Goal: Task Accomplishment & Management: Use online tool/utility

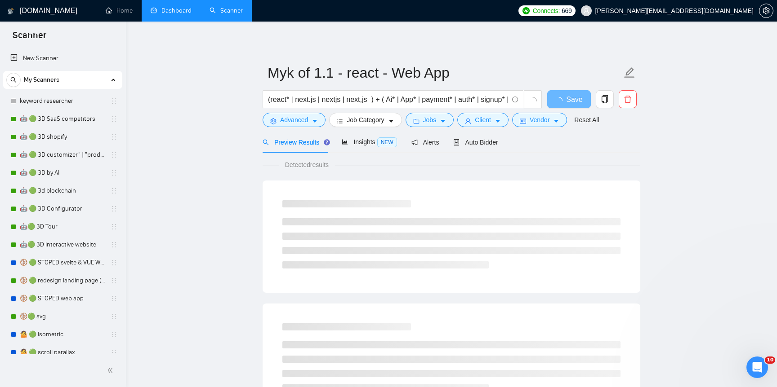
click at [173, 8] on link "Dashboard" at bounding box center [171, 11] width 41 height 8
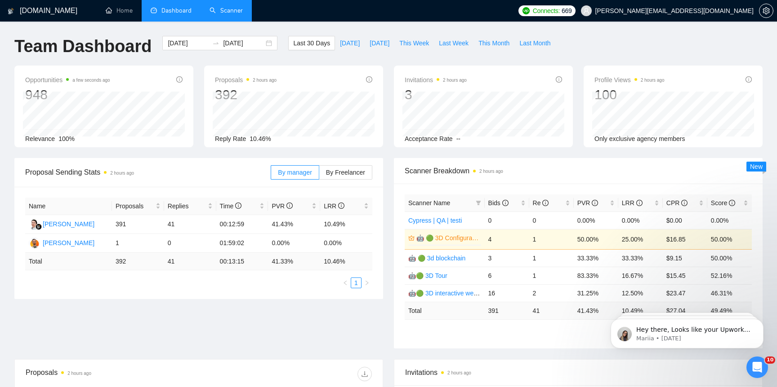
click at [227, 7] on link "Scanner" at bounding box center [225, 11] width 33 height 8
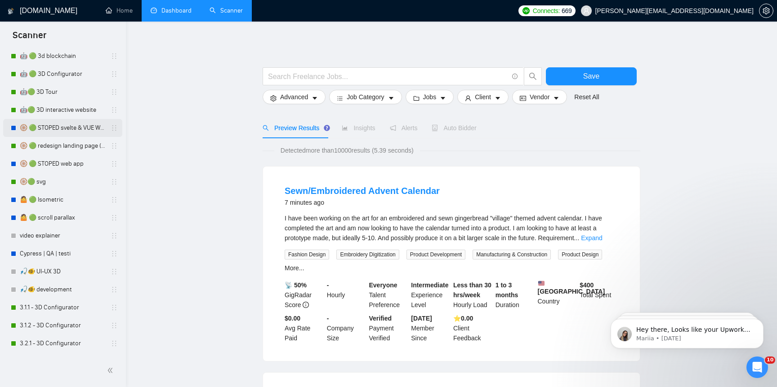
scroll to position [583, 0]
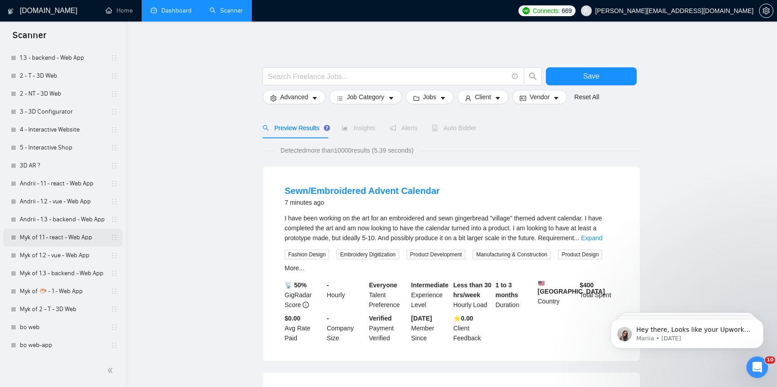
click at [60, 240] on link "Myk of 1.1 - react - Web App" at bounding box center [62, 238] width 85 height 18
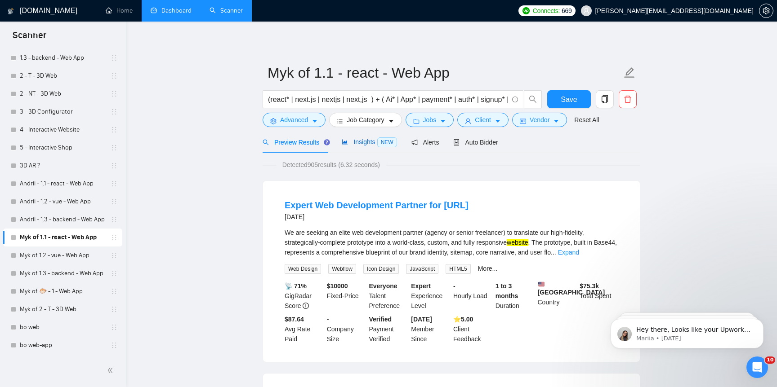
click at [362, 139] on span "Insights NEW" at bounding box center [369, 141] width 55 height 7
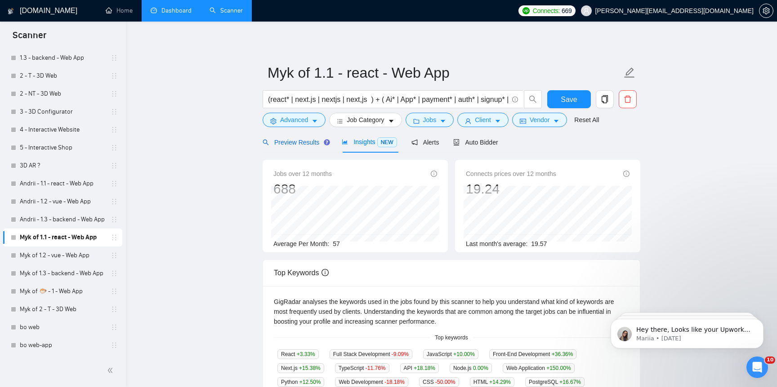
click at [307, 146] on span "Preview Results" at bounding box center [295, 142] width 65 height 7
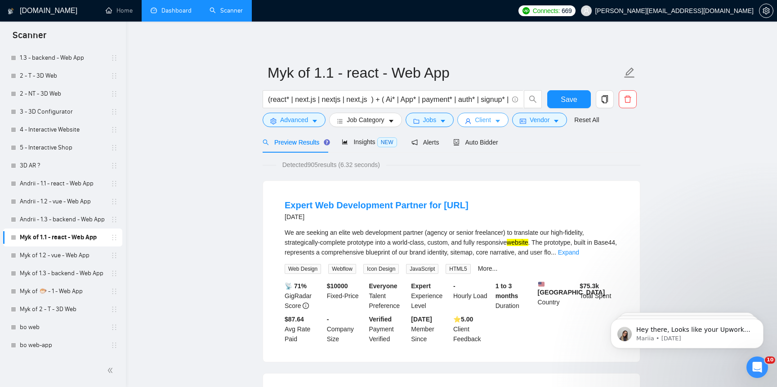
click at [474, 122] on button "Client" at bounding box center [482, 120] width 51 height 14
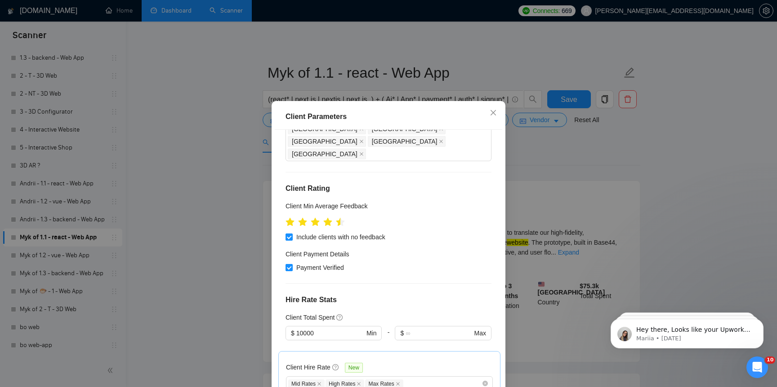
scroll to position [87, 0]
drag, startPoint x: 305, startPoint y: 309, endPoint x: 298, endPoint y: 309, distance: 7.2
click at [298, 327] on input "10000" at bounding box center [330, 332] width 68 height 10
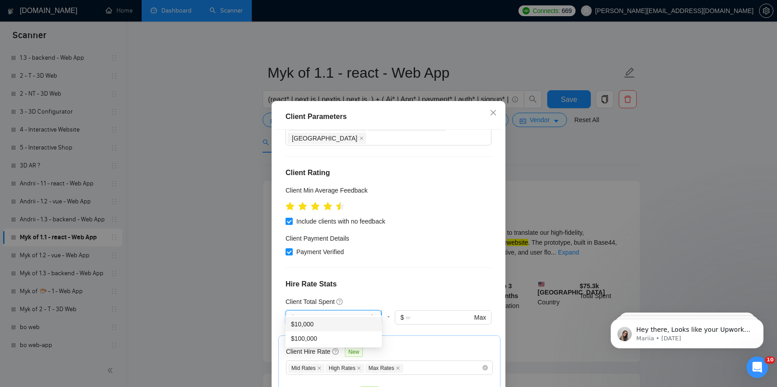
scroll to position [106, 0]
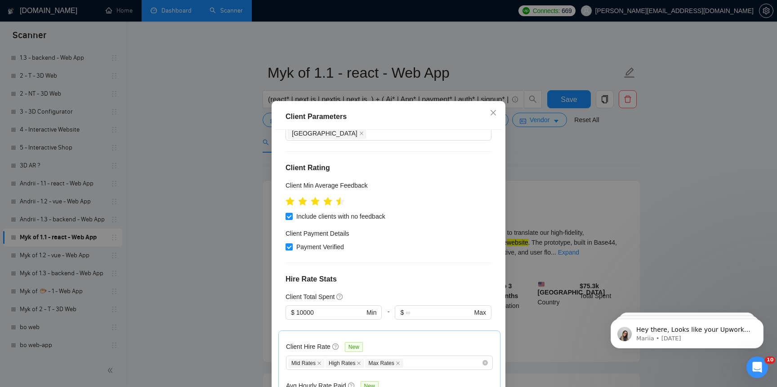
click at [379, 274] on h4 "Hire Rate Stats" at bounding box center [388, 279] width 206 height 11
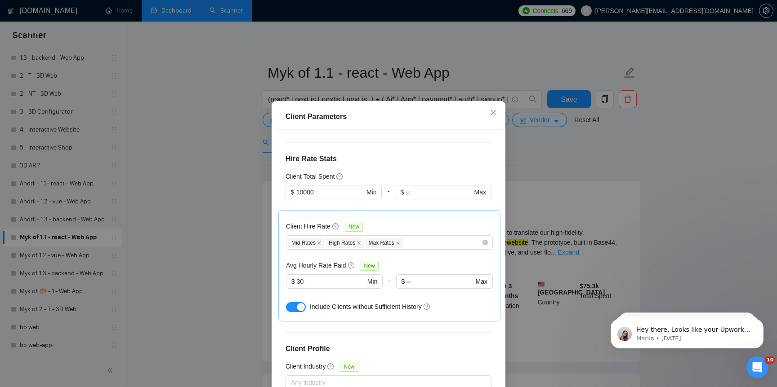
scroll to position [228, 0]
drag, startPoint x: 328, startPoint y: 257, endPoint x: 308, endPoint y: 257, distance: 20.2
click at [308, 276] on input "30" at bounding box center [331, 281] width 68 height 10
drag, startPoint x: 308, startPoint y: 257, endPoint x: 297, endPoint y: 257, distance: 10.8
click at [297, 276] on input "30" at bounding box center [331, 281] width 68 height 10
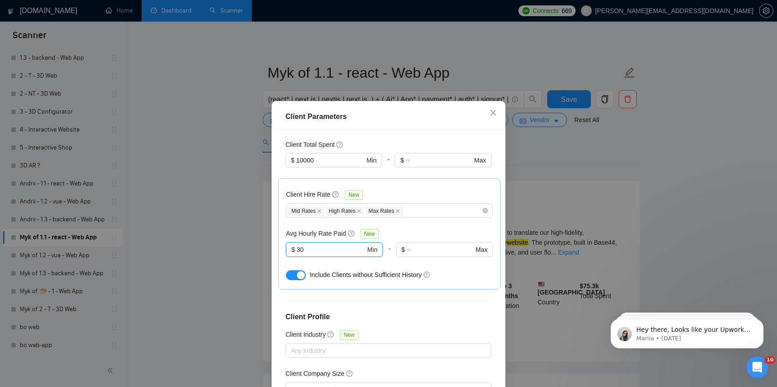
scroll to position [263, 0]
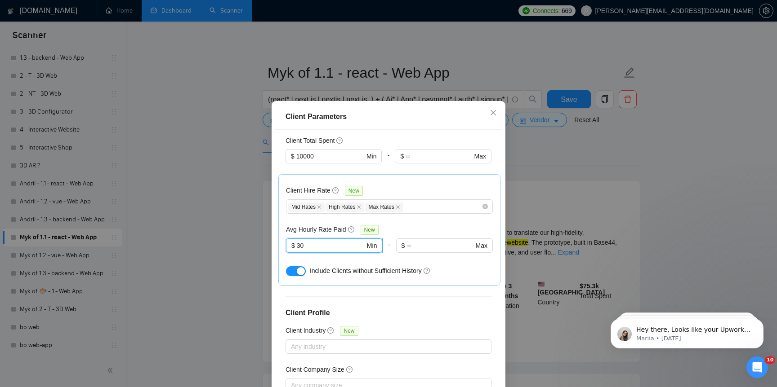
click at [308, 241] on input "30" at bounding box center [331, 246] width 68 height 10
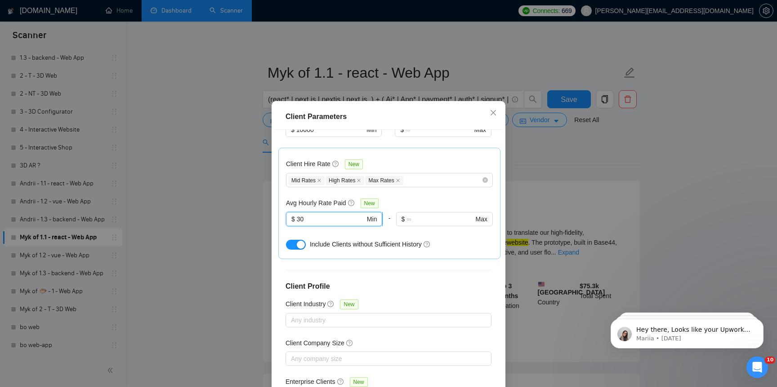
type input "3"
click at [377, 250] on div "Client Location Include Client Countries [GEOGRAPHIC_DATA] [GEOGRAPHIC_DATA] Ex…" at bounding box center [388, 265] width 227 height 271
click at [542, 166] on div "Client Parameters Client Location Include Client Countries [GEOGRAPHIC_DATA] [G…" at bounding box center [388, 193] width 777 height 387
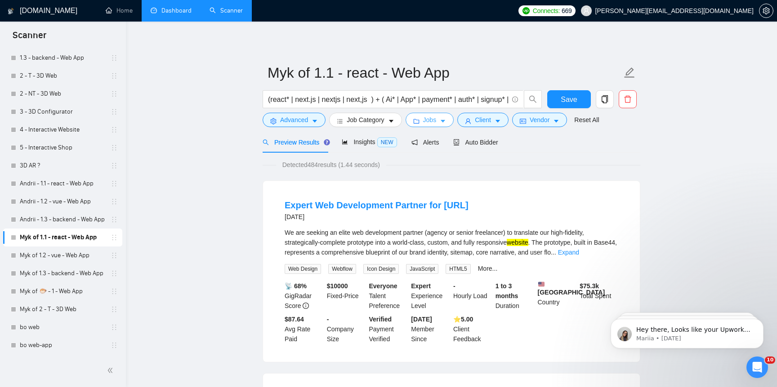
click at [436, 123] on span "Jobs" at bounding box center [429, 120] width 13 height 10
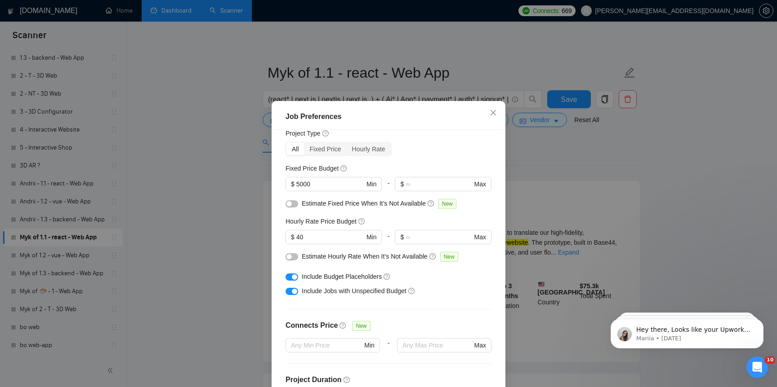
scroll to position [31, 0]
click at [322, 237] on input "40" at bounding box center [330, 237] width 68 height 10
click at [321, 179] on input "5000" at bounding box center [330, 183] width 68 height 10
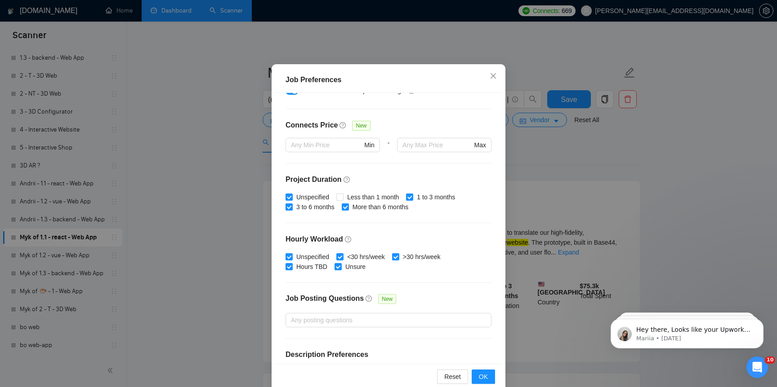
scroll to position [192, 0]
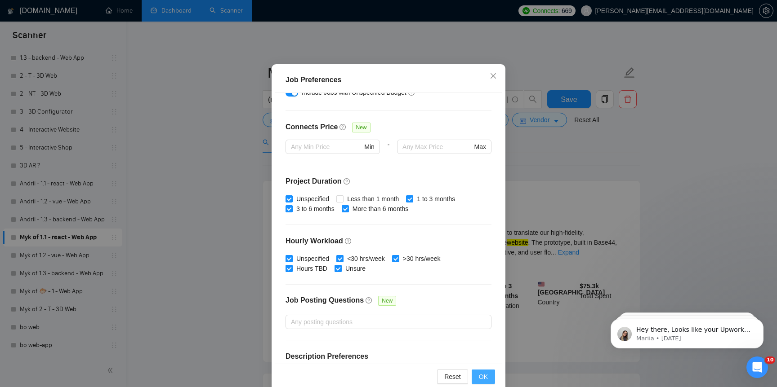
click at [480, 372] on span "OK" at bounding box center [483, 377] width 9 height 10
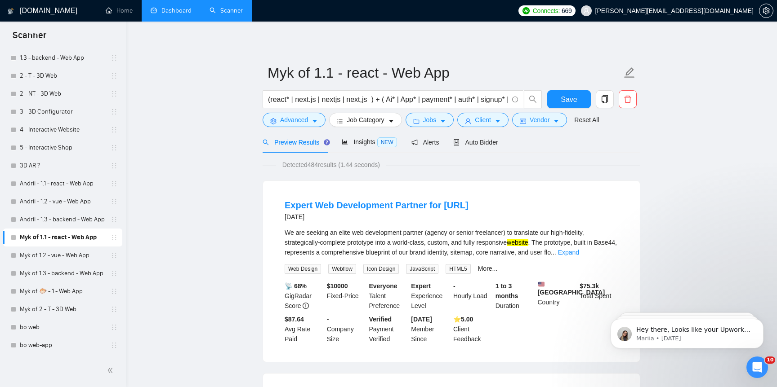
scroll to position [6, 0]
drag, startPoint x: 313, startPoint y: 165, endPoint x: 370, endPoint y: 165, distance: 57.1
click at [370, 165] on span "Detected 484 results (1.44 seconds)" at bounding box center [331, 165] width 110 height 10
click at [489, 116] on span "Client" at bounding box center [483, 120] width 16 height 10
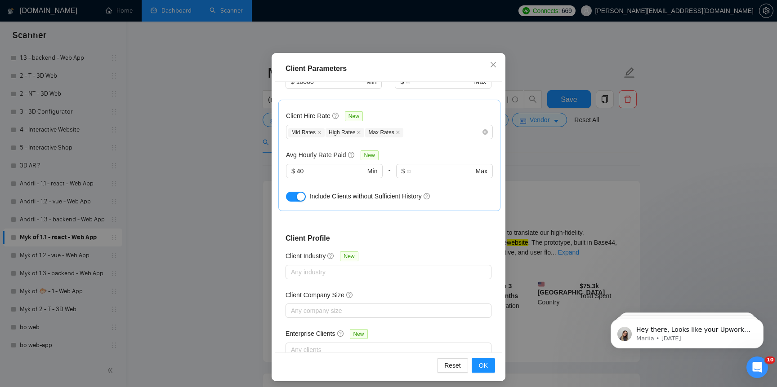
scroll to position [44, 0]
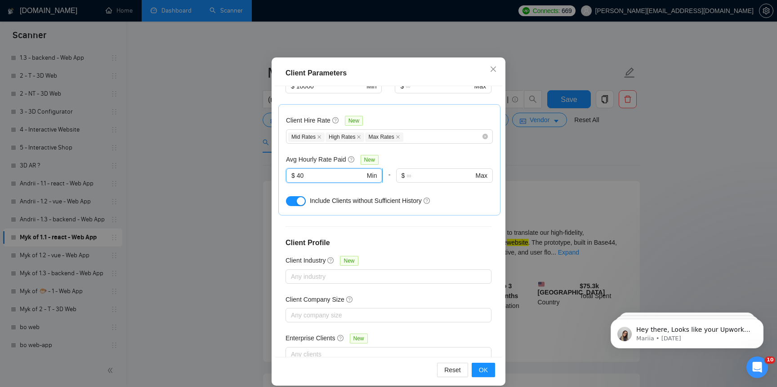
click at [325, 171] on input "40" at bounding box center [331, 176] width 68 height 10
type input "35"
click at [483, 374] on span "OK" at bounding box center [483, 370] width 9 height 10
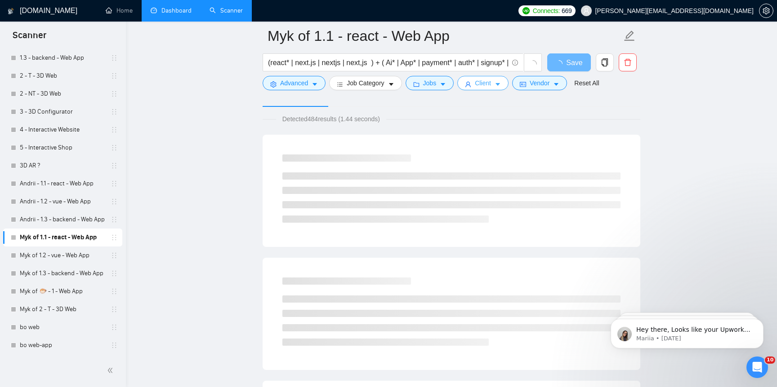
scroll to position [54, 0]
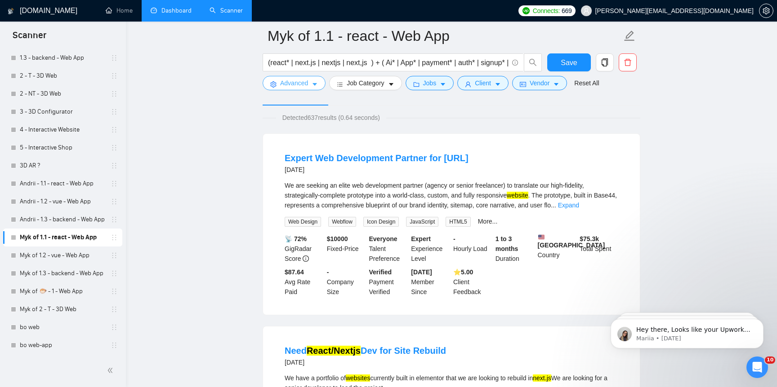
click at [290, 84] on span "Advanced" at bounding box center [294, 83] width 28 height 10
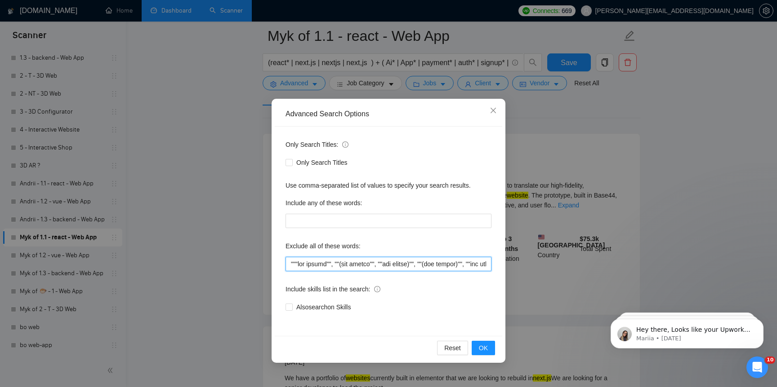
click at [381, 267] on input "text" at bounding box center [388, 264] width 206 height 14
drag, startPoint x: 437, startPoint y: 266, endPoint x: 607, endPoint y: 268, distance: 169.5
click at [607, 268] on div "Advanced Search Options Only Search Titles: Only Search Titles Use comma-separa…" at bounding box center [388, 193] width 777 height 387
click at [475, 267] on input "text" at bounding box center [388, 264] width 206 height 14
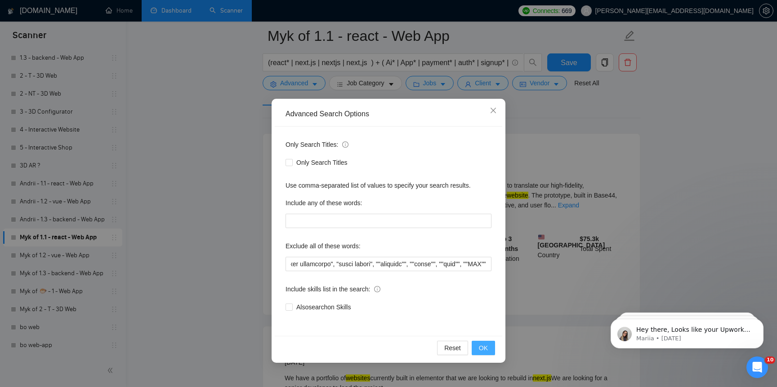
scroll to position [0, 0]
click at [492, 346] on button "OK" at bounding box center [483, 348] width 23 height 14
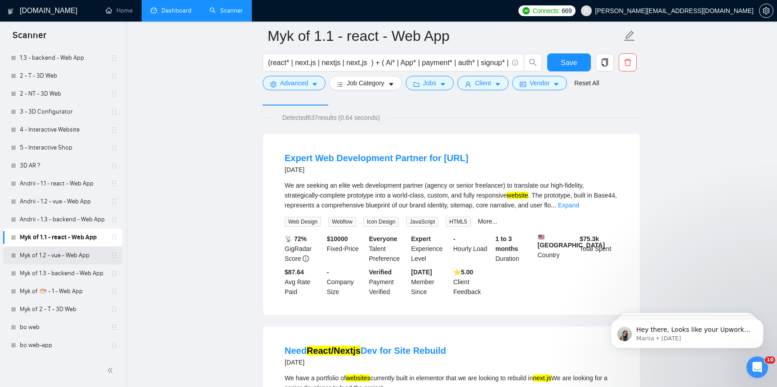
click at [70, 257] on link "Myk of 1.2 - vue - Web App" at bounding box center [62, 256] width 85 height 18
click at [561, 63] on span "Save" at bounding box center [569, 62] width 16 height 11
click at [67, 256] on link "Myk of 1.2 - vue - Web App" at bounding box center [62, 256] width 85 height 18
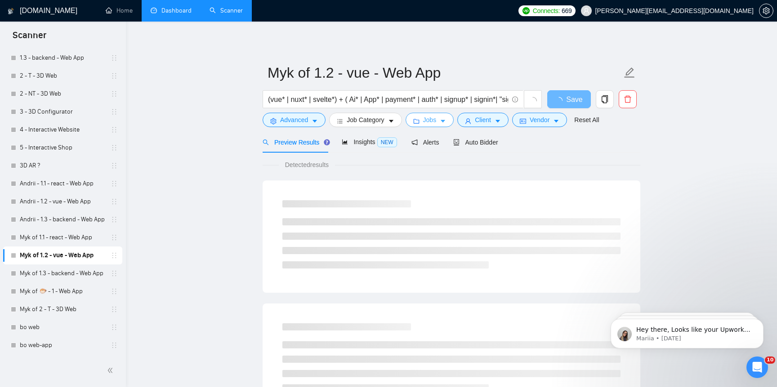
click at [434, 125] on span "Jobs" at bounding box center [429, 120] width 13 height 10
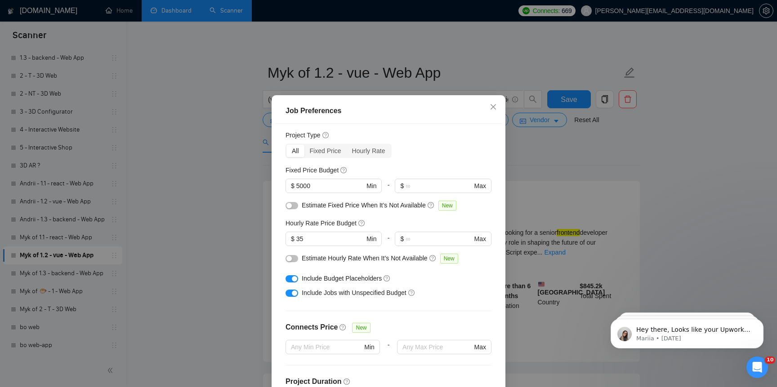
scroll to position [17, 0]
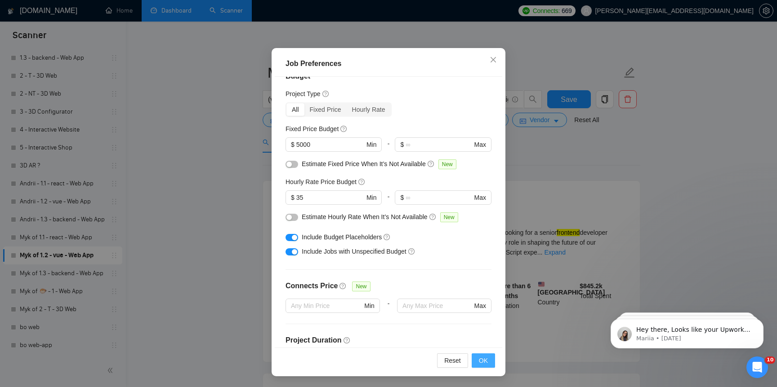
click at [479, 363] on span "OK" at bounding box center [483, 361] width 9 height 10
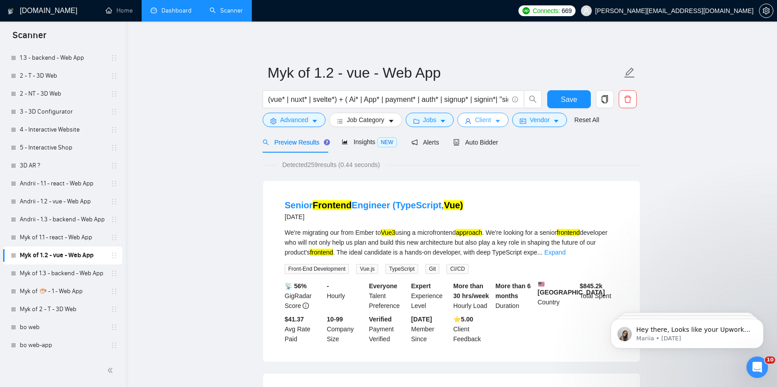
click at [488, 125] on button "Client" at bounding box center [482, 120] width 51 height 14
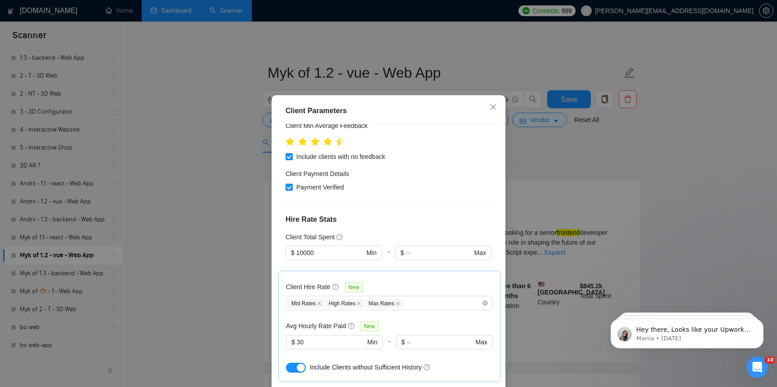
scroll to position [138, 0]
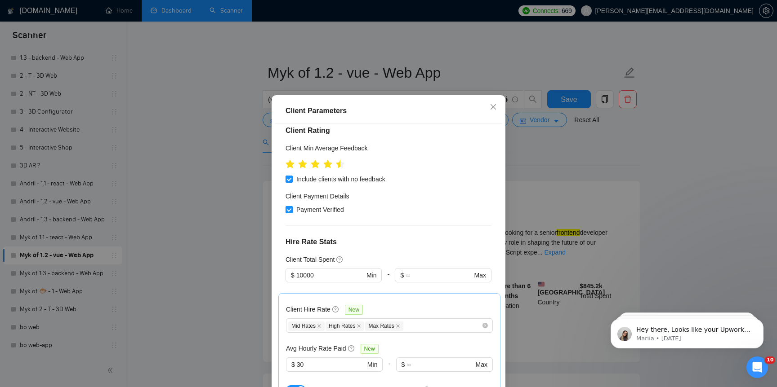
click at [216, 291] on div "Client Parameters Client Location Include Client Countries [GEOGRAPHIC_DATA] [G…" at bounding box center [388, 193] width 777 height 387
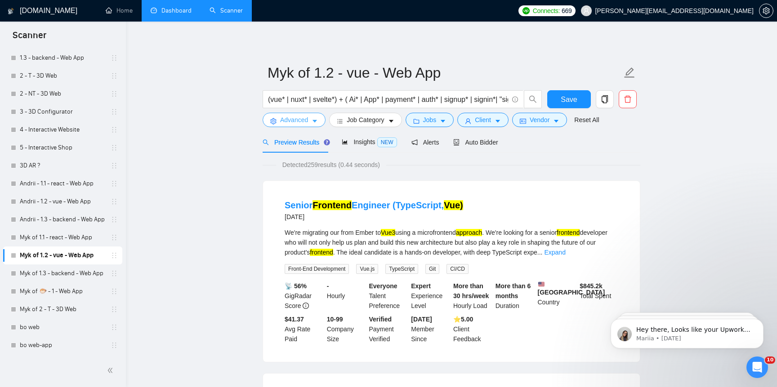
click at [302, 119] on span "Advanced" at bounding box center [294, 120] width 28 height 10
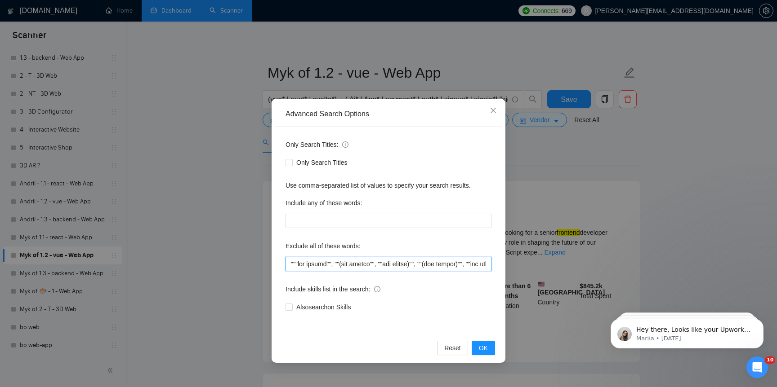
drag, startPoint x: 346, startPoint y: 270, endPoint x: 531, endPoint y: 278, distance: 184.9
click at [531, 278] on div "Advanced Search Options Only Search Titles: Only Search Titles Use comma-separa…" at bounding box center [388, 193] width 777 height 387
drag, startPoint x: 463, startPoint y: 267, endPoint x: 724, endPoint y: 279, distance: 261.4
click at [724, 279] on div "Advanced Search Options Only Search Titles: Only Search Titles Use comma-separa…" at bounding box center [388, 193] width 777 height 387
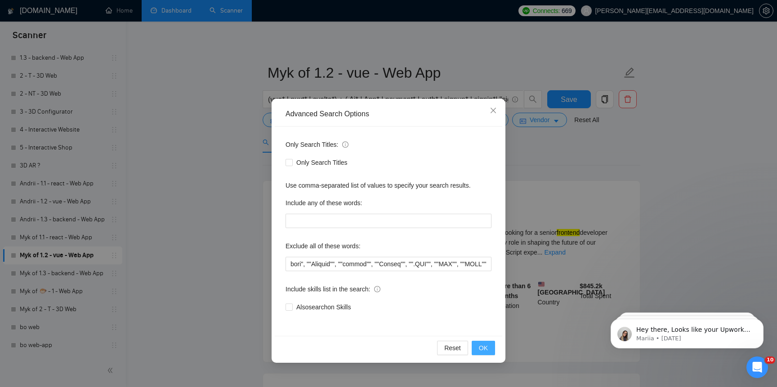
scroll to position [0, 0]
click at [480, 352] on span "OK" at bounding box center [483, 348] width 9 height 10
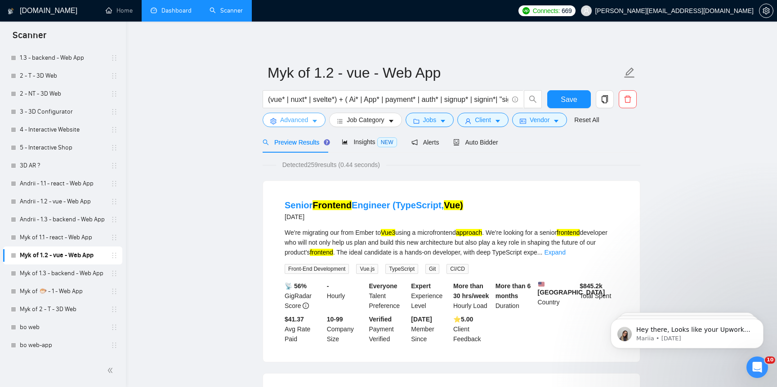
click at [303, 125] on button "Advanced" at bounding box center [294, 120] width 63 height 14
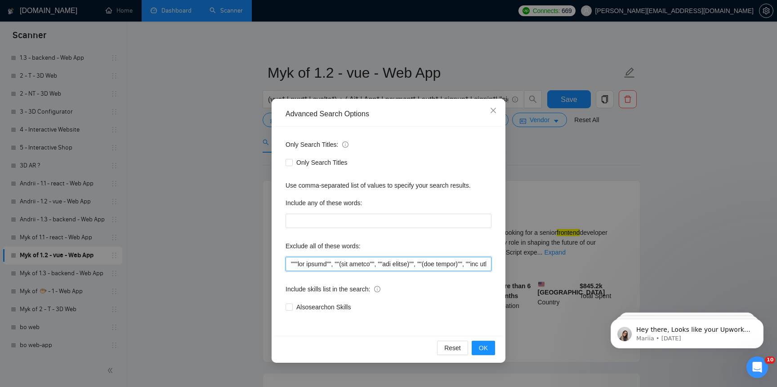
click at [383, 260] on input "text" at bounding box center [388, 264] width 206 height 14
click at [479, 346] on span "OK" at bounding box center [483, 348] width 9 height 10
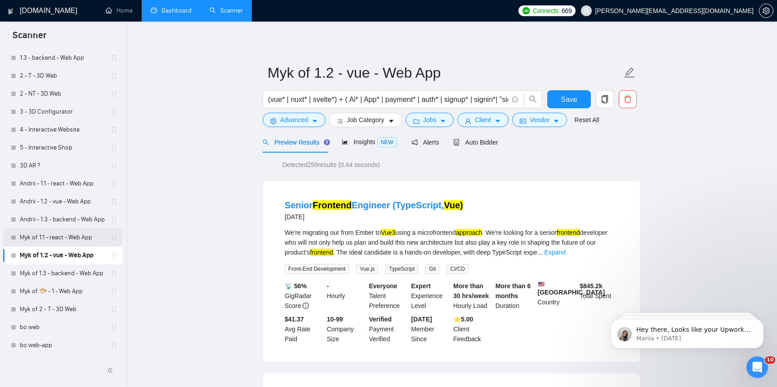
click at [79, 242] on link "Myk of 1.1 - react - Web App" at bounding box center [62, 238] width 85 height 18
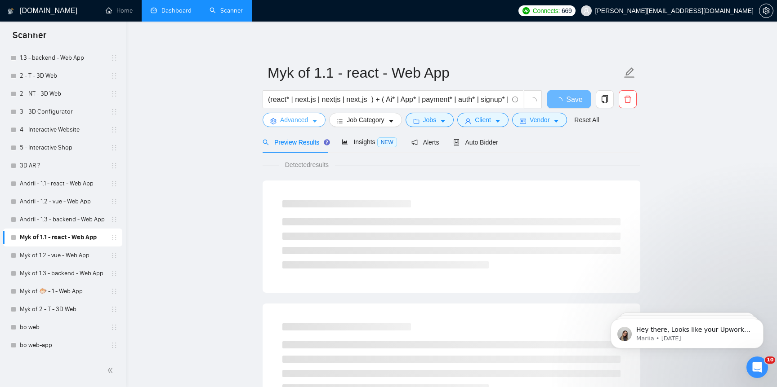
click at [290, 120] on span "Advanced" at bounding box center [294, 120] width 28 height 10
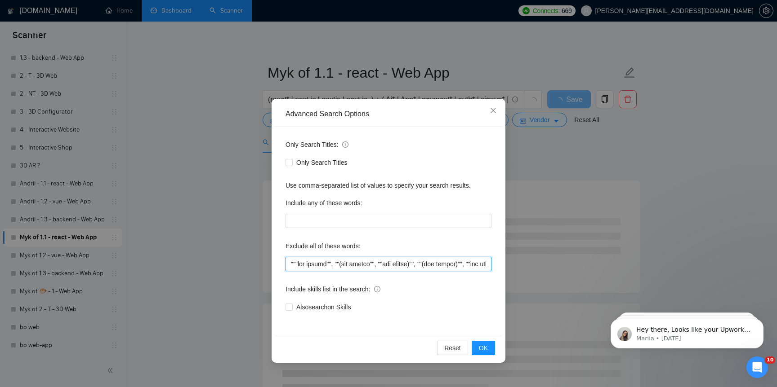
click at [334, 267] on input "text" at bounding box center [388, 264] width 206 height 14
paste input "Flutter"", ""devops"", ""Strapi"", "".NET"", ""PHP"", ""RUST"
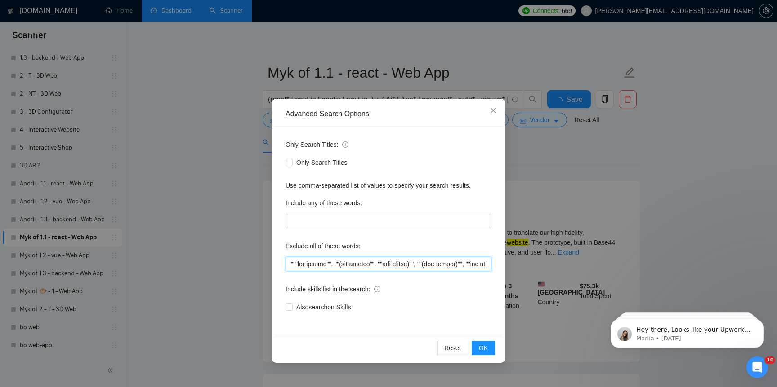
scroll to position [0, 2924]
type input """"low budget"", ""(low budget"", ""low budget)"", ""(low budget)"", ""low buge…"
click at [487, 352] on span "OK" at bounding box center [483, 348] width 9 height 10
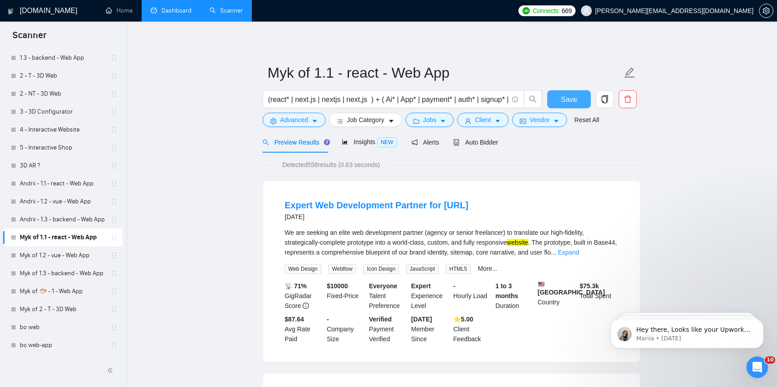
click at [565, 101] on span "Save" at bounding box center [569, 99] width 16 height 11
click at [64, 257] on link "Myk of 1.2 - vue - Web App" at bounding box center [62, 256] width 85 height 18
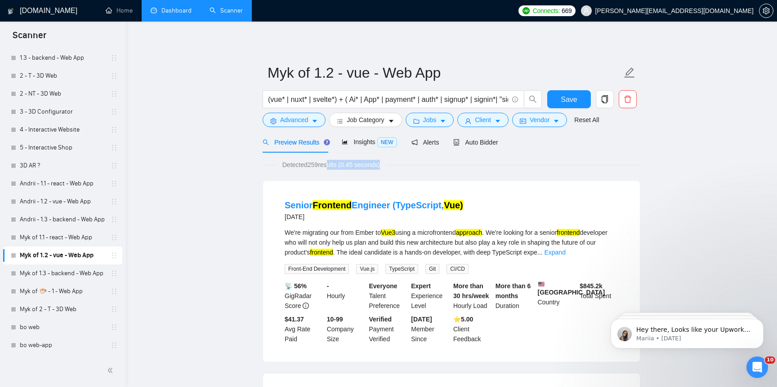
drag, startPoint x: 312, startPoint y: 172, endPoint x: 329, endPoint y: 167, distance: 18.2
click at [350, 142] on span "Insights NEW" at bounding box center [369, 141] width 55 height 7
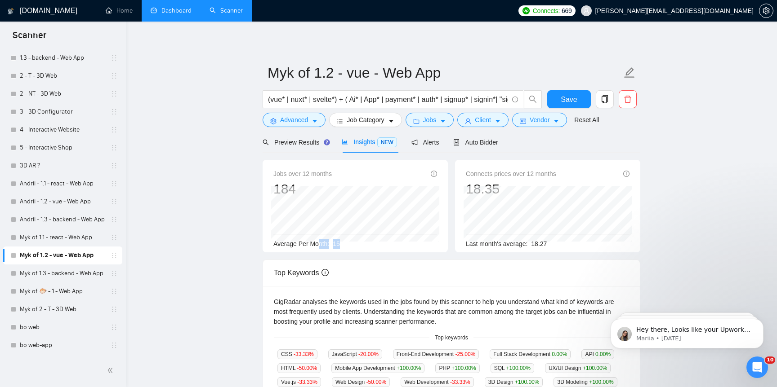
drag, startPoint x: 323, startPoint y: 240, endPoint x: 344, endPoint y: 240, distance: 21.1
click at [344, 240] on div "Average Per Month: 15" at bounding box center [355, 244] width 164 height 10
click at [73, 273] on link "Myk of 1.3 - backend - Web App" at bounding box center [62, 274] width 85 height 18
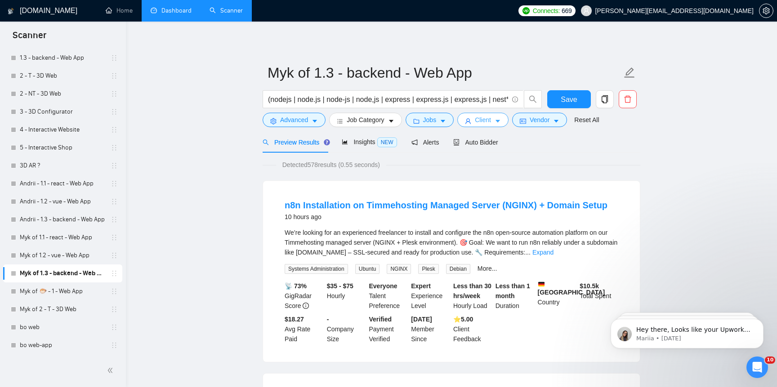
click at [477, 118] on button "Client" at bounding box center [482, 120] width 51 height 14
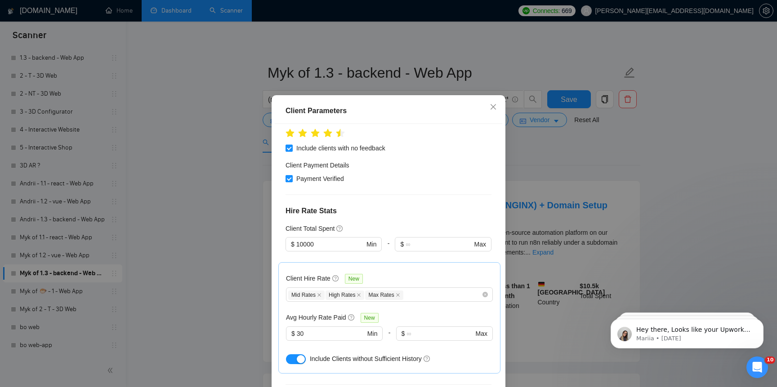
scroll to position [178, 0]
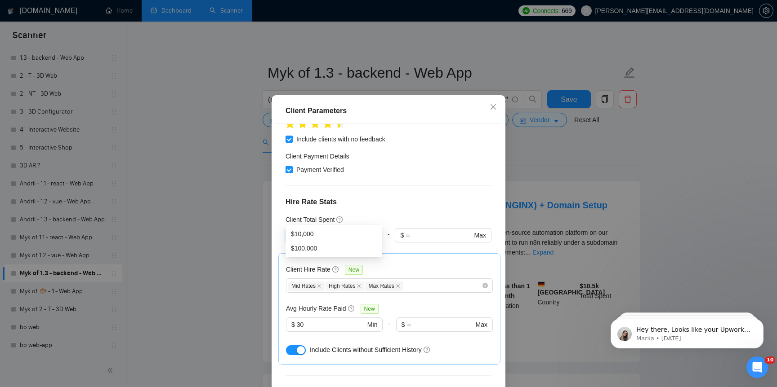
drag, startPoint x: 300, startPoint y: 215, endPoint x: 321, endPoint y: 216, distance: 20.7
click at [321, 231] on input "10000" at bounding box center [330, 236] width 68 height 10
click at [231, 305] on div "Client Parameters Client Location Include Client Countries [GEOGRAPHIC_DATA] [G…" at bounding box center [388, 193] width 777 height 387
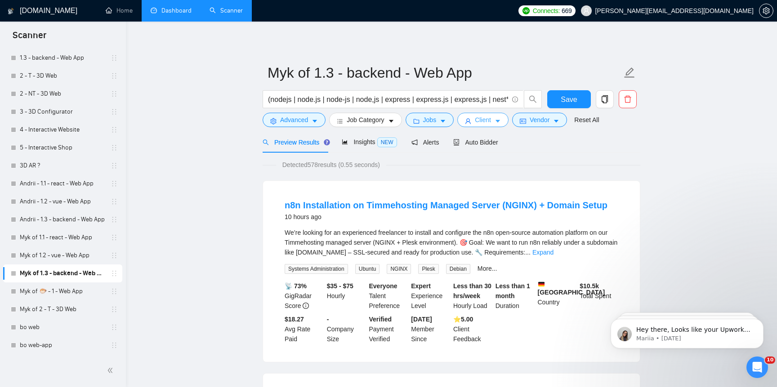
click at [478, 118] on span "Client" at bounding box center [483, 120] width 16 height 10
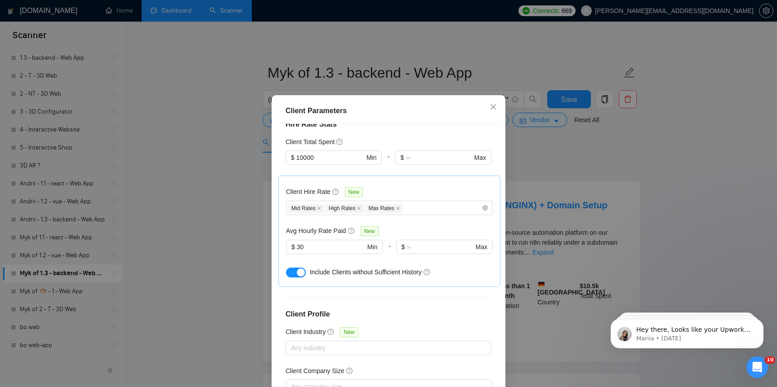
scroll to position [258, 0]
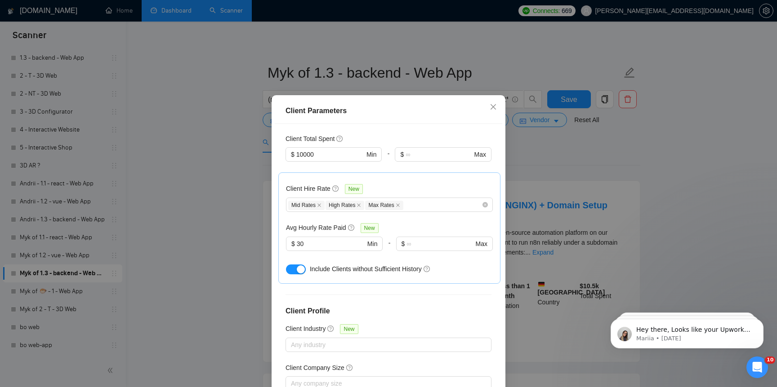
click at [245, 275] on div "Client Parameters Client Location Include Client Countries [GEOGRAPHIC_DATA] [G…" at bounding box center [388, 193] width 777 height 387
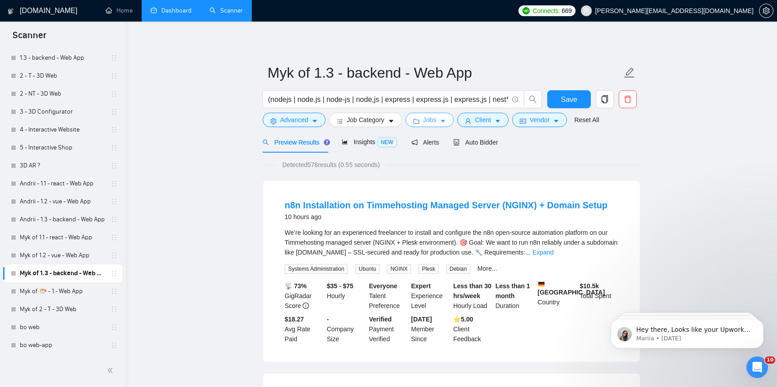
click at [426, 121] on span "Jobs" at bounding box center [429, 120] width 13 height 10
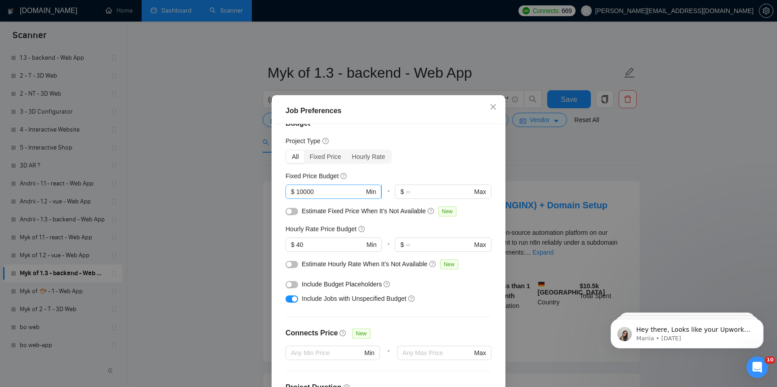
scroll to position [0, 0]
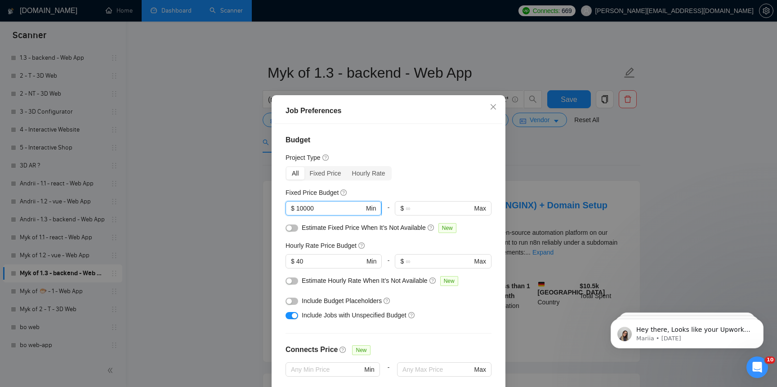
drag, startPoint x: 303, startPoint y: 216, endPoint x: 317, endPoint y: 216, distance: 13.5
click at [317, 214] on input "10000" at bounding box center [330, 209] width 68 height 10
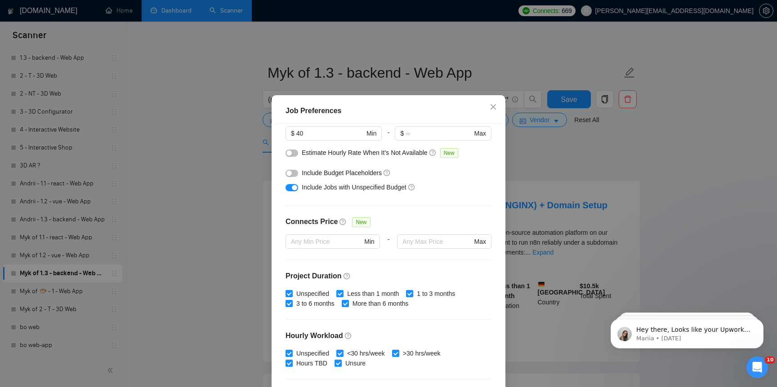
scroll to position [151, 0]
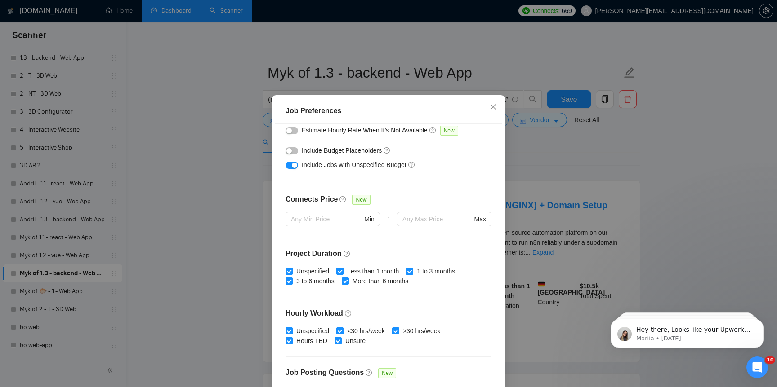
click at [227, 307] on div "Job Preferences Budget Project Type All Fixed Price Hourly Rate Fixed Price Bud…" at bounding box center [388, 193] width 777 height 387
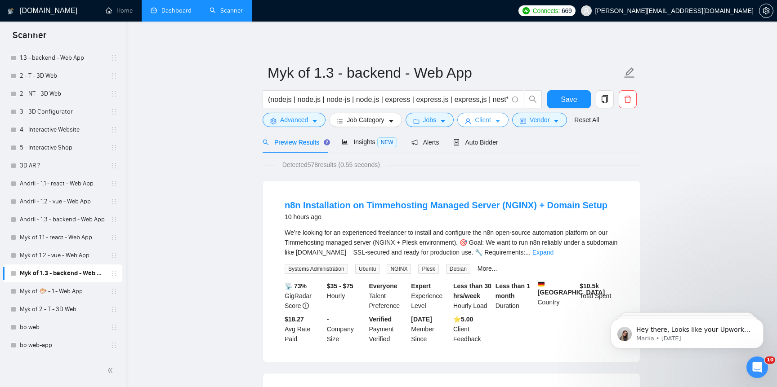
click at [487, 120] on span "Client" at bounding box center [483, 120] width 16 height 10
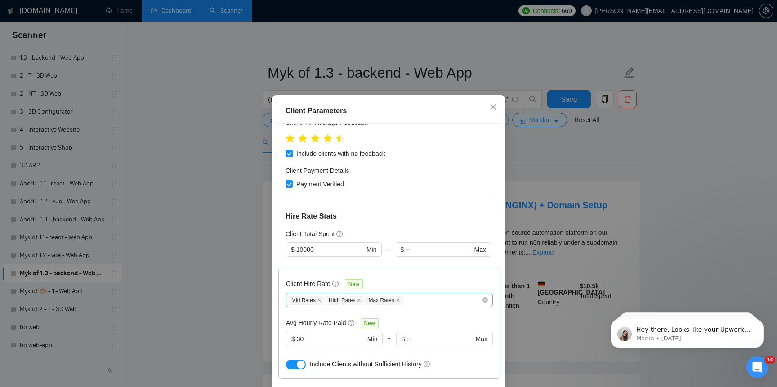
scroll to position [0, 0]
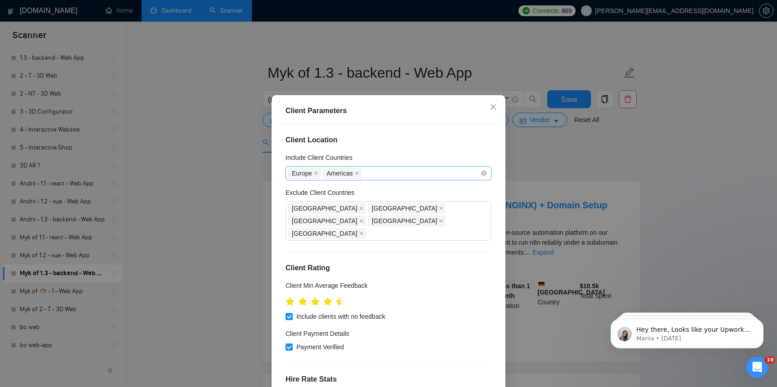
click at [387, 174] on div "Europe [GEOGRAPHIC_DATA]" at bounding box center [384, 173] width 192 height 13
click at [232, 193] on div "Client Parameters Client Location Include Client Countries [GEOGRAPHIC_DATA] [G…" at bounding box center [388, 193] width 777 height 387
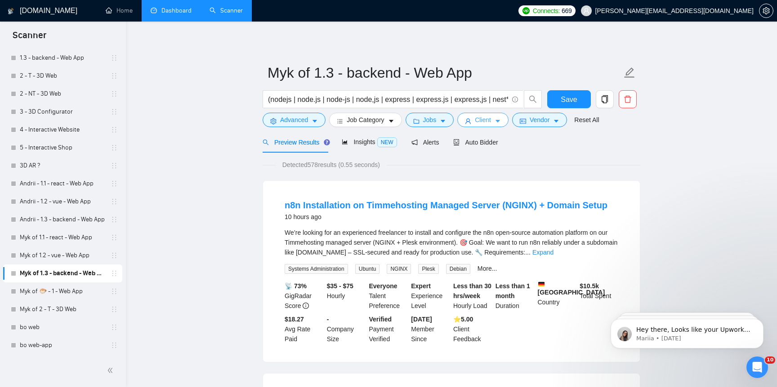
click at [486, 119] on span "Client" at bounding box center [483, 120] width 16 height 10
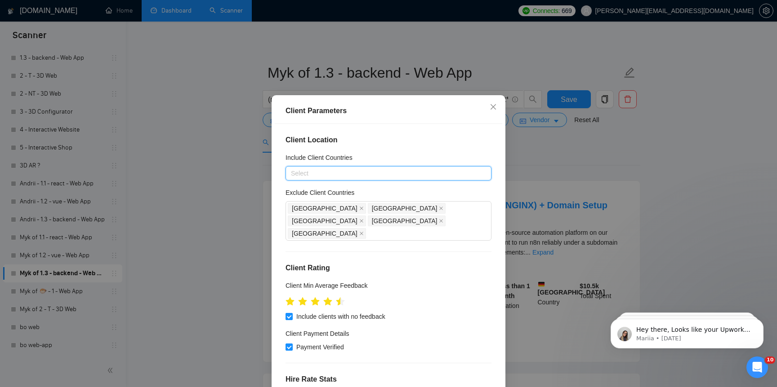
click at [176, 245] on div "Client Parameters Client Location Include Client Countries Select Exclude Clien…" at bounding box center [388, 193] width 777 height 387
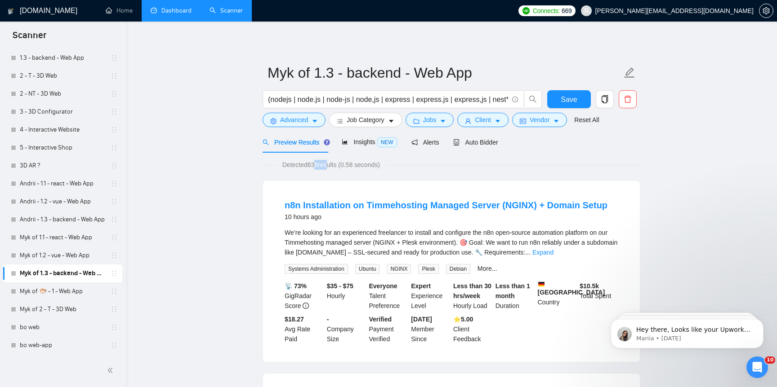
drag, startPoint x: 312, startPoint y: 168, endPoint x: 329, endPoint y: 168, distance: 16.2
click at [329, 168] on span "Detected 638 results (0.58 seconds)" at bounding box center [331, 165] width 110 height 10
click at [311, 167] on span "Detected 638 results (0.58 seconds)" at bounding box center [331, 165] width 110 height 10
drag, startPoint x: 311, startPoint y: 167, endPoint x: 322, endPoint y: 167, distance: 10.8
click at [322, 167] on span "Detected 638 results (0.58 seconds)" at bounding box center [331, 165] width 110 height 10
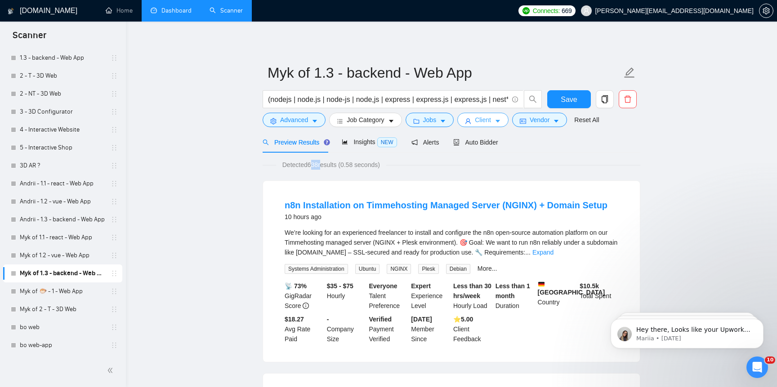
click at [491, 123] on span "Client" at bounding box center [483, 120] width 16 height 10
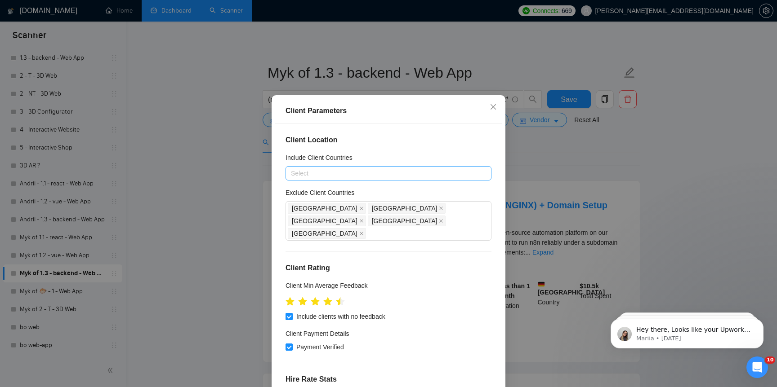
click at [414, 188] on div "Client Location Include Client Countries Select Exclude Client Countries [GEOGR…" at bounding box center [388, 259] width 227 height 271
click at [426, 179] on div at bounding box center [384, 173] width 192 height 11
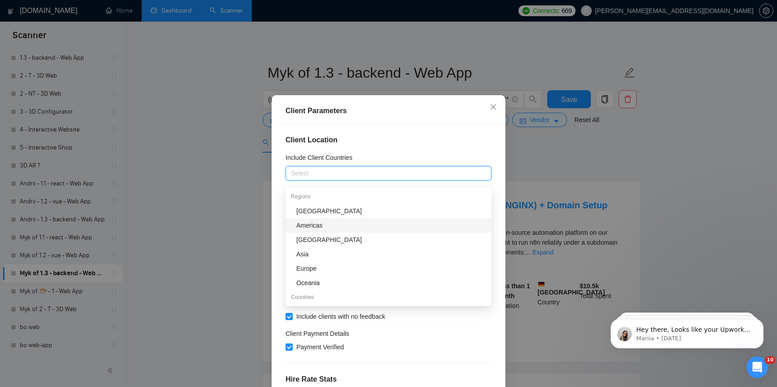
click at [387, 223] on div "Americas" at bounding box center [391, 226] width 190 height 10
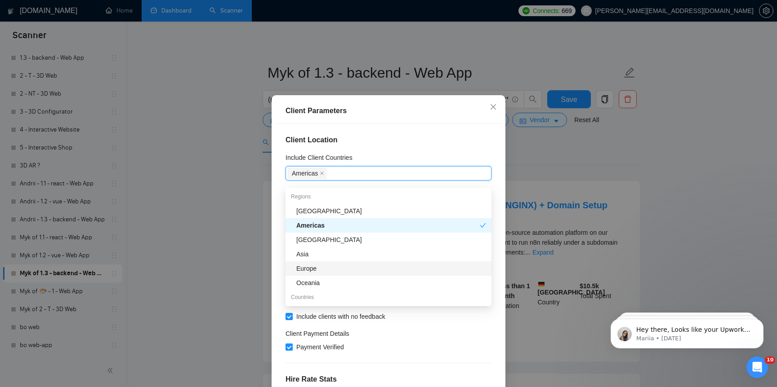
click at [369, 265] on div "Europe" at bounding box center [391, 269] width 190 height 10
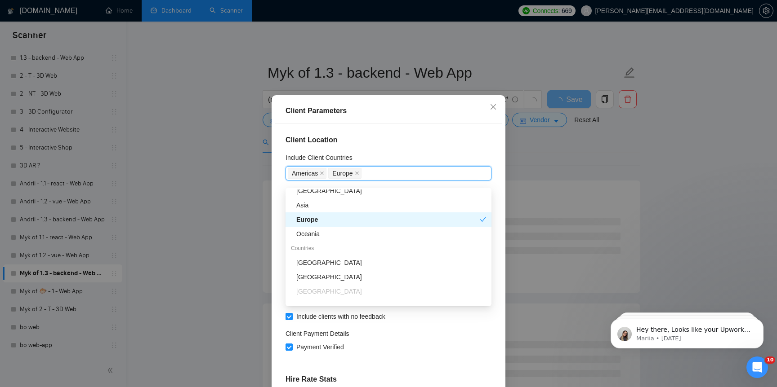
scroll to position [52, 0]
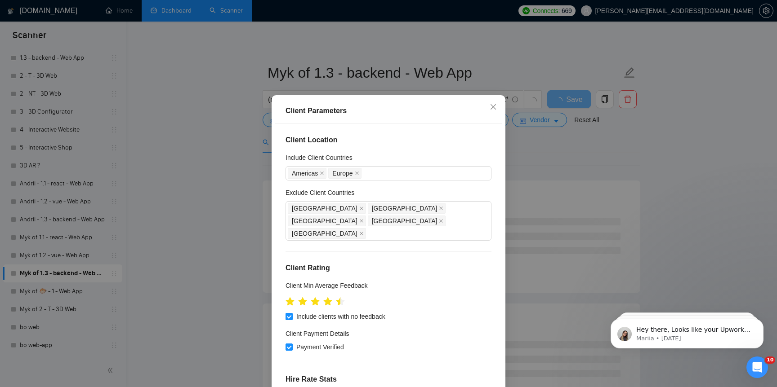
click at [242, 262] on div "Client Parameters Client Location Include Client Countries [GEOGRAPHIC_DATA] [G…" at bounding box center [388, 193] width 777 height 387
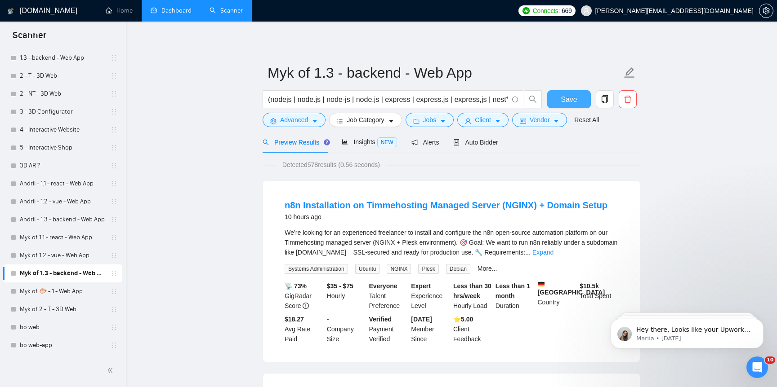
click at [566, 99] on span "Save" at bounding box center [569, 99] width 16 height 11
click at [75, 254] on link "Myk of 1.2 - vue - Web App" at bounding box center [62, 256] width 85 height 18
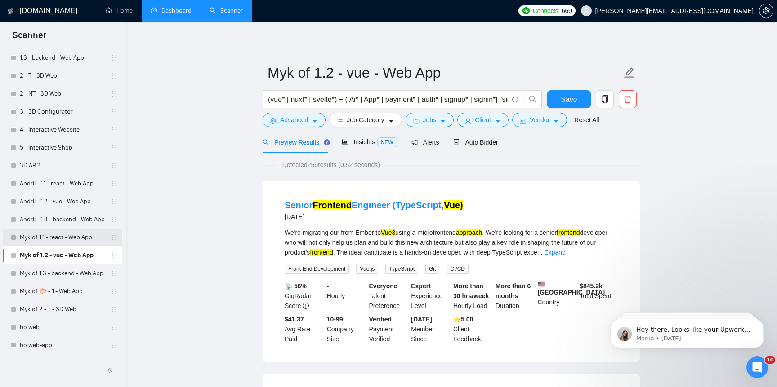
click at [36, 242] on link "Myk of 1.1 - react - Web App" at bounding box center [62, 238] width 85 height 18
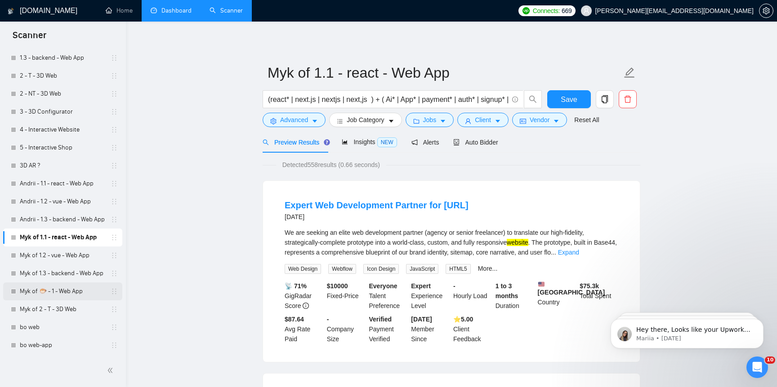
click at [46, 293] on link "Myk of 🐡 - 1 - Web App" at bounding box center [62, 292] width 85 height 18
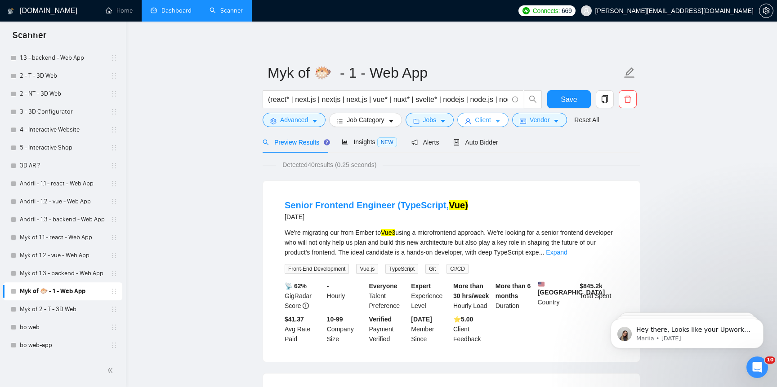
click at [486, 120] on span "Client" at bounding box center [483, 120] width 16 height 10
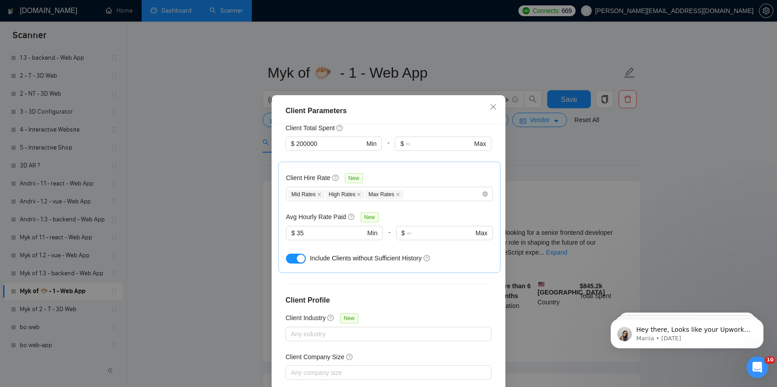
scroll to position [289, 0]
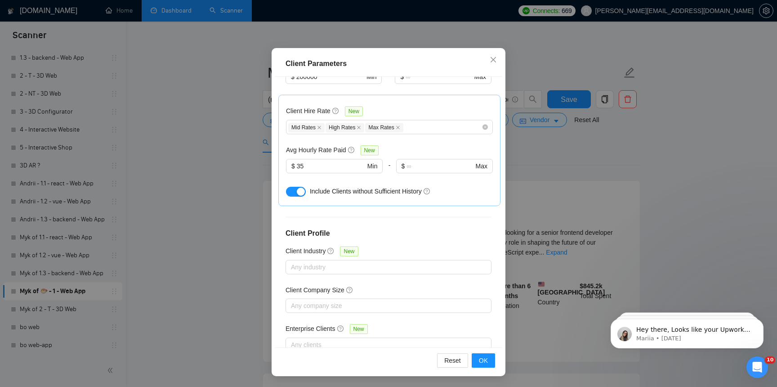
click at [167, 339] on div "Client Parameters Client Location Include Client Countries [GEOGRAPHIC_DATA] [G…" at bounding box center [388, 193] width 777 height 387
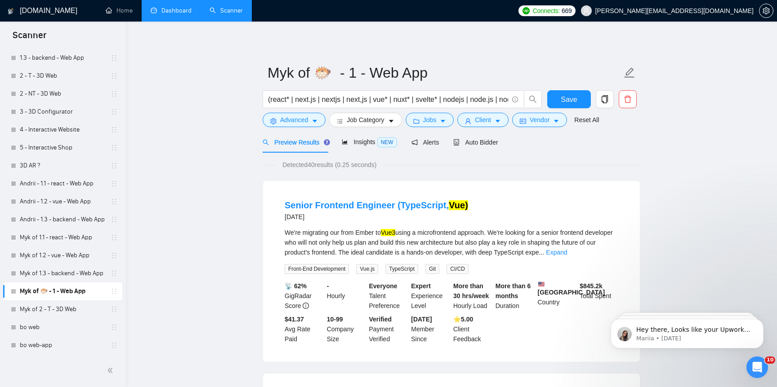
scroll to position [6, 0]
click at [427, 123] on span "Jobs" at bounding box center [429, 120] width 13 height 10
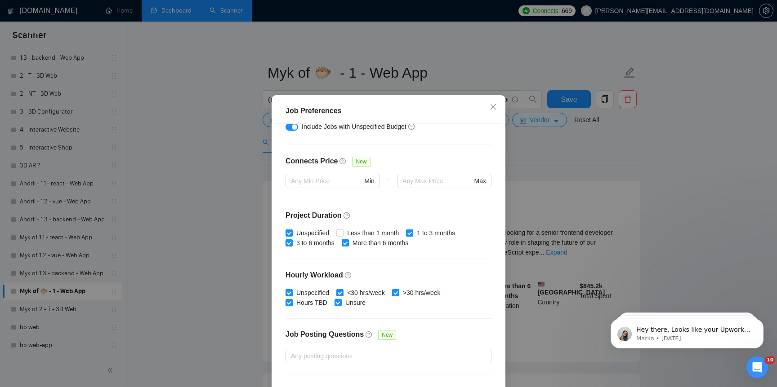
scroll to position [236, 0]
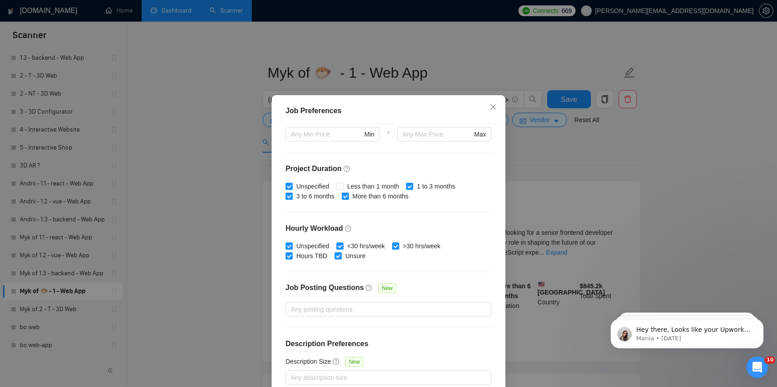
click at [237, 259] on div "Job Preferences Budget Project Type All Fixed Price Hourly Rate Fixed Price Bud…" at bounding box center [388, 193] width 777 height 387
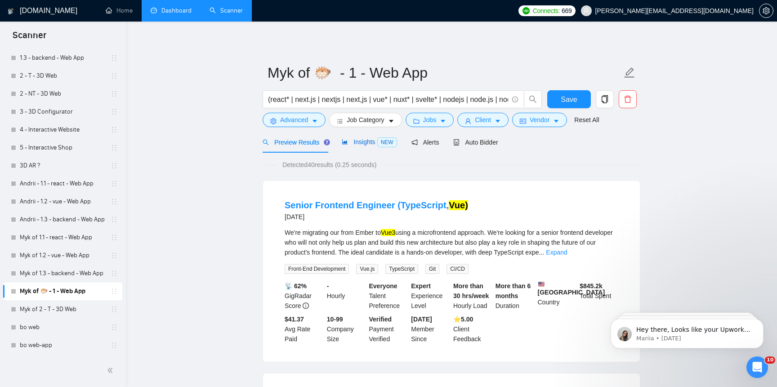
click at [360, 144] on span "Insights NEW" at bounding box center [369, 141] width 55 height 7
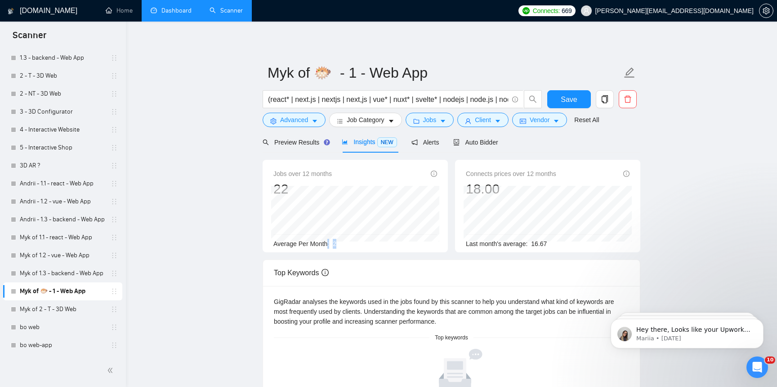
drag, startPoint x: 328, startPoint y: 242, endPoint x: 364, endPoint y: 242, distance: 36.0
click at [364, 242] on div "Average Per Month: 2" at bounding box center [355, 244] width 164 height 10
click at [300, 114] on button "Advanced" at bounding box center [294, 120] width 63 height 14
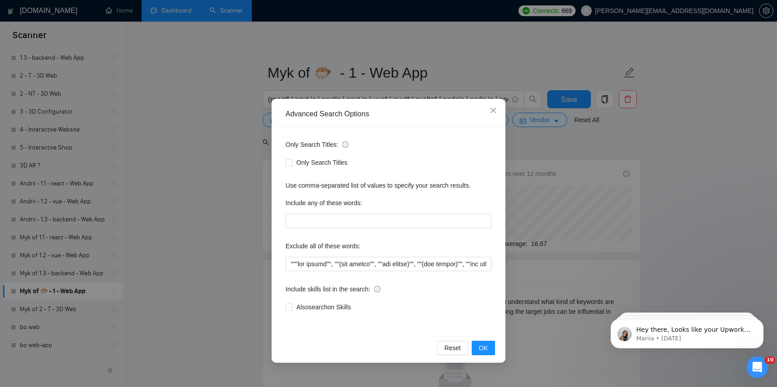
click at [216, 167] on div "Advanced Search Options Only Search Titles: Only Search Titles Use comma-separa…" at bounding box center [388, 193] width 777 height 387
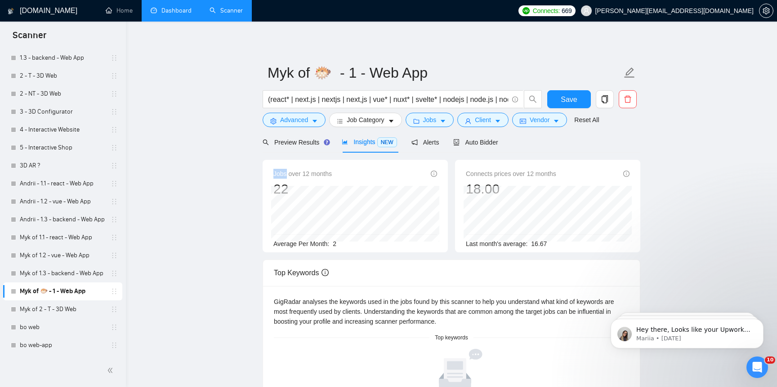
click at [216, 167] on main "Myk of 🐡 - 1 - Web App (react* | next.js | nextjs | next,js | vue* | nuxt* | sv…" at bounding box center [451, 317] width 622 height 562
click at [289, 144] on span "Preview Results" at bounding box center [295, 142] width 65 height 7
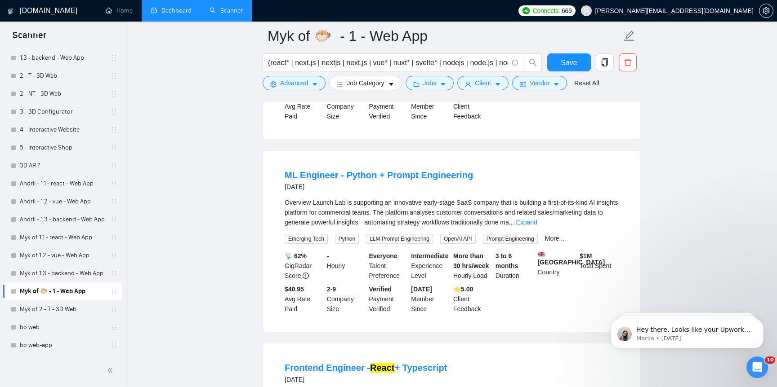
scroll to position [487, 0]
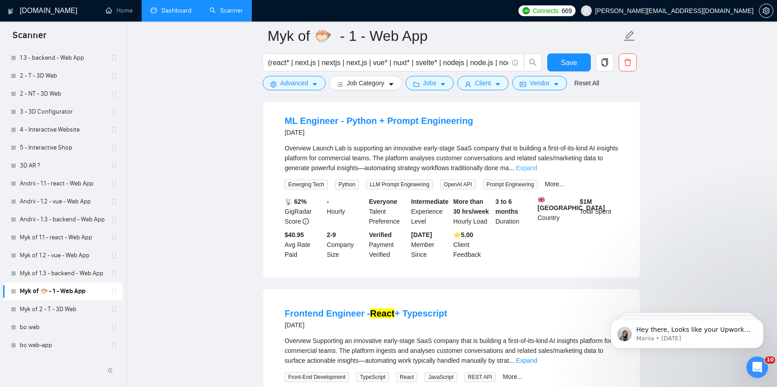
click at [537, 168] on link "Expand" at bounding box center [526, 168] width 21 height 7
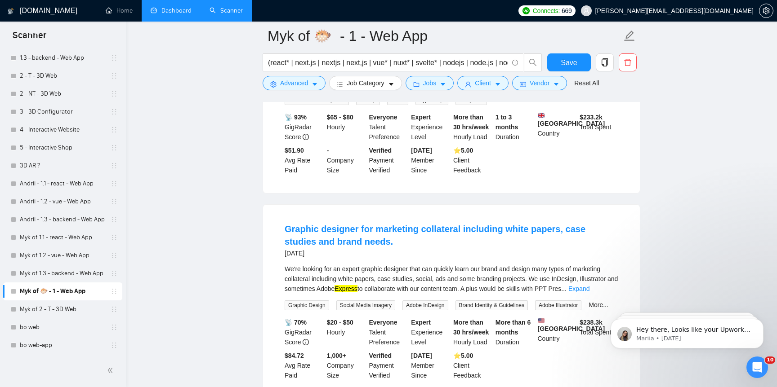
scroll to position [1568, 0]
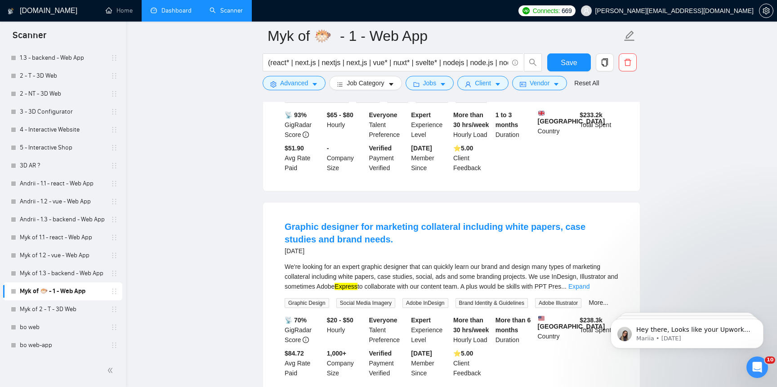
click at [597, 315] on html "Hey there, Looks like your Upwork agency DFRNC ran out of connects. We recently…" at bounding box center [687, 331] width 180 height 63
click at [601, 318] on body "Hey there, Looks like your Upwork agency DFRNC ran out of connects. We recently…" at bounding box center [687, 332] width 173 height 56
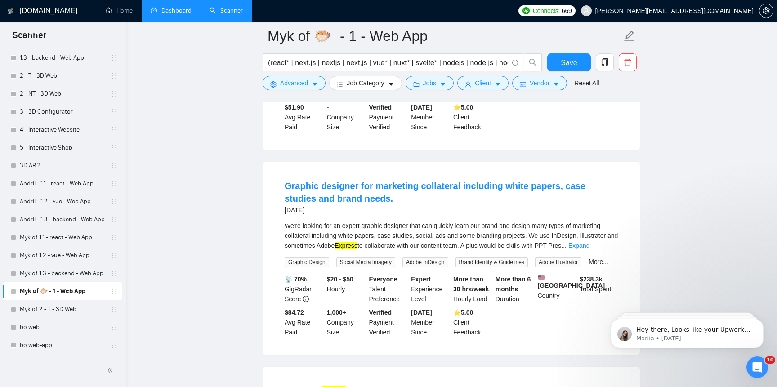
scroll to position [1623, 0]
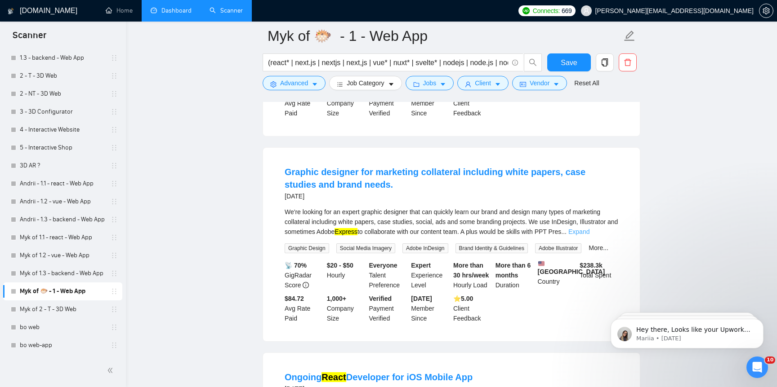
click at [589, 236] on link "Expand" at bounding box center [578, 231] width 21 height 7
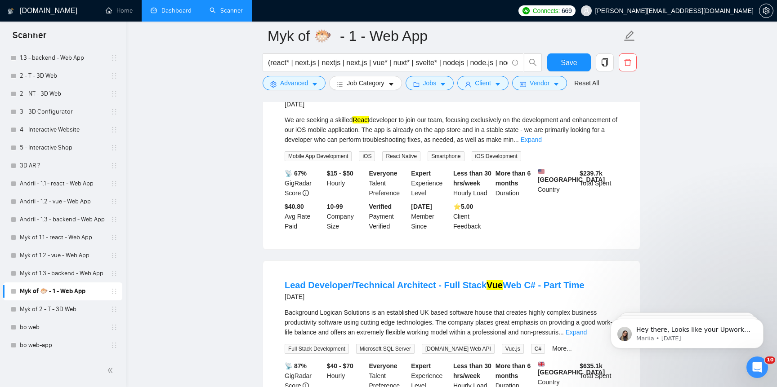
scroll to position [1921, 0]
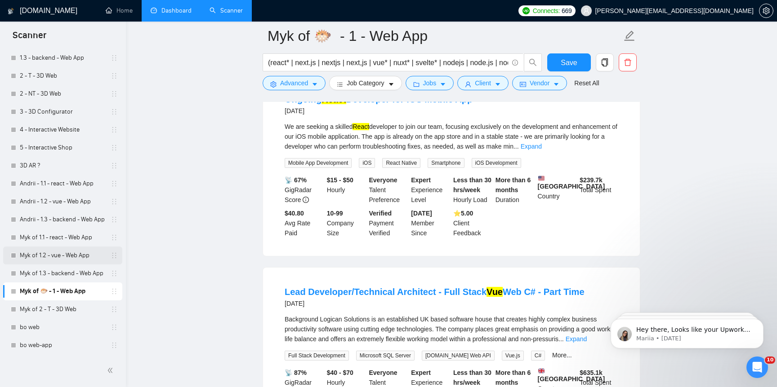
click at [51, 255] on link "Myk of 1.2 - vue - Web App" at bounding box center [62, 256] width 85 height 18
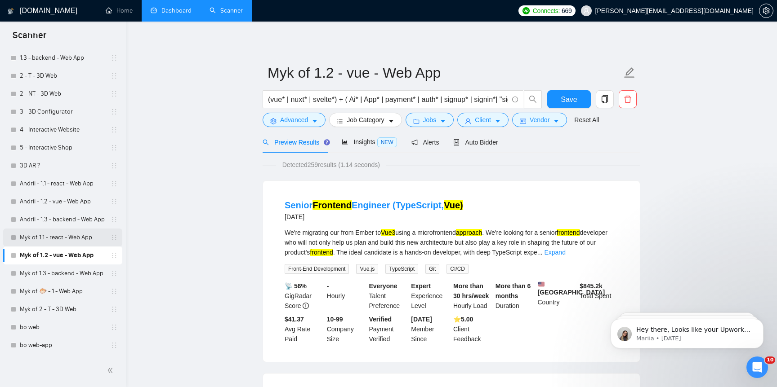
click at [85, 240] on link "Myk of 1.1 - react - Web App" at bounding box center [62, 238] width 85 height 18
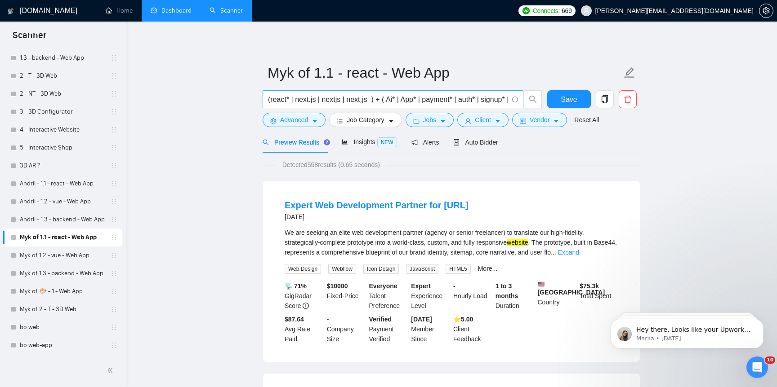
click at [303, 100] on input "(react* | next.js | nextjs | next,js ) + ( Ai* | App* | payment* | auth* | sign…" at bounding box center [388, 99] width 240 height 11
drag, startPoint x: 317, startPoint y: 101, endPoint x: 296, endPoint y: 101, distance: 21.6
click at [296, 101] on input "(react* | next.js | nextjs | next,js ) + ( Ai* | App* | payment* | auth* | sign…" at bounding box center [388, 99] width 240 height 11
click at [313, 102] on input "(react* | next.js | nextjs | next,js ) + ( Ai* | App* | payment* | auth* | sign…" at bounding box center [388, 99] width 240 height 11
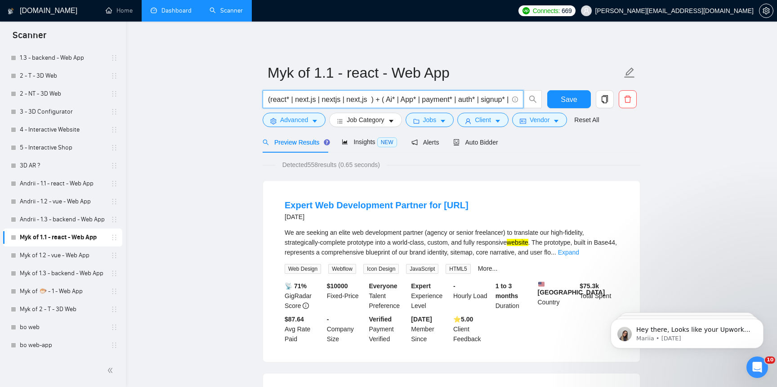
click at [319, 102] on input "(react* | next.js | nextjs | next,js ) + ( Ai* | App* | payment* | auth* | sign…" at bounding box center [388, 99] width 240 height 11
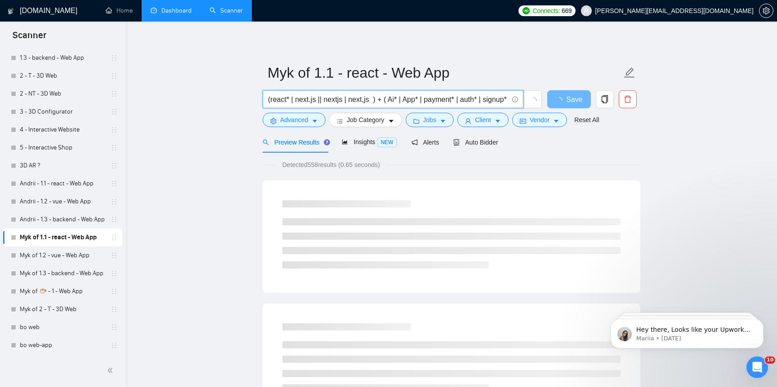
paste input "next.js"
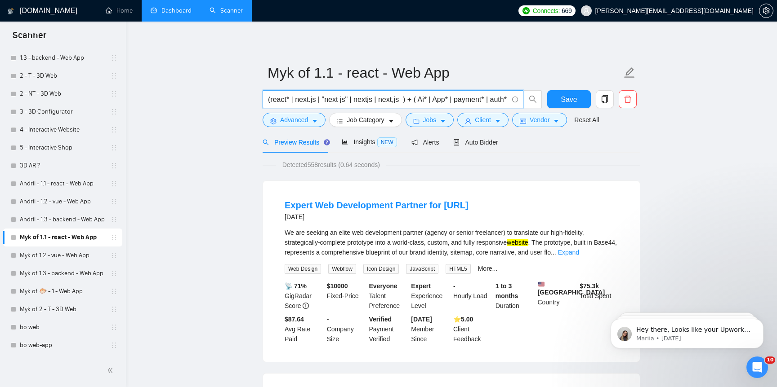
type input "(react* | next.js | "next js" | nextjs | next,js ) + ( Ai* | App* | payment* | …"
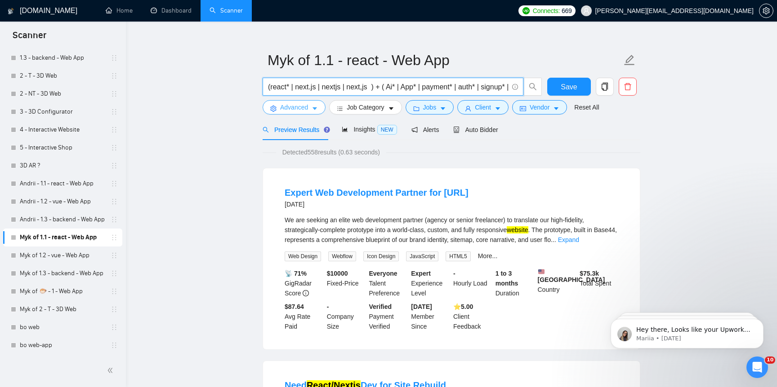
drag, startPoint x: 470, startPoint y: 86, endPoint x: 265, endPoint y: 106, distance: 205.9
click at [265, 106] on form "Myk of 1.1 - react - Web App (react* | next.js | nextjs | next,js ) + ( Ai* | A…" at bounding box center [452, 82] width 378 height 73
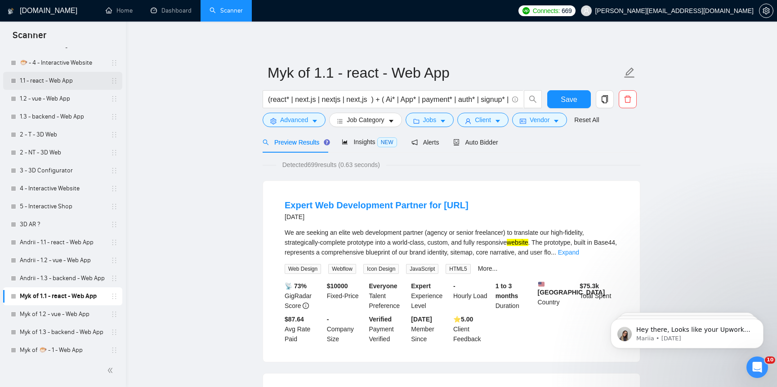
scroll to position [531, 0]
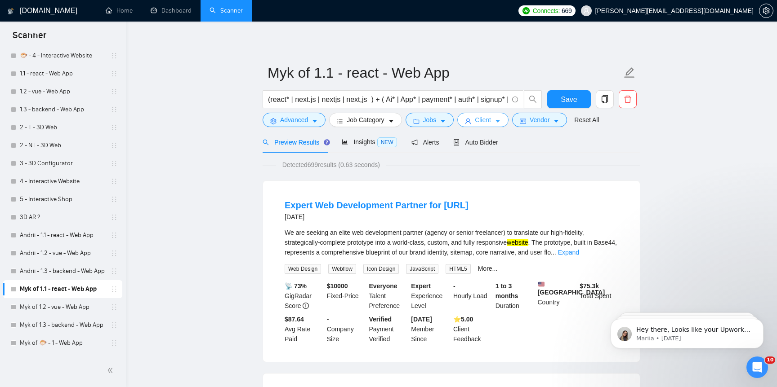
click at [475, 121] on button "Client" at bounding box center [482, 120] width 51 height 14
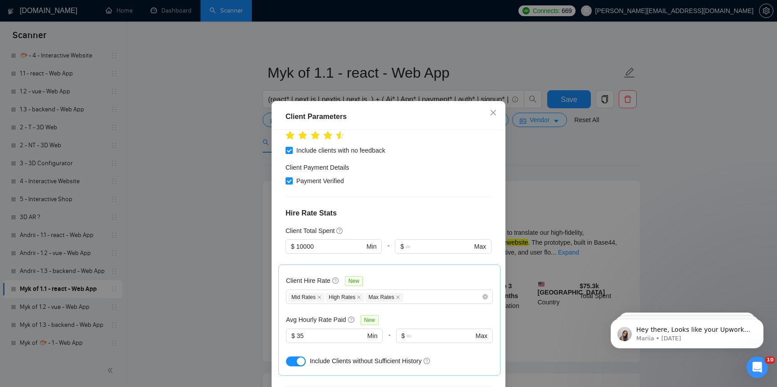
scroll to position [173, 0]
click at [316, 330] on input "35" at bounding box center [331, 335] width 68 height 10
type input "30"
click at [212, 321] on div "Client Parameters Client Location Include Client Countries [GEOGRAPHIC_DATA] [G…" at bounding box center [388, 193] width 777 height 387
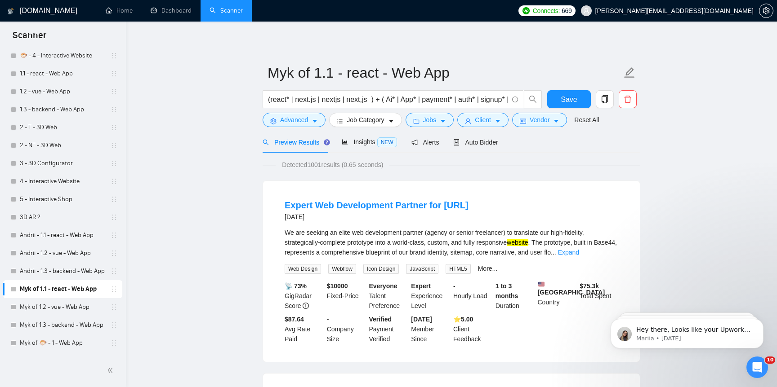
click at [490, 128] on form "Myk of 1.1 - react - Web App (react* | next.js | nextjs | next,js ) + ( Ai* | A…" at bounding box center [452, 94] width 378 height 73
click at [488, 124] on span "Client" at bounding box center [483, 120] width 16 height 10
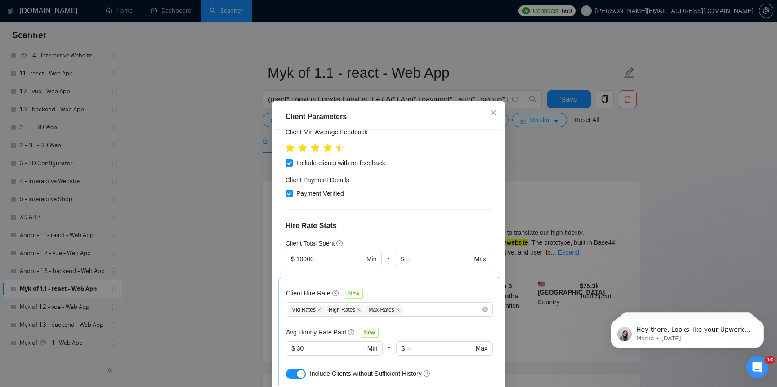
scroll to position [150, 0]
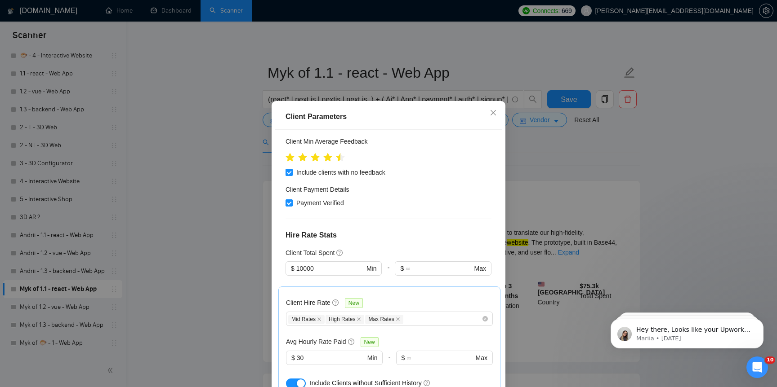
click at [251, 248] on div "Client Parameters Client Location Include Client Countries [GEOGRAPHIC_DATA] [G…" at bounding box center [388, 193] width 777 height 387
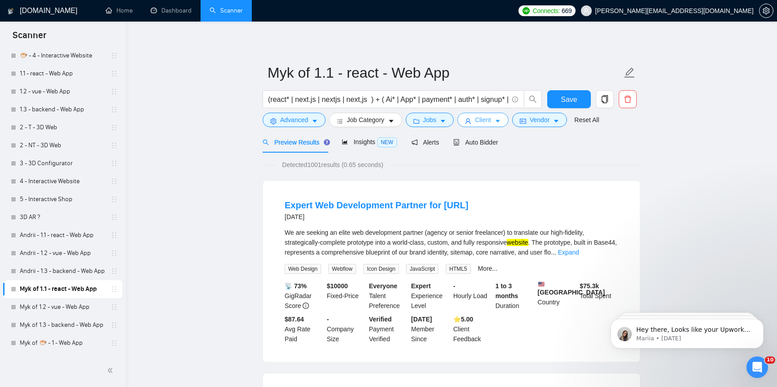
click at [482, 123] on span "Client" at bounding box center [483, 120] width 16 height 10
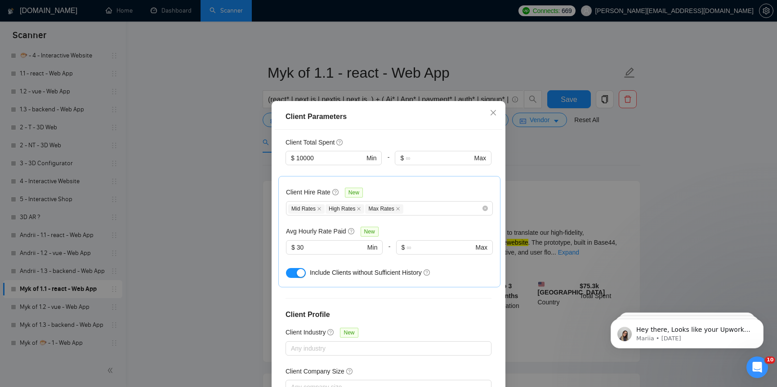
scroll to position [285, 0]
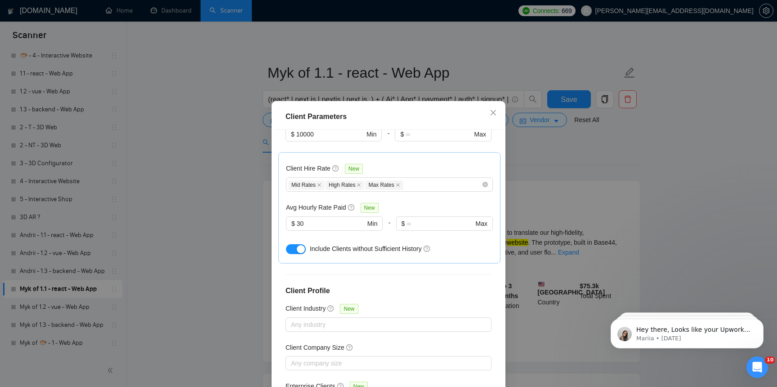
click at [221, 285] on div "Client Parameters Client Location Include Client Countries [GEOGRAPHIC_DATA] [G…" at bounding box center [388, 193] width 777 height 387
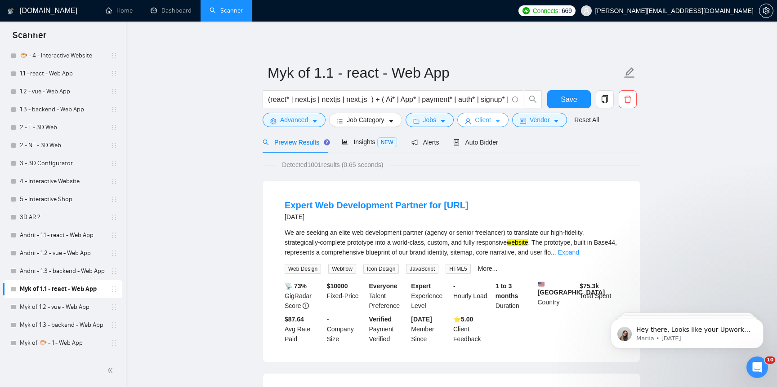
click at [491, 125] on span "Client" at bounding box center [483, 120] width 16 height 10
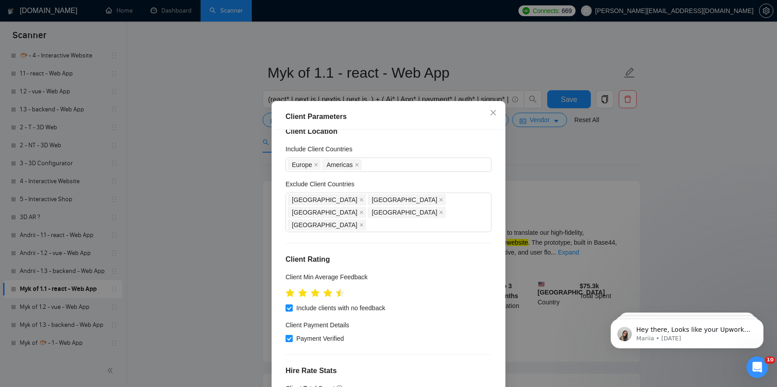
scroll to position [0, 0]
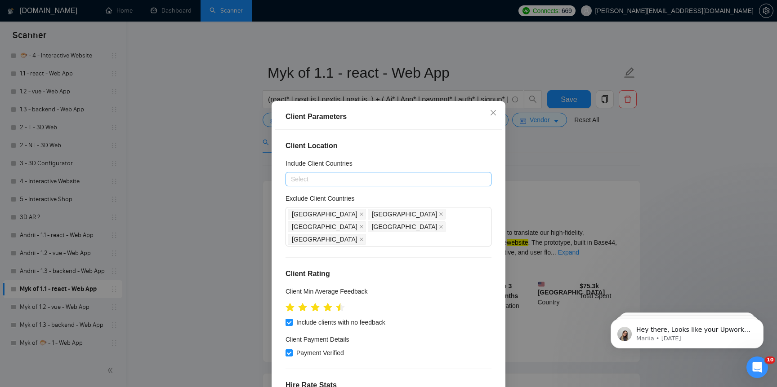
click at [155, 228] on div "Client Parameters Client Location Include Client Countries Select Exclude Clien…" at bounding box center [388, 193] width 777 height 387
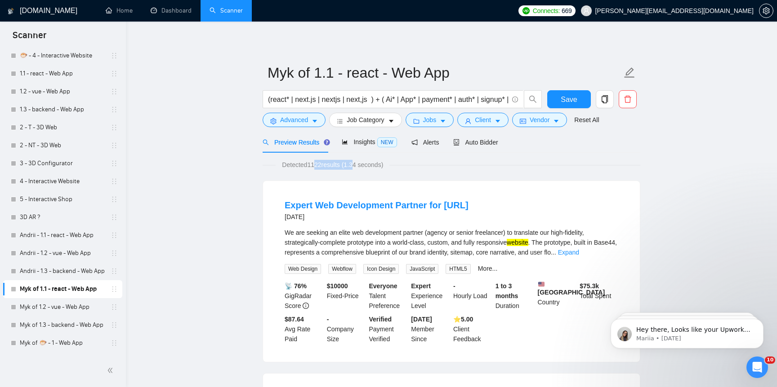
drag, startPoint x: 315, startPoint y: 165, endPoint x: 362, endPoint y: 165, distance: 46.8
click at [362, 165] on span "Detected 1122 results (1.34 seconds)" at bounding box center [333, 165] width 114 height 10
click at [436, 118] on span "Jobs" at bounding box center [429, 120] width 13 height 10
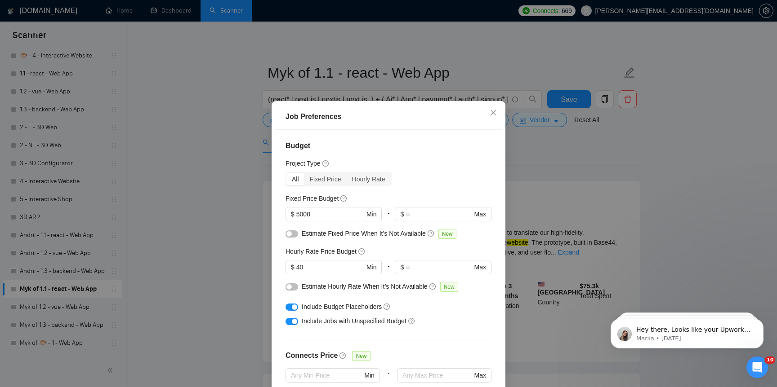
scroll to position [65, 0]
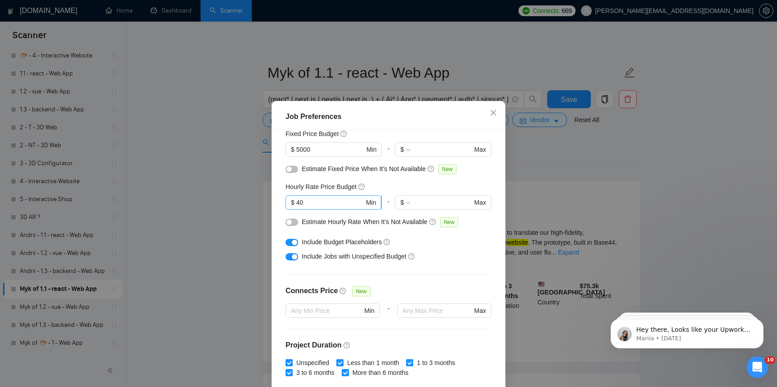
click at [326, 207] on input "40" at bounding box center [330, 203] width 68 height 10
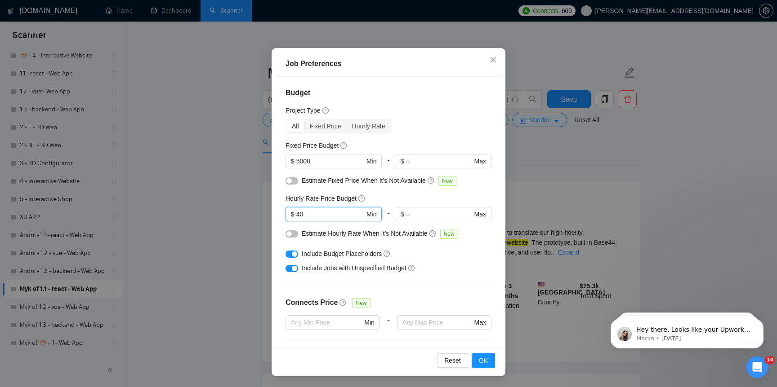
scroll to position [36, 0]
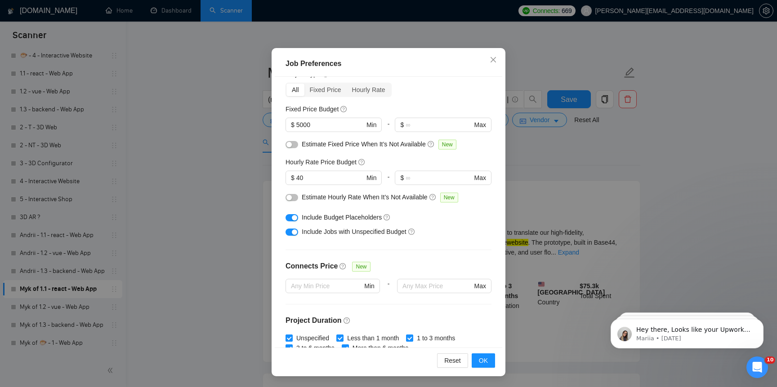
click at [356, 218] on span "Include Budget Placeholders" at bounding box center [342, 217] width 80 height 7
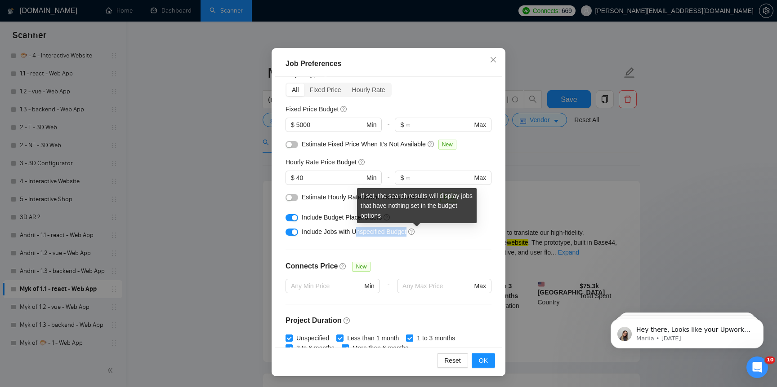
drag, startPoint x: 357, startPoint y: 232, endPoint x: 416, endPoint y: 232, distance: 58.4
click at [416, 232] on div "Include Jobs with Unspecified Budget" at bounding box center [392, 232] width 180 height 10
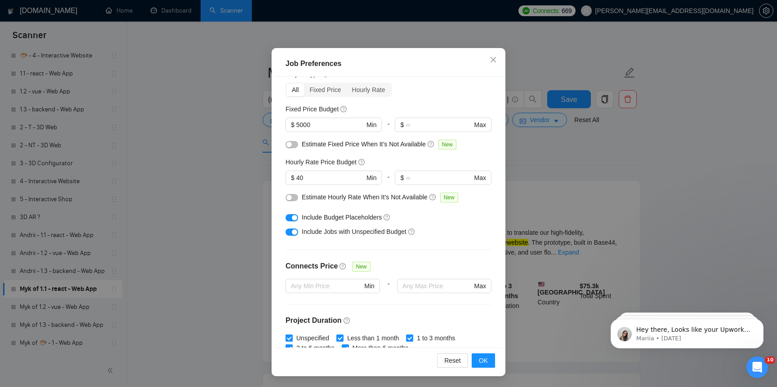
click at [204, 280] on div "Job Preferences Budget Project Type All Fixed Price Hourly Rate Fixed Price Bud…" at bounding box center [388, 193] width 777 height 387
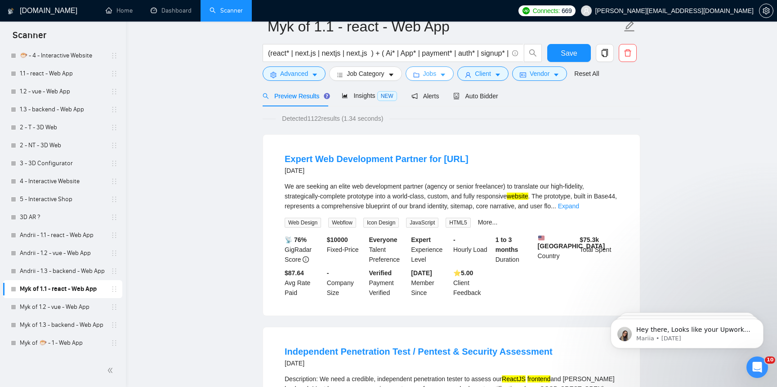
scroll to position [0, 0]
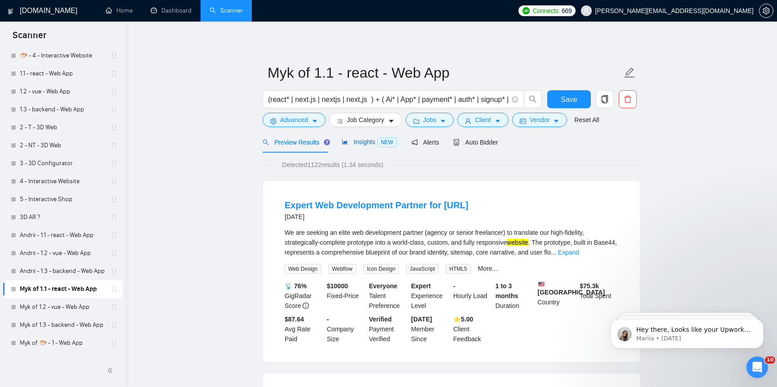
click at [355, 143] on span "Insights NEW" at bounding box center [369, 141] width 55 height 7
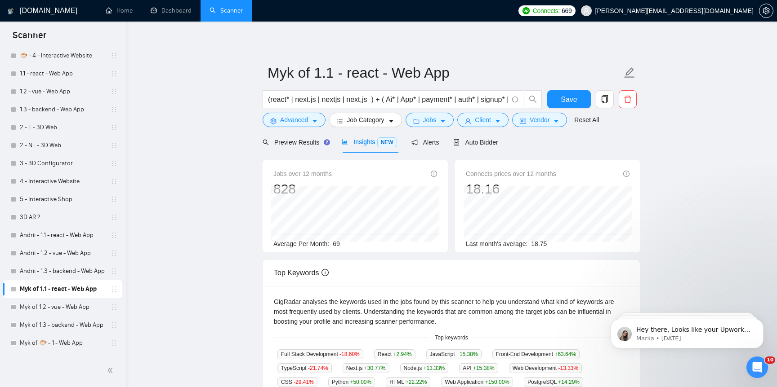
click at [336, 243] on span "69" at bounding box center [336, 244] width 7 height 7
click at [567, 107] on button "Save" at bounding box center [569, 99] width 44 height 18
click at [68, 307] on link "Myk of 1.2 - vue - Web App" at bounding box center [62, 307] width 85 height 18
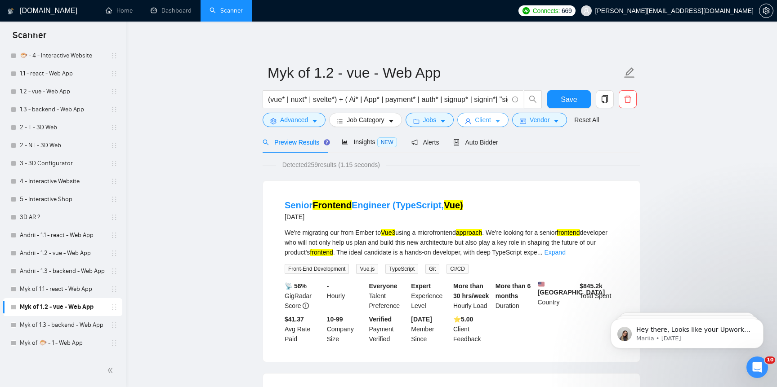
click at [497, 117] on button "Client" at bounding box center [482, 120] width 51 height 14
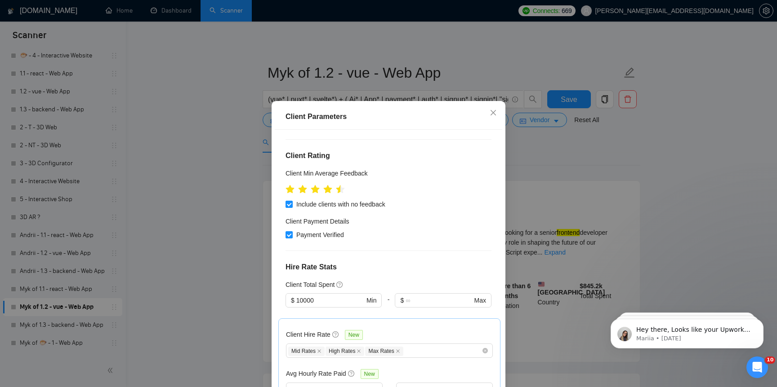
scroll to position [178, 0]
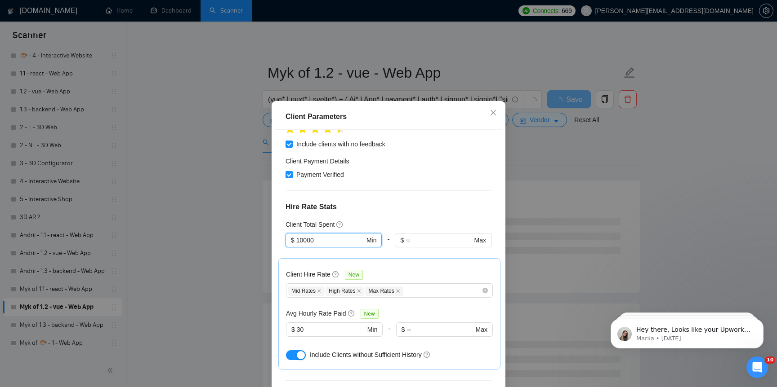
drag, startPoint x: 305, startPoint y: 217, endPoint x: 281, endPoint y: 217, distance: 24.3
click at [281, 217] on div "Client Location Include Client Countries Select Exclude Client Countries [GEOGR…" at bounding box center [388, 265] width 227 height 271
type input "5000"
click at [236, 306] on div "Client Parameters Client Location Include Client Countries Select Exclude Clien…" at bounding box center [388, 193] width 777 height 387
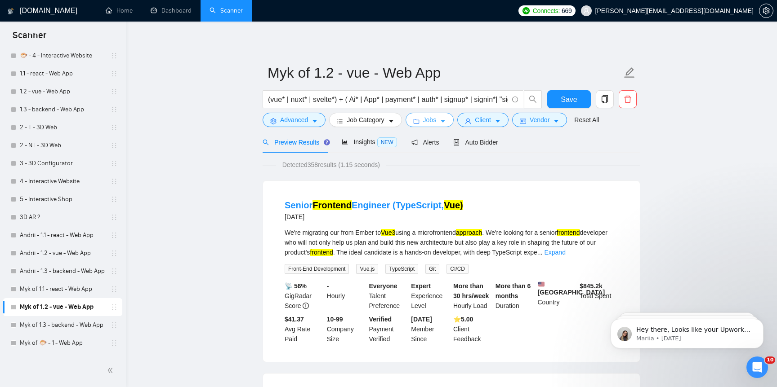
click at [427, 123] on span "Jobs" at bounding box center [429, 120] width 13 height 10
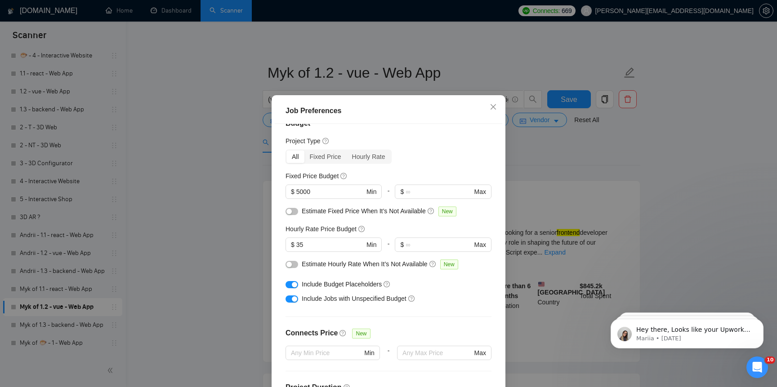
scroll to position [15, 0]
click at [301, 195] on input "5000" at bounding box center [330, 194] width 68 height 10
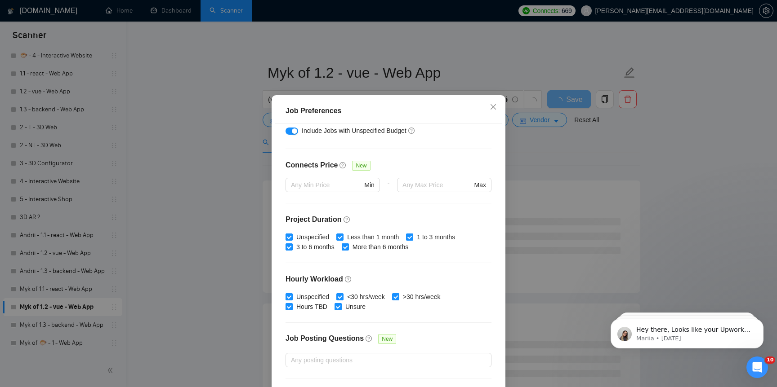
scroll to position [236, 0]
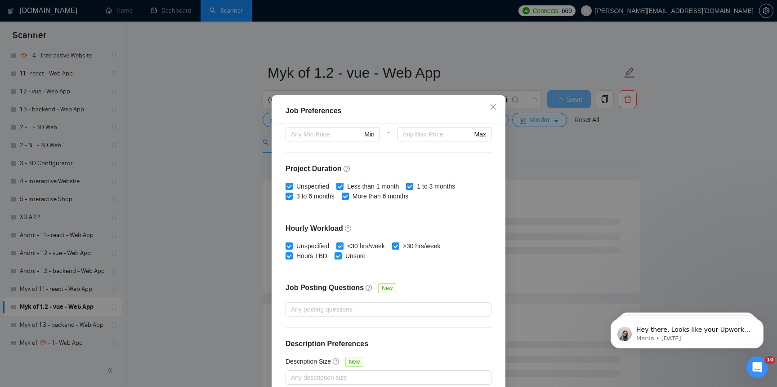
type input "3000"
click at [229, 303] on div "Job Preferences Budget Project Type All Fixed Price Hourly Rate Fixed Price Bud…" at bounding box center [388, 193] width 777 height 387
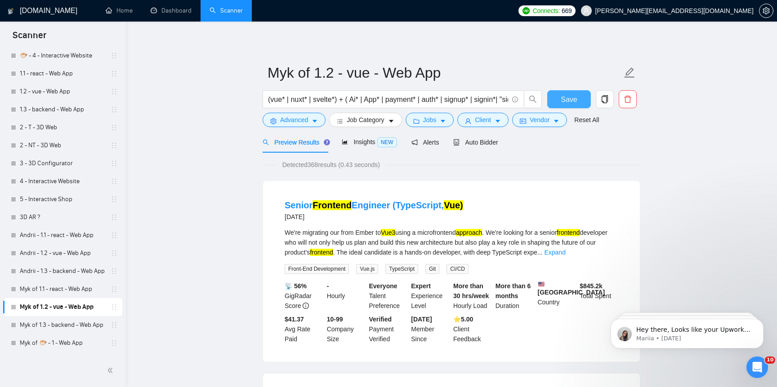
click at [569, 97] on span "Save" at bounding box center [569, 99] width 16 height 11
click at [353, 143] on span "Insights NEW" at bounding box center [369, 141] width 55 height 7
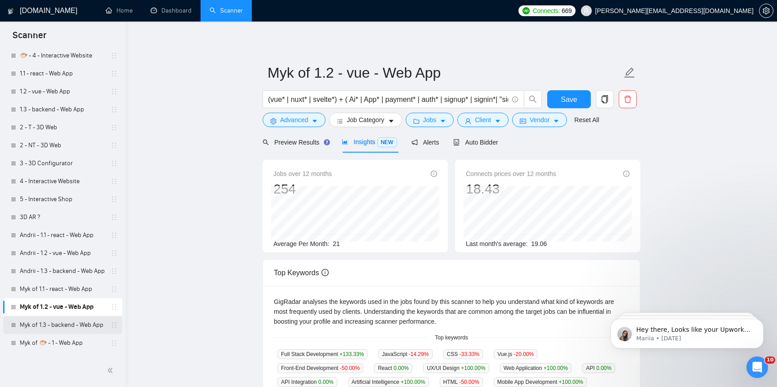
click at [86, 322] on link "Myk of 1.3 - backend - Web App" at bounding box center [62, 325] width 85 height 18
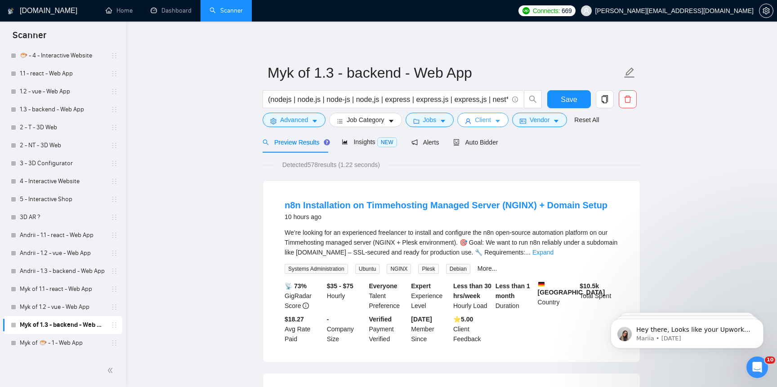
click at [485, 121] on span "Client" at bounding box center [483, 120] width 16 height 10
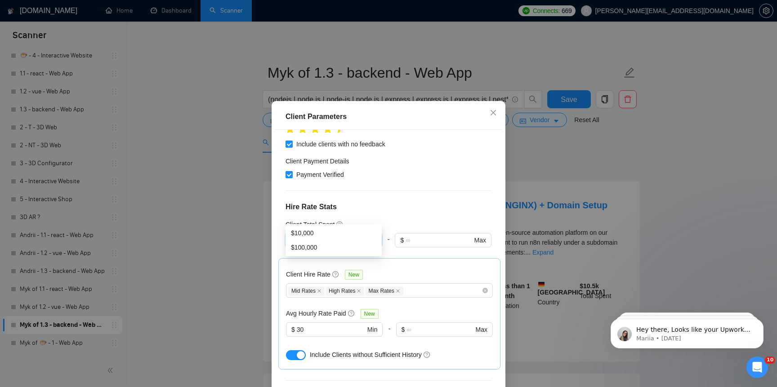
drag, startPoint x: 303, startPoint y: 215, endPoint x: 282, endPoint y: 218, distance: 21.7
click at [282, 218] on div "Client Location Include Client Countries Americas Europe Exclude Client Countri…" at bounding box center [388, 265] width 227 height 271
type input "5000"
click at [250, 274] on div "Client Parameters Client Location Include Client Countries Americas Europe Excl…" at bounding box center [388, 193] width 777 height 387
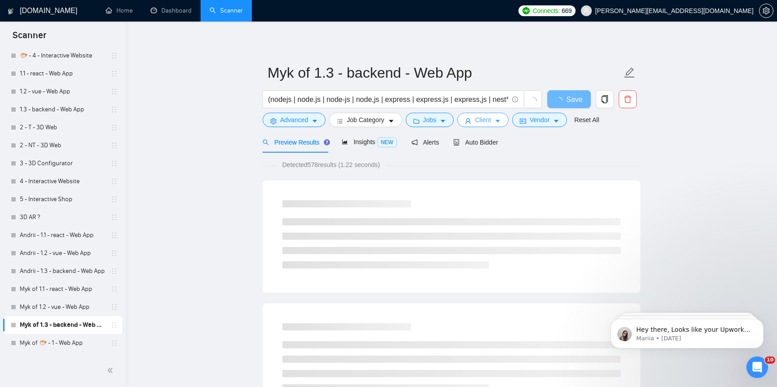
click at [483, 125] on span "Client" at bounding box center [483, 120] width 16 height 10
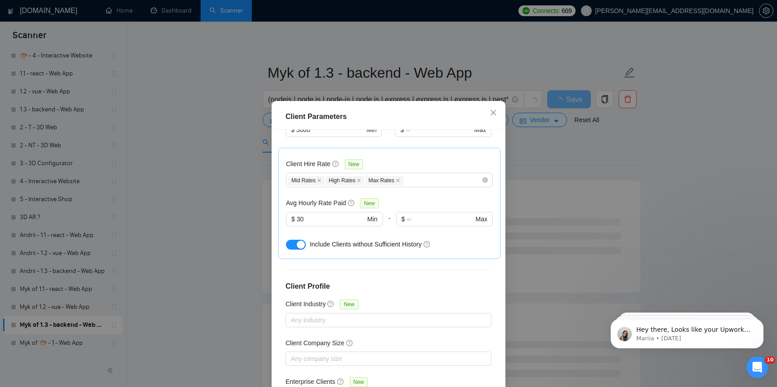
click at [199, 319] on div "Client Parameters Client Location Include Client Countries Americas Europe Excl…" at bounding box center [388, 193] width 777 height 387
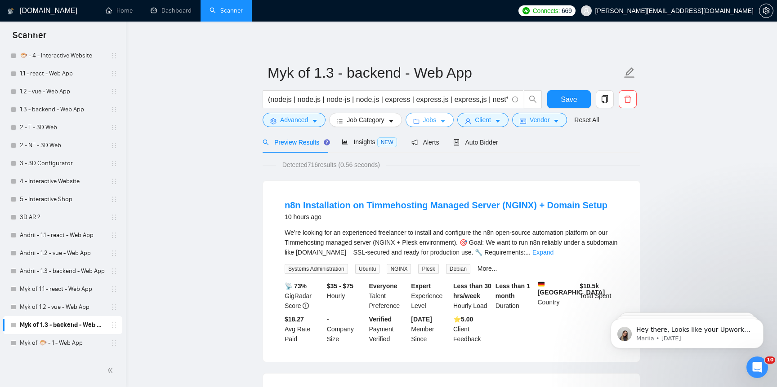
click at [426, 121] on span "Jobs" at bounding box center [429, 120] width 13 height 10
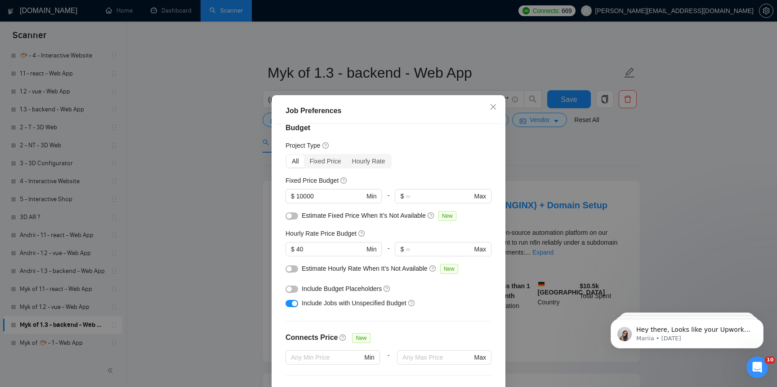
scroll to position [10, 0]
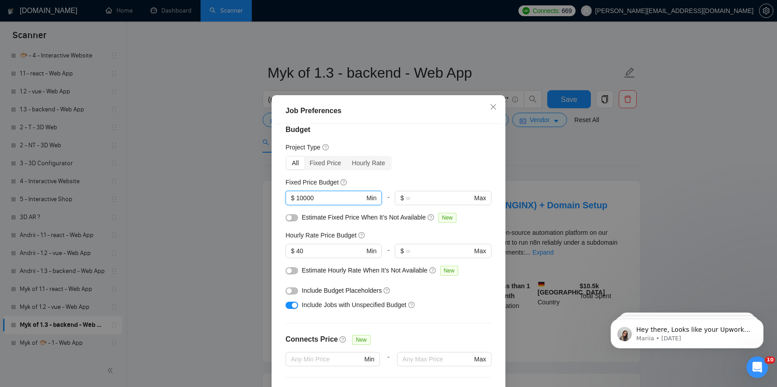
drag, startPoint x: 305, startPoint y: 206, endPoint x: 287, endPoint y: 211, distance: 18.5
click at [287, 211] on div "10000 $ 10000 Min" at bounding box center [333, 202] width 96 height 22
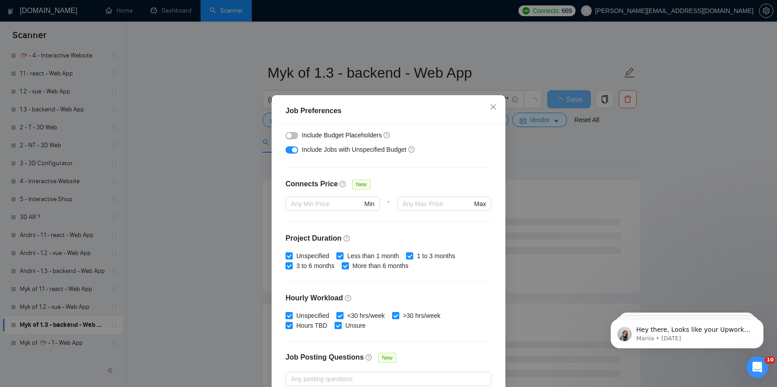
scroll to position [236, 0]
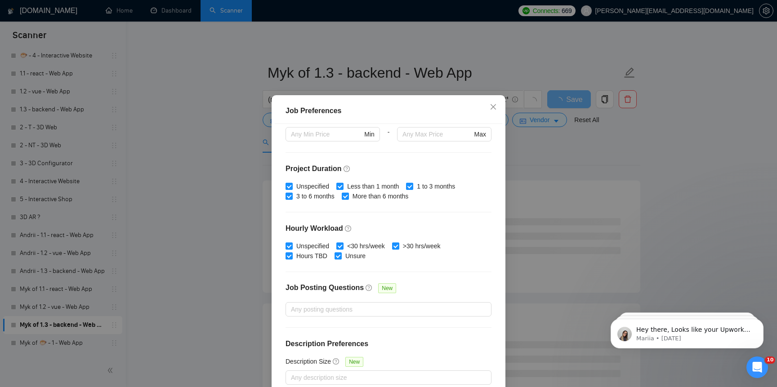
type input "5000"
click at [248, 294] on div "Job Preferences Budget Project Type All Fixed Price Hourly Rate Fixed Price Bud…" at bounding box center [388, 193] width 777 height 387
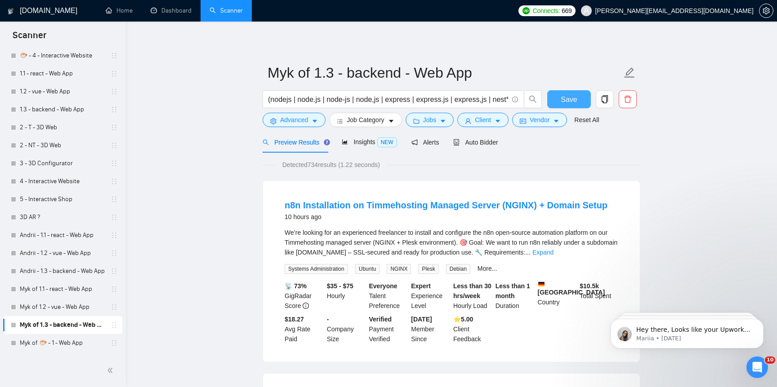
click at [565, 98] on span "Save" at bounding box center [569, 99] width 16 height 11
click at [368, 140] on span "Insights NEW" at bounding box center [369, 141] width 55 height 7
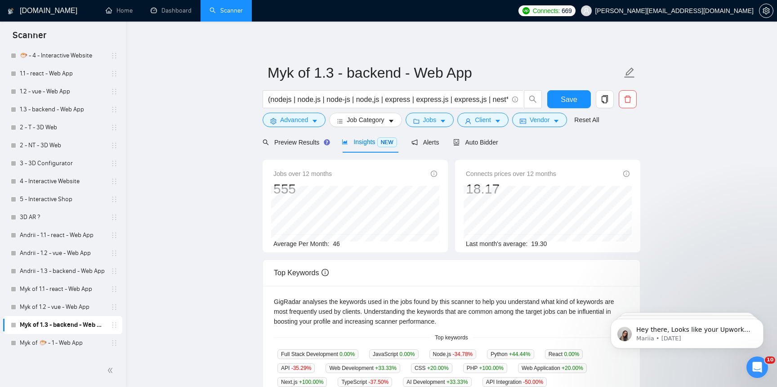
click at [336, 247] on span "46" at bounding box center [336, 244] width 7 height 7
click at [303, 147] on div "Preview Results" at bounding box center [295, 143] width 65 height 10
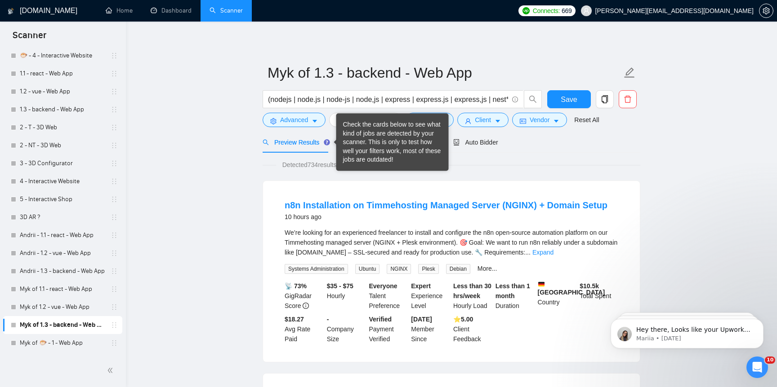
click at [369, 141] on div "Check the cards below to see what kind of jobs are detected by your scanner. Th…" at bounding box center [392, 142] width 99 height 44
click at [304, 161] on span "Detected 734 results (1.22 seconds)" at bounding box center [331, 165] width 110 height 10
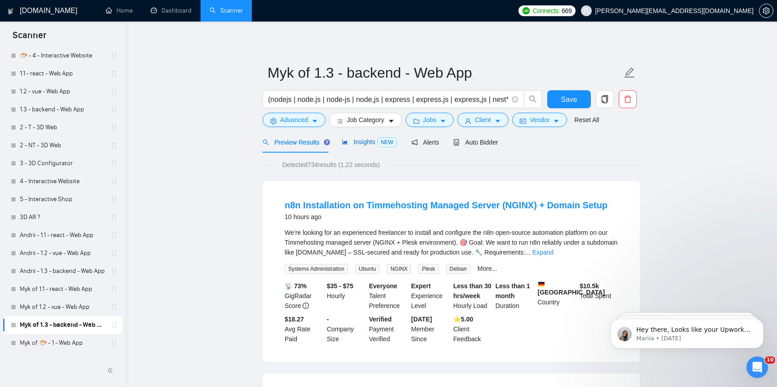
click at [362, 141] on span "Insights NEW" at bounding box center [369, 141] width 55 height 7
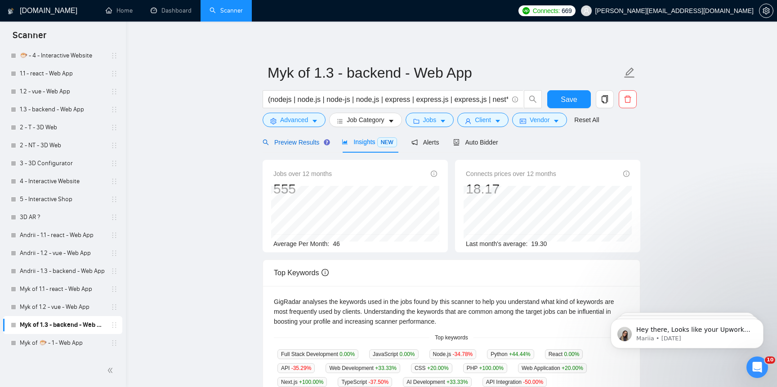
click at [311, 142] on span "Preview Results" at bounding box center [295, 142] width 65 height 7
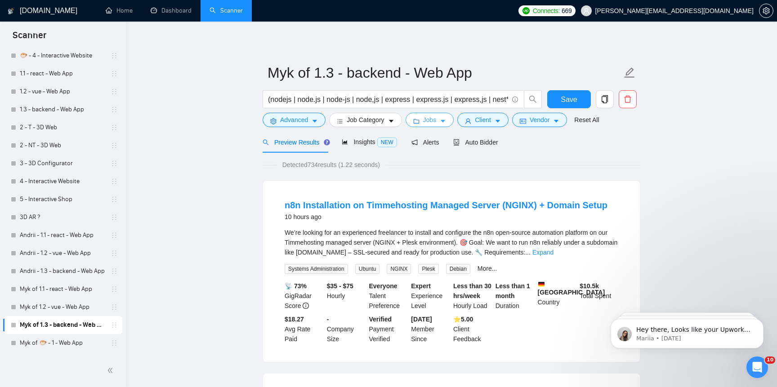
click at [436, 123] on span "Jobs" at bounding box center [429, 120] width 13 height 10
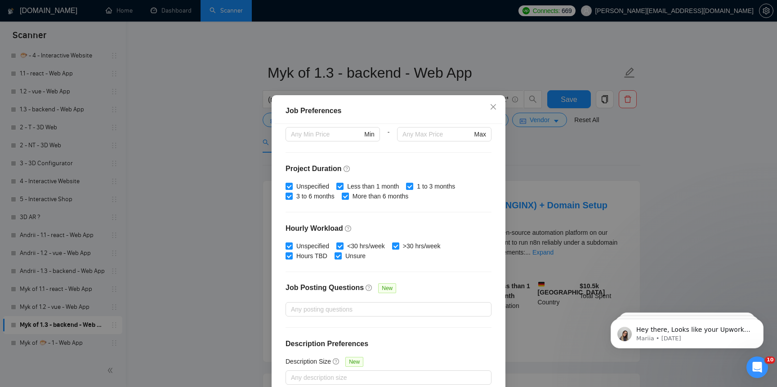
click at [535, 148] on div "Job Preferences Budget Project Type All Fixed Price Hourly Rate Fixed Price Bud…" at bounding box center [388, 193] width 777 height 387
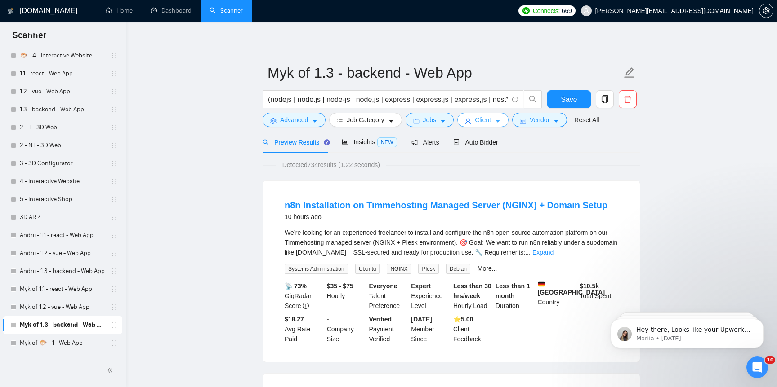
click at [496, 120] on button "Client" at bounding box center [482, 120] width 51 height 14
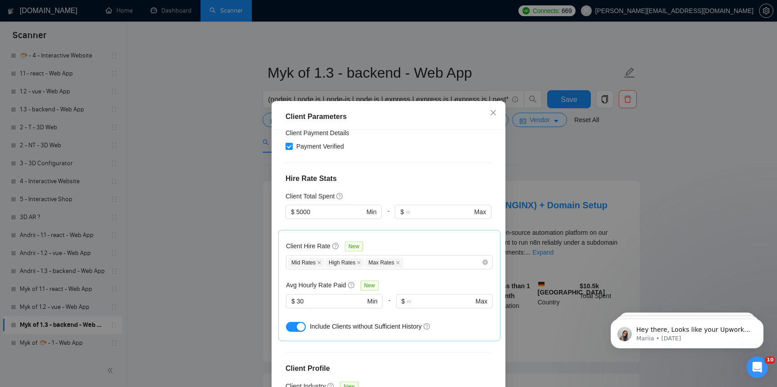
scroll to position [192, 0]
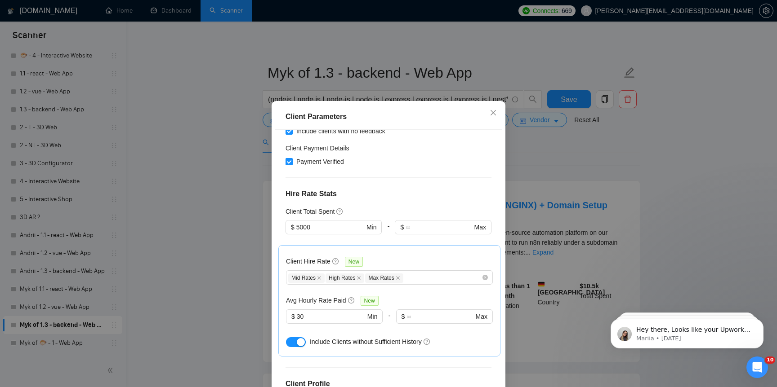
click at [200, 245] on div "Client Parameters Client Location Include Client Countries Americas Europe Excl…" at bounding box center [388, 193] width 777 height 387
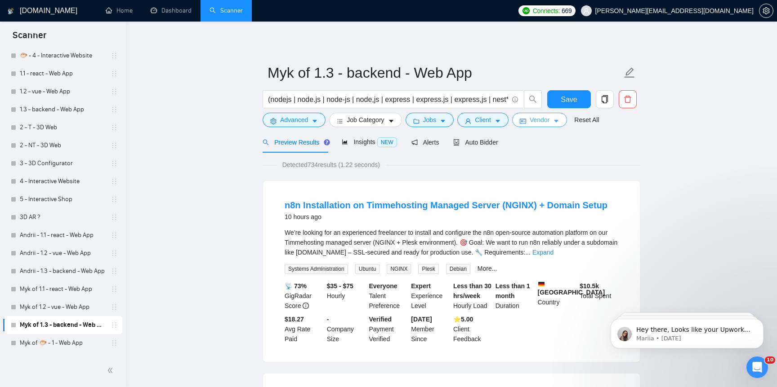
click at [522, 118] on button "Vendor" at bounding box center [539, 120] width 55 height 14
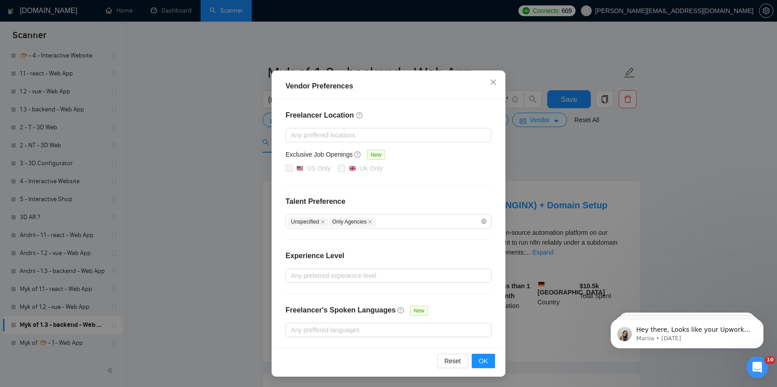
scroll to position [0, 0]
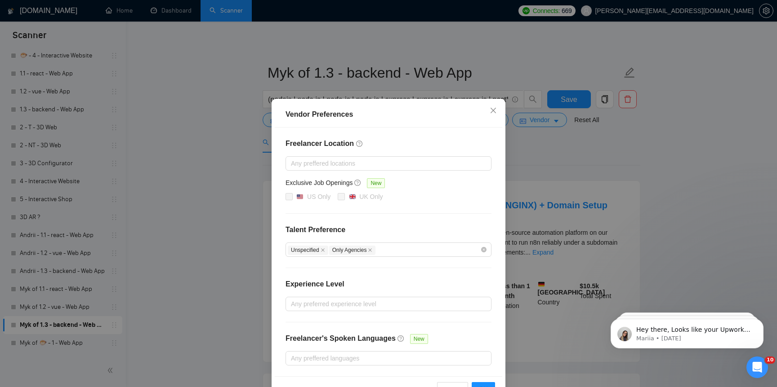
click at [233, 202] on div "Vendor Preferences Freelancer Location Any preffered locations Exclusive Job Op…" at bounding box center [388, 193] width 777 height 387
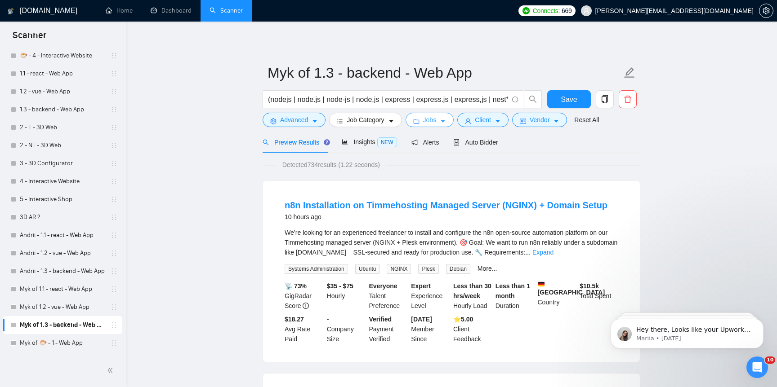
click at [433, 120] on span "Jobs" at bounding box center [429, 120] width 13 height 10
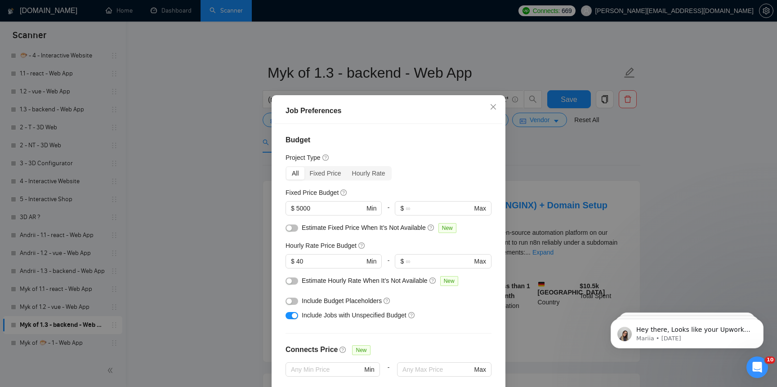
click at [230, 279] on div "Job Preferences Budget Project Type All Fixed Price Hourly Rate Fixed Price Bud…" at bounding box center [388, 193] width 777 height 387
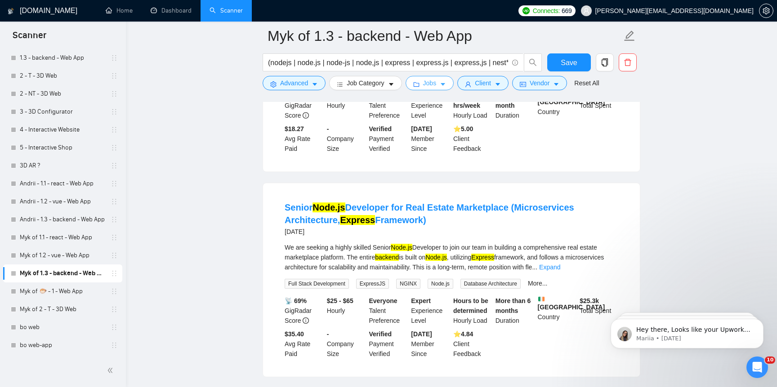
scroll to position [201, 0]
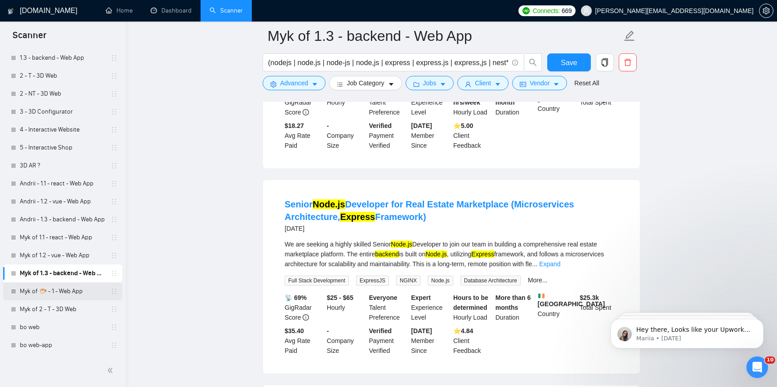
click at [94, 288] on link "Myk of 🐡 - 1 - Web App" at bounding box center [62, 292] width 85 height 18
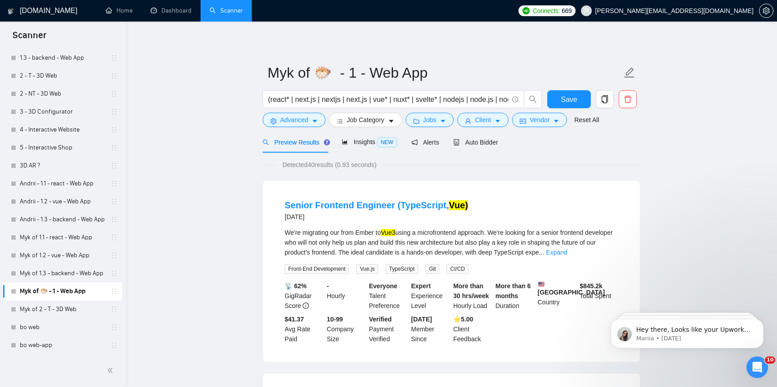
click at [317, 162] on span "Detected 40 results (0.93 seconds)" at bounding box center [329, 165] width 107 height 10
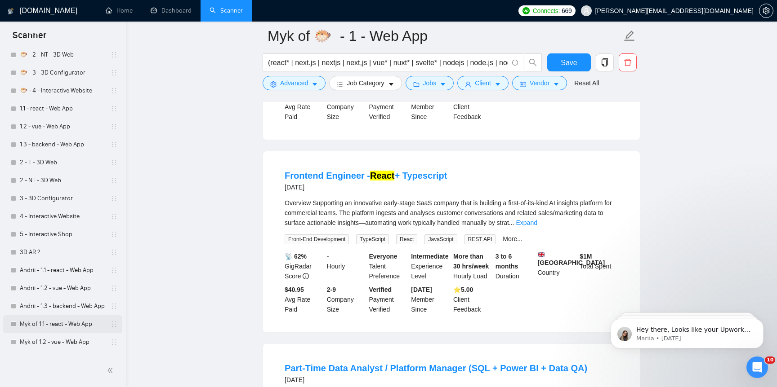
scroll to position [495, 0]
click at [87, 165] on link "2 - T - 3D Web" at bounding box center [62, 164] width 85 height 18
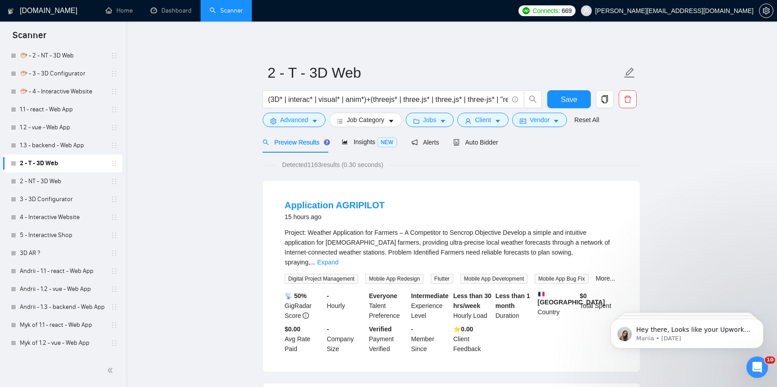
click at [379, 193] on li "Application AGRIPILOT 15 hours ago Project: Weather Application for Farmers – A…" at bounding box center [451, 276] width 355 height 169
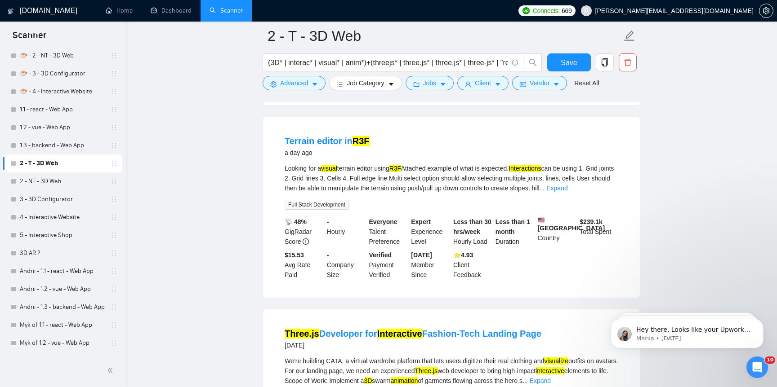
scroll to position [174, 0]
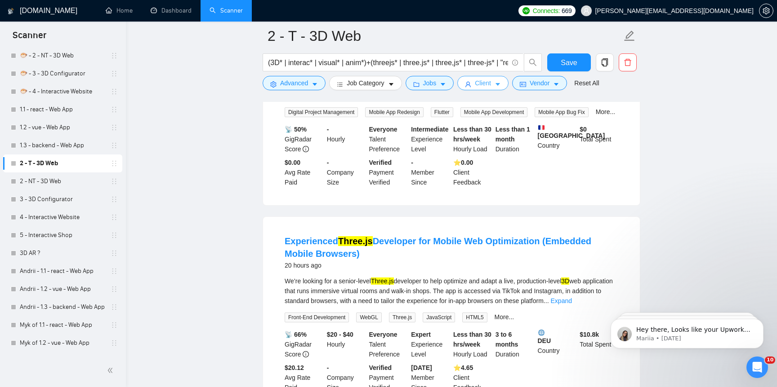
click at [490, 84] on span "Client" at bounding box center [483, 83] width 16 height 10
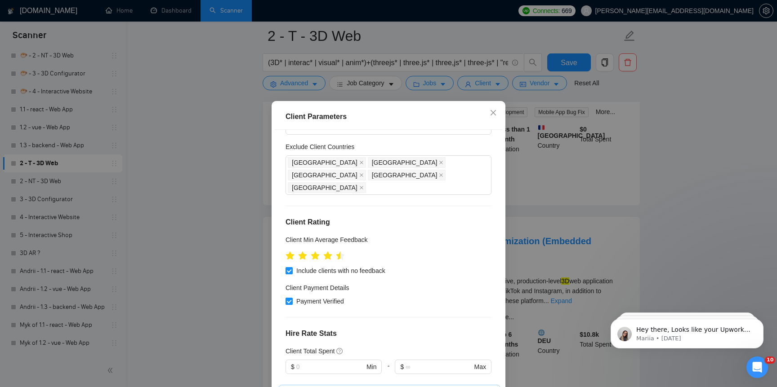
scroll to position [50, 0]
click at [172, 262] on div "Client Parameters Client Location Include Client Countries Select Exclude Clien…" at bounding box center [388, 193] width 777 height 387
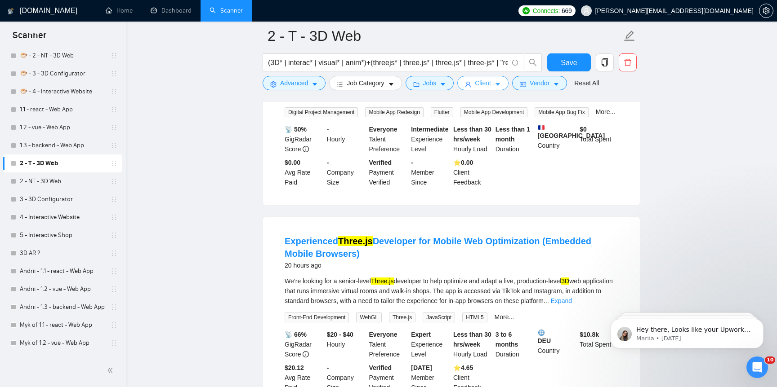
scroll to position [0, 0]
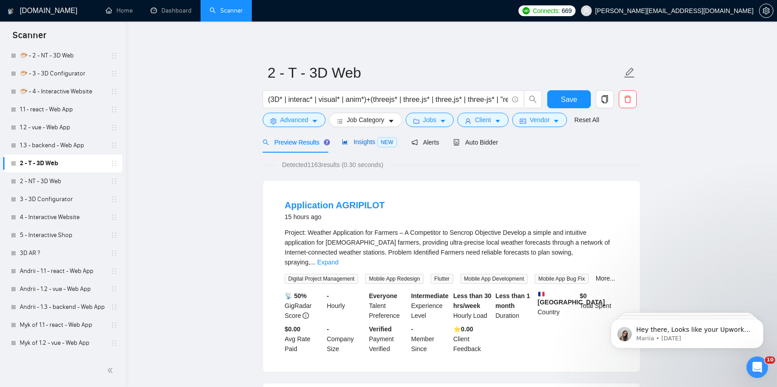
click at [355, 140] on span "Insights NEW" at bounding box center [369, 141] width 55 height 7
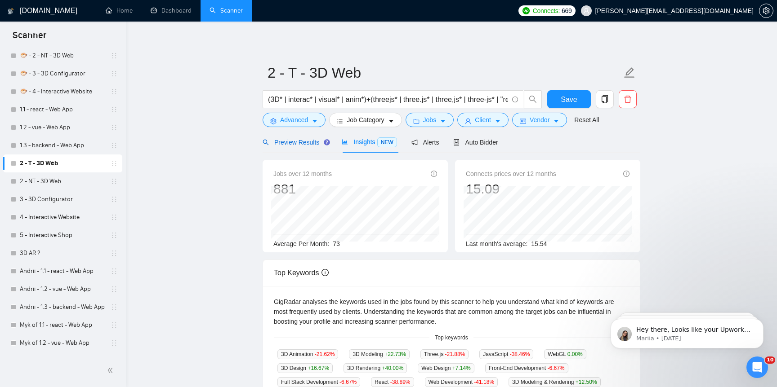
click at [301, 146] on div "Preview Results" at bounding box center [295, 143] width 65 height 10
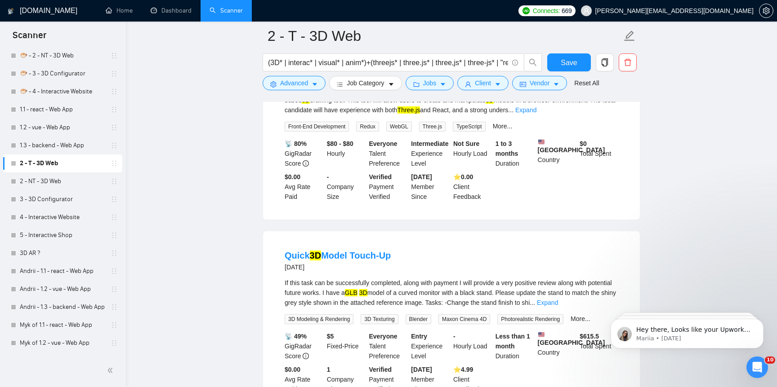
scroll to position [1852, 0]
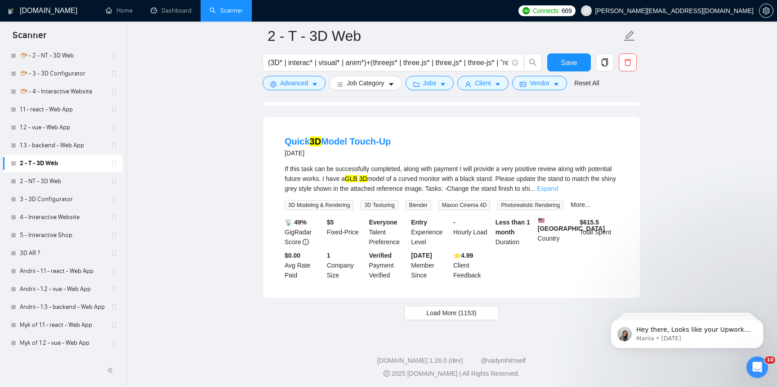
click at [558, 188] on link "Expand" at bounding box center [547, 188] width 21 height 7
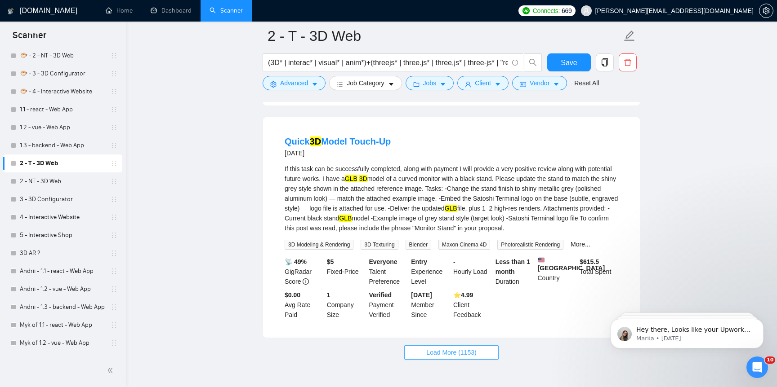
click at [461, 358] on span "Load More (1153)" at bounding box center [451, 353] width 50 height 10
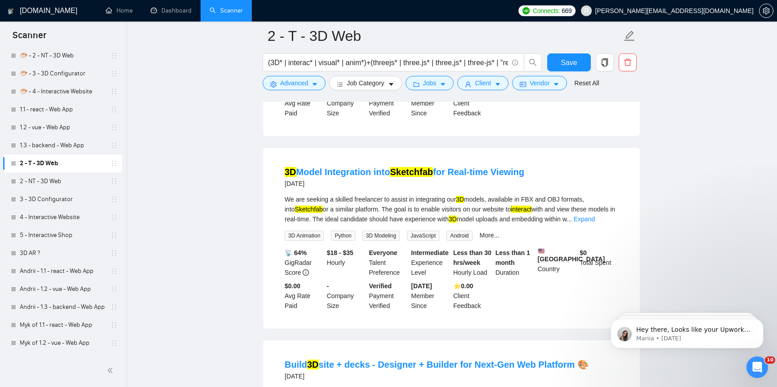
scroll to position [2262, 0]
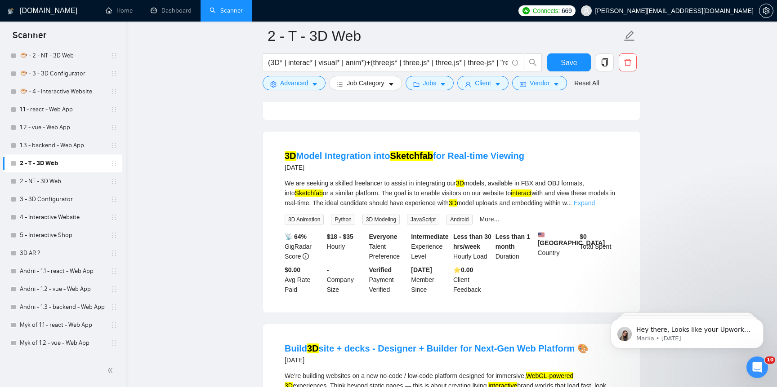
click at [595, 207] on link "Expand" at bounding box center [584, 203] width 21 height 7
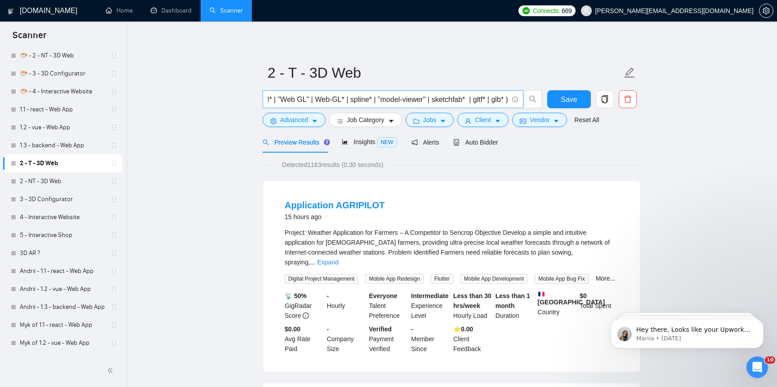
scroll to position [0, 381]
click at [496, 98] on input "(3D* | interac* | visual* | anim*)+(threejs* | three.js* | three,js* | three-js…" at bounding box center [388, 99] width 240 height 11
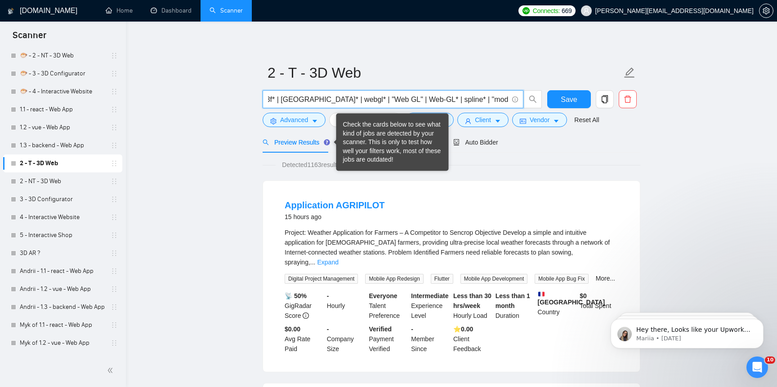
type input "(3D* | interac* | visual* | anim*)+(threejs* | three.js* | three,js* | three-js…"
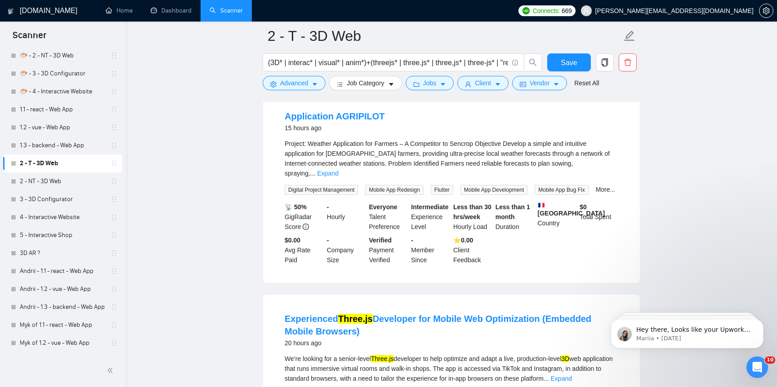
scroll to position [108, 0]
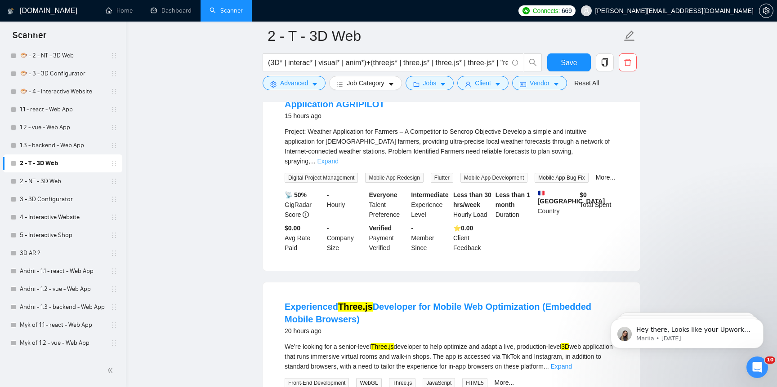
click at [338, 158] on link "Expand" at bounding box center [327, 161] width 21 height 7
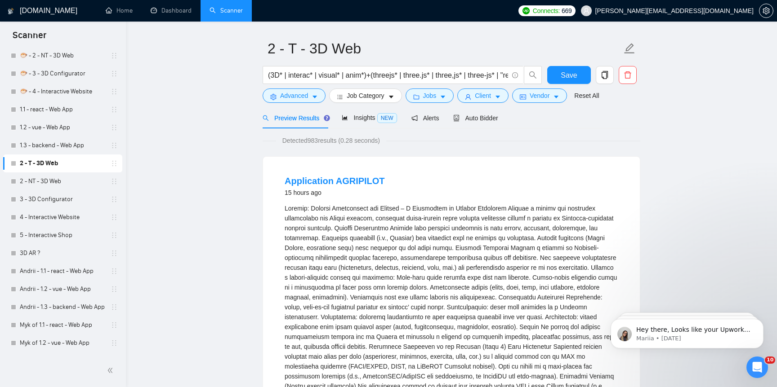
scroll to position [0, 0]
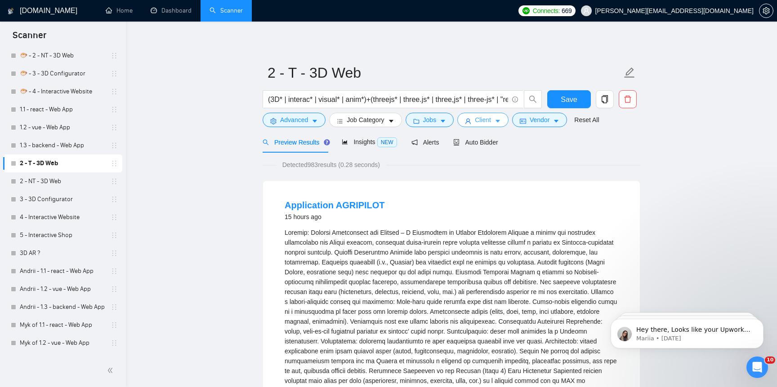
click at [489, 117] on span "Client" at bounding box center [483, 120] width 16 height 10
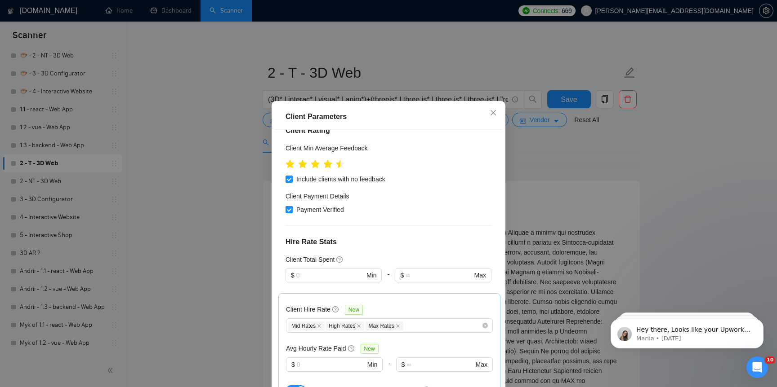
scroll to position [147, 0]
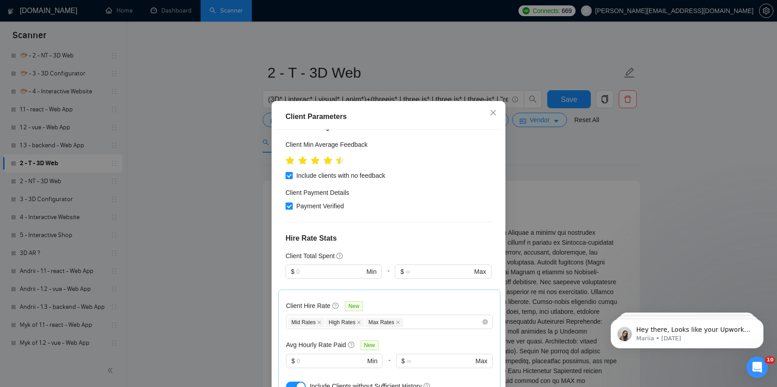
click at [241, 249] on div "Client Parameters Client Location Include Client Countries Select Exclude Clien…" at bounding box center [388, 193] width 777 height 387
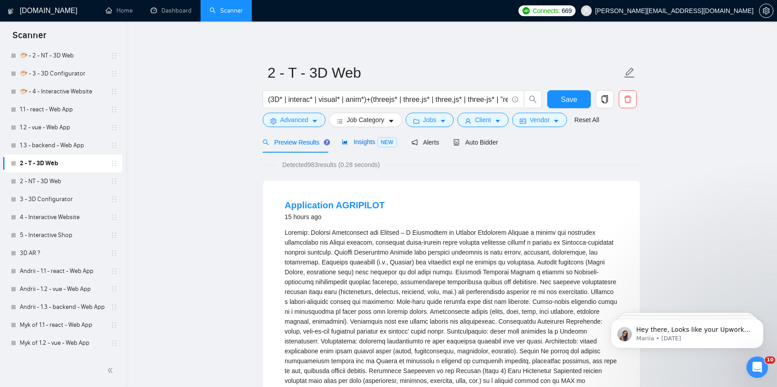
click at [356, 147] on div "Insights NEW" at bounding box center [369, 142] width 55 height 10
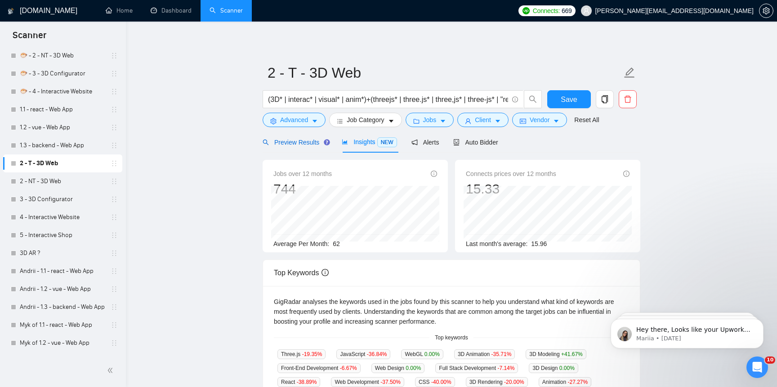
click at [313, 146] on span "Preview Results" at bounding box center [295, 142] width 65 height 7
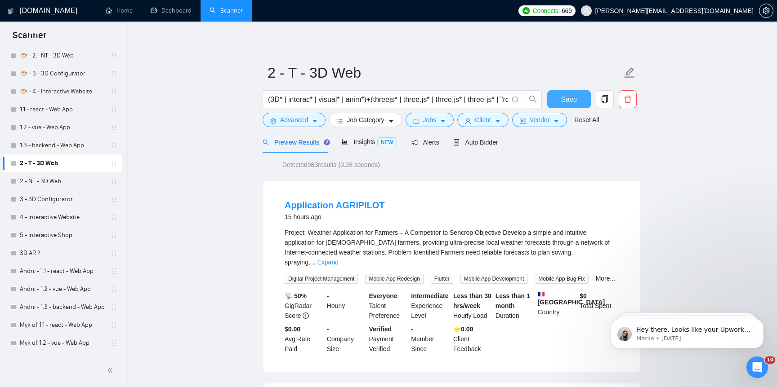
click at [568, 90] on button "Save" at bounding box center [569, 99] width 44 height 18
click at [58, 187] on link "2 - NT - 3D Web" at bounding box center [62, 182] width 85 height 18
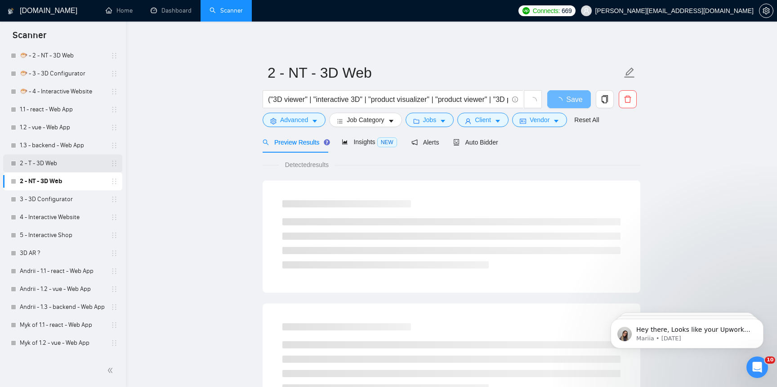
click at [53, 162] on link "2 - T - 3D Web" at bounding box center [62, 164] width 85 height 18
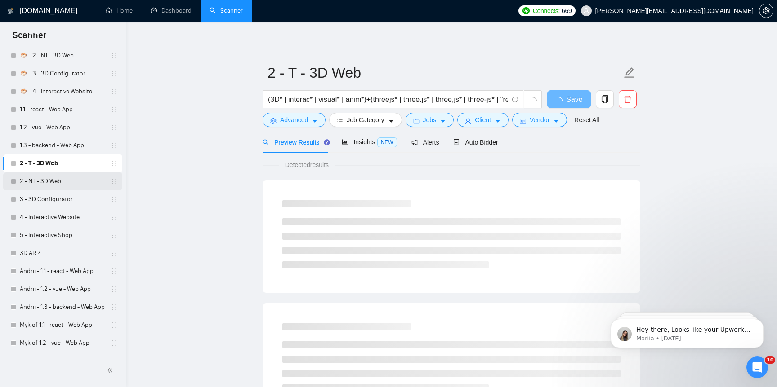
click at [51, 185] on link "2 - NT - 3D Web" at bounding box center [62, 182] width 85 height 18
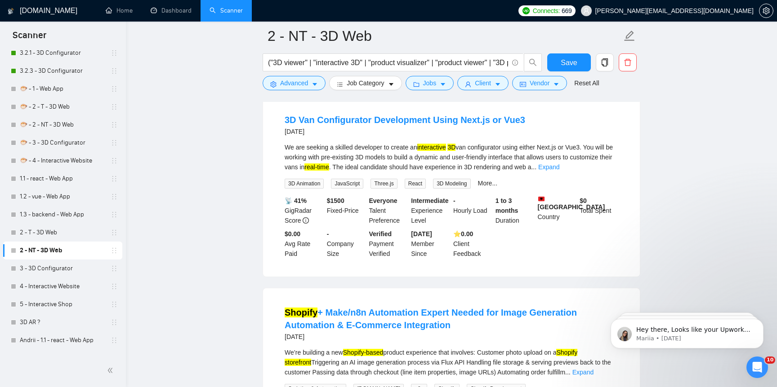
scroll to position [1256, 0]
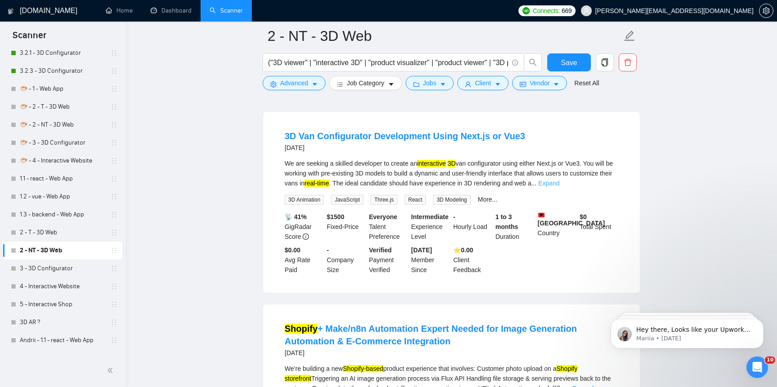
click at [559, 180] on link "Expand" at bounding box center [548, 183] width 21 height 7
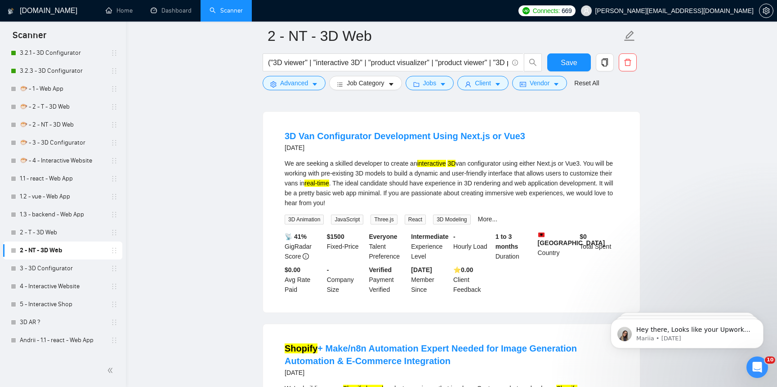
click at [549, 240] on b "Albania" at bounding box center [571, 239] width 67 height 15
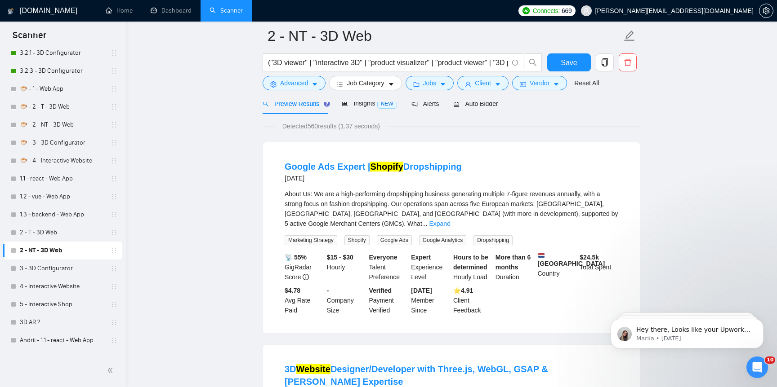
scroll to position [0, 0]
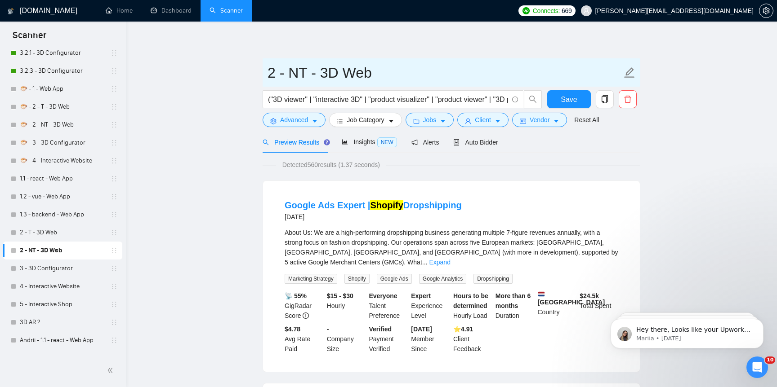
drag, startPoint x: 294, startPoint y: 71, endPoint x: 409, endPoint y: 71, distance: 114.2
click at [409, 71] on input "2 - NT - 3D Web" at bounding box center [444, 73] width 354 height 22
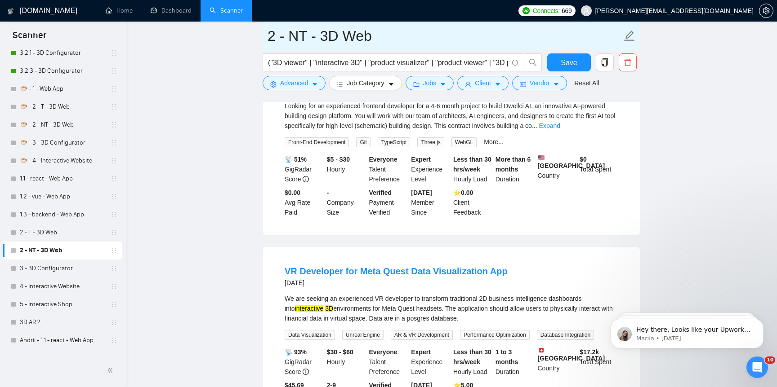
scroll to position [1871, 0]
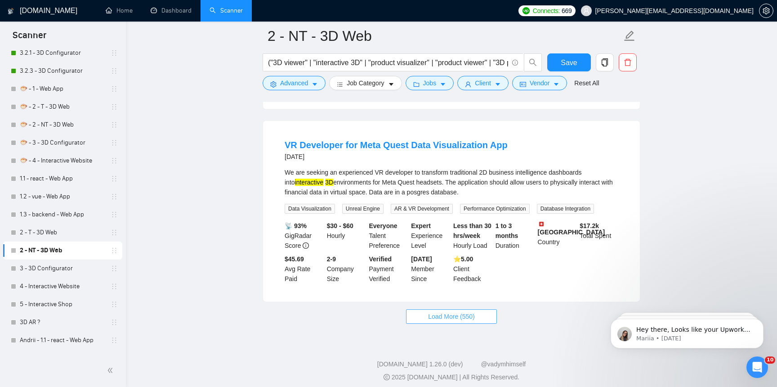
click at [442, 317] on button "Load More (550)" at bounding box center [451, 317] width 91 height 14
click at [450, 312] on span "Loading..." at bounding box center [451, 317] width 34 height 10
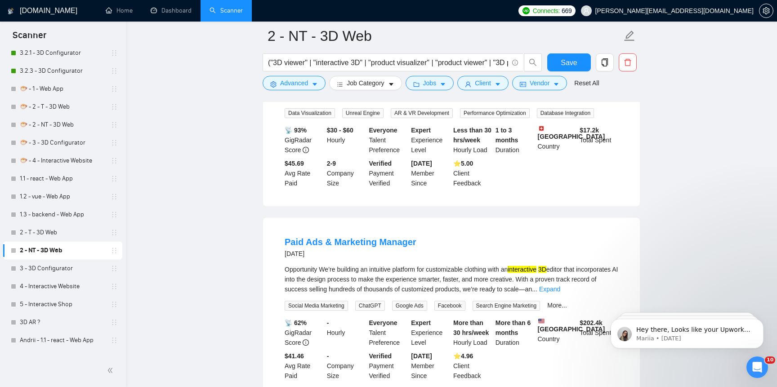
scroll to position [1967, 0]
click at [560, 285] on link "Expand" at bounding box center [549, 288] width 21 height 7
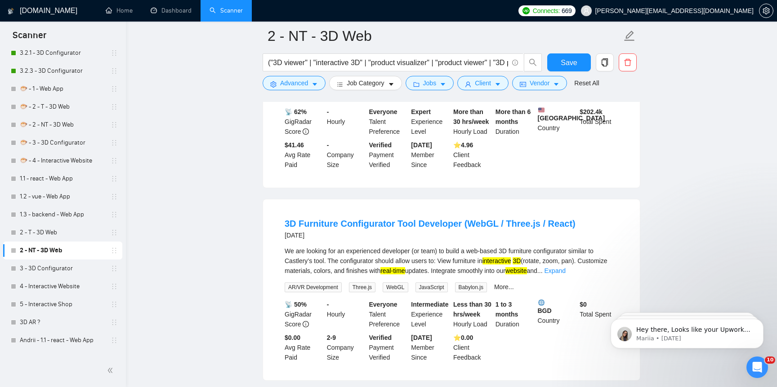
scroll to position [2294, 0]
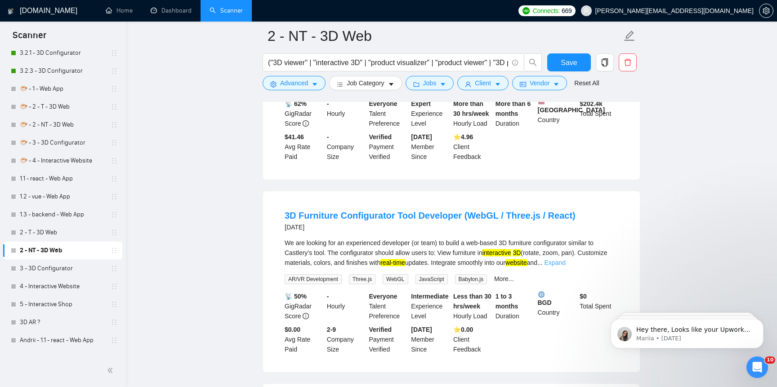
click at [566, 264] on link "Expand" at bounding box center [554, 262] width 21 height 7
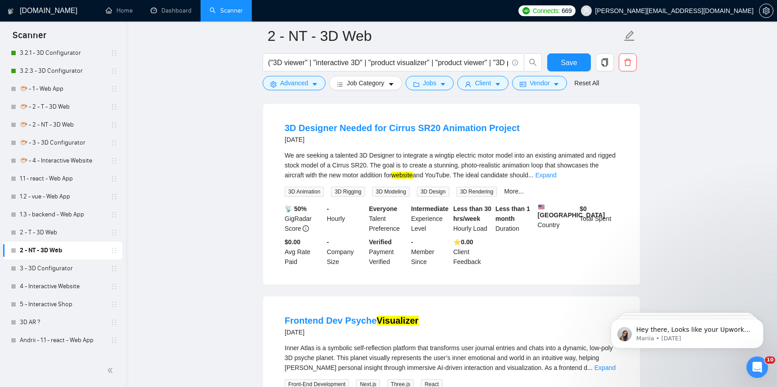
scroll to position [2701, 0]
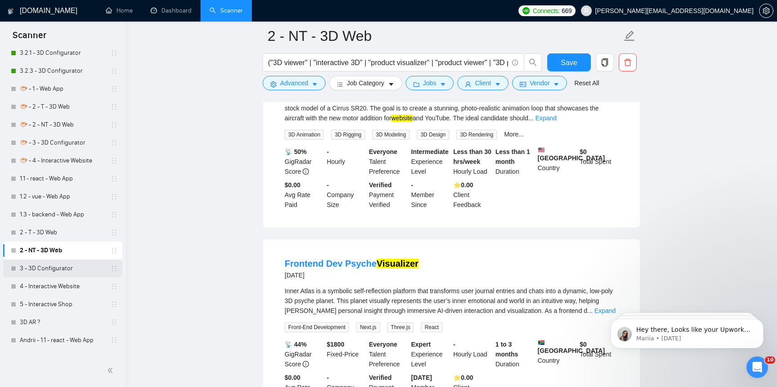
click at [67, 268] on link "3 - 3D Configurator" at bounding box center [62, 269] width 85 height 18
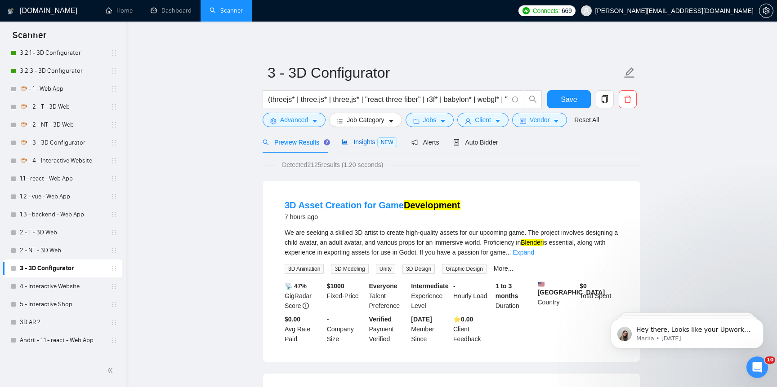
click at [354, 145] on span "Insights NEW" at bounding box center [369, 141] width 55 height 7
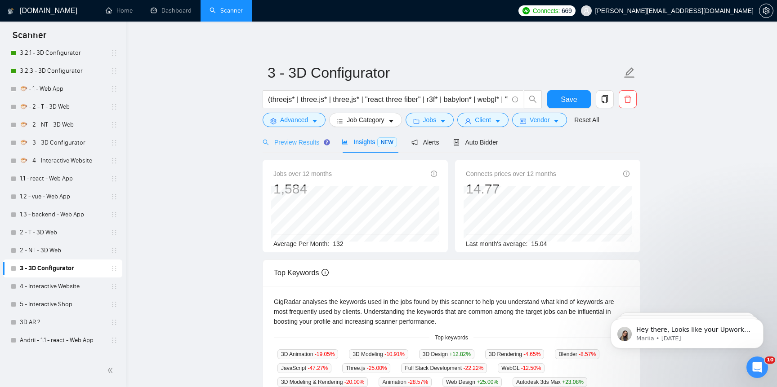
click at [304, 148] on div "Preview Results" at bounding box center [295, 142] width 65 height 21
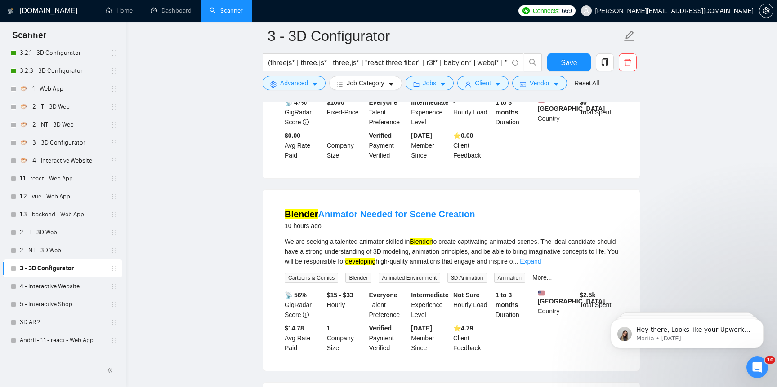
scroll to position [27, 0]
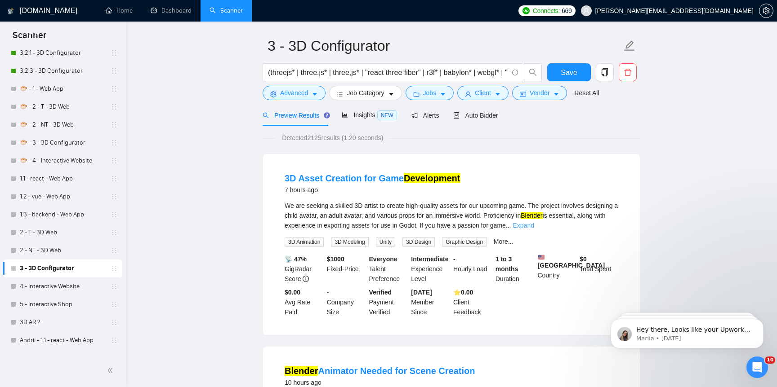
click at [534, 223] on link "Expand" at bounding box center [523, 225] width 21 height 7
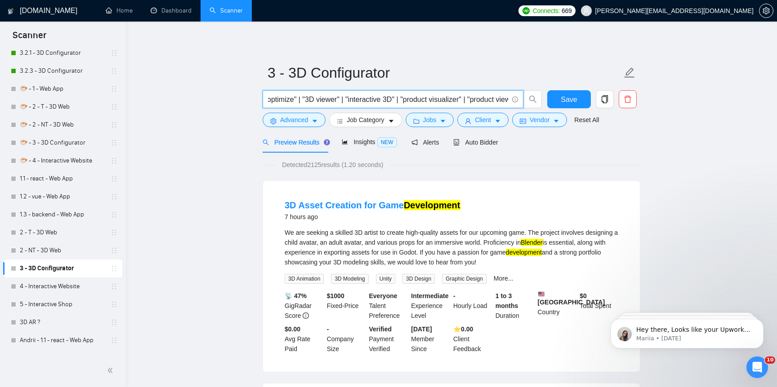
scroll to position [0, 0]
drag, startPoint x: 412, startPoint y: 100, endPoint x: 236, endPoint y: 67, distance: 179.2
click at [542, 253] on mark "development" at bounding box center [524, 252] width 36 height 7
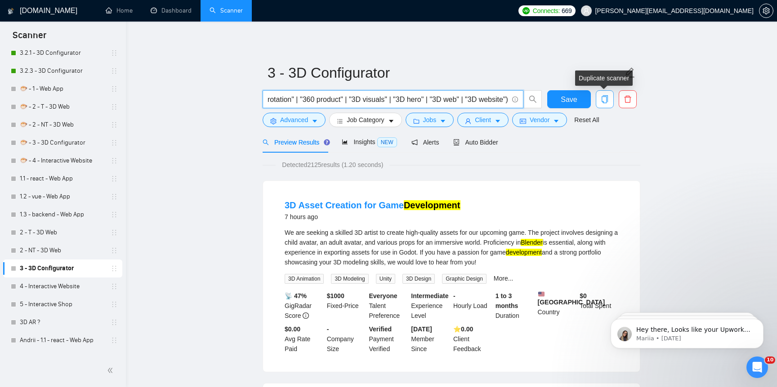
drag, startPoint x: 485, startPoint y: 101, endPoint x: 604, endPoint y: 101, distance: 119.1
click at [604, 101] on div "(threejs* | three.js* | three,js* | "react three fiber" | r3f* | babylon* | web…" at bounding box center [450, 101] width 378 height 22
click at [333, 98] on input "(threejs* | three.js* | three,js* | "react three fiber" | r3f* | babylon* | web…" at bounding box center [388, 99] width 240 height 11
drag, startPoint x: 239, startPoint y: 98, endPoint x: 214, endPoint y: 98, distance: 25.2
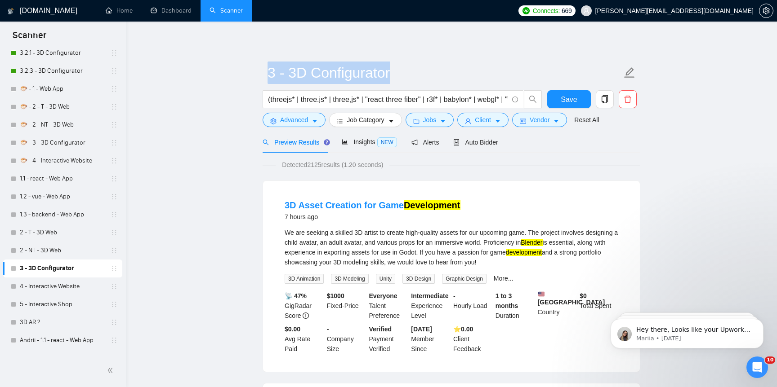
drag, startPoint x: 333, startPoint y: 93, endPoint x: 243, endPoint y: 93, distance: 89.9
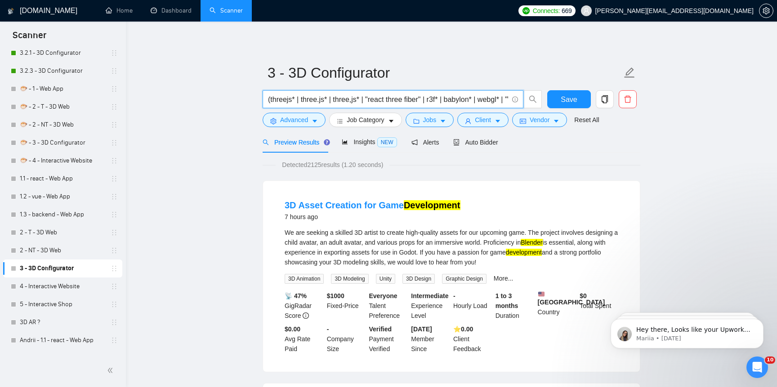
click at [308, 95] on input "(threejs* | three.js* | three,js* | "react three fiber" | r3f* | babylon* | web…" at bounding box center [388, 99] width 240 height 11
drag, startPoint x: 308, startPoint y: 95, endPoint x: 548, endPoint y: 96, distance: 240.1
click at [549, 96] on div "(threejs* | three.js* | three,js* | "react three fiber" | r3f* | babylon* | web…" at bounding box center [450, 101] width 378 height 22
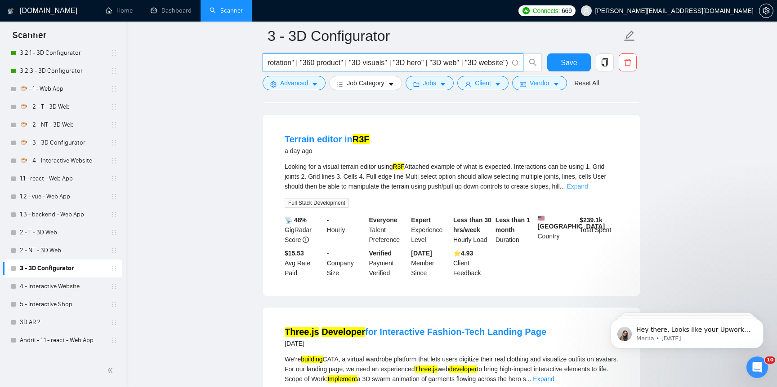
scroll to position [0, 0]
click at [588, 190] on link "Expand" at bounding box center [576, 186] width 21 height 7
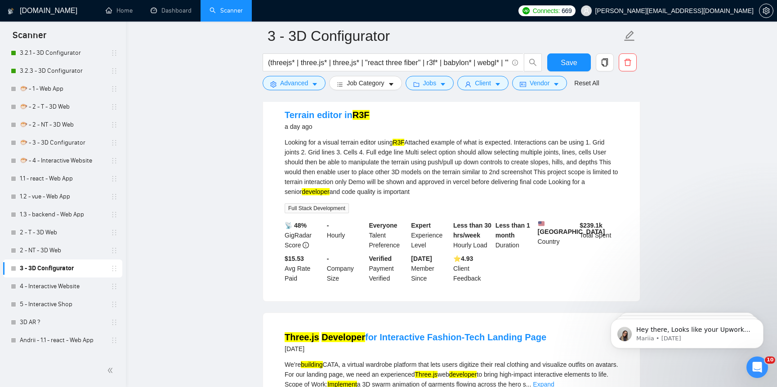
scroll to position [869, 0]
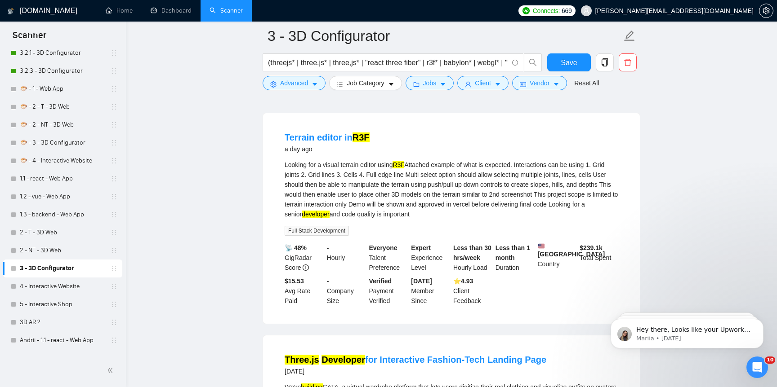
click at [330, 218] on mark "developer" at bounding box center [316, 214] width 28 height 7
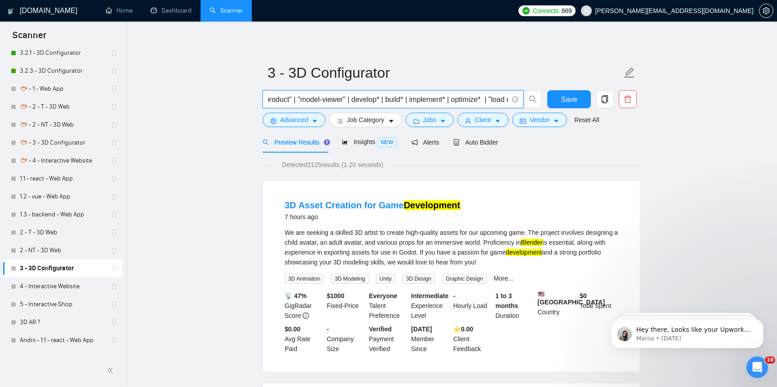
scroll to position [0, 1214]
drag, startPoint x: 465, startPoint y: 95, endPoint x: 490, endPoint y: 97, distance: 24.3
click at [490, 97] on input "(threejs* | three.js* | three,js* | "react three fiber" | r3f* | babylon* | web…" at bounding box center [388, 99] width 240 height 11
click at [503, 98] on input "(threejs* | three.js* | three,js* | "react three fiber" | r3f* | babylon* | web…" at bounding box center [388, 99] width 240 height 11
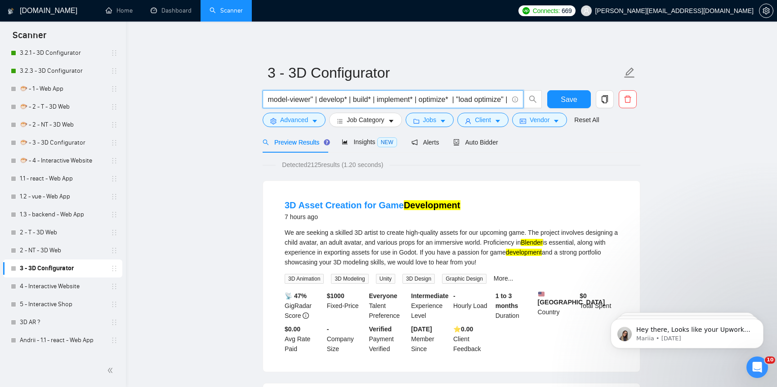
click at [386, 98] on input "(threejs* | three.js* | three,js* | "react three fiber" | r3f* | babylon* | web…" at bounding box center [388, 99] width 240 height 11
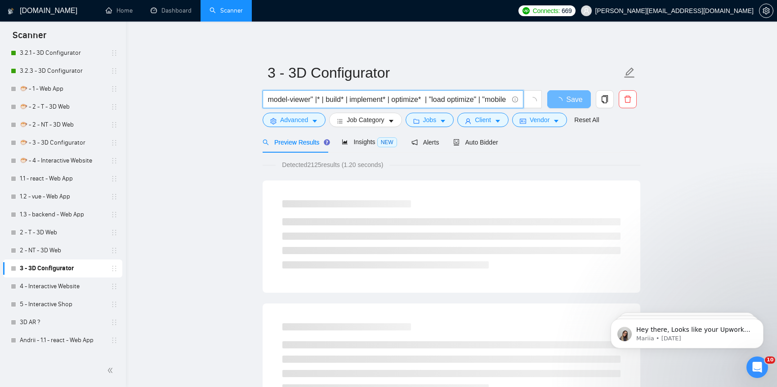
type input "(threejs* | three.js* | three,js* | "react three fiber" | r3f* | babylon* | web…"
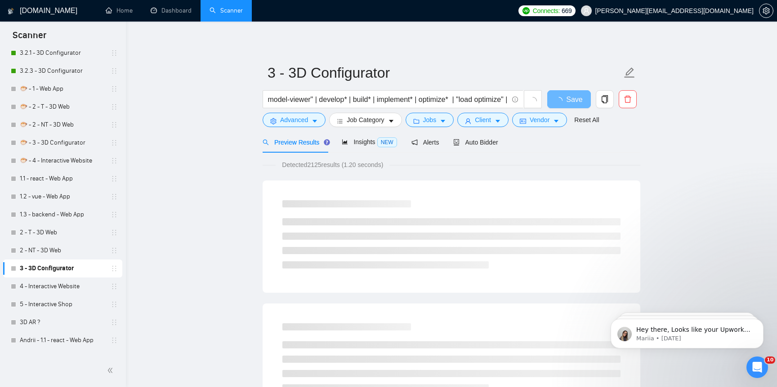
scroll to position [0, 0]
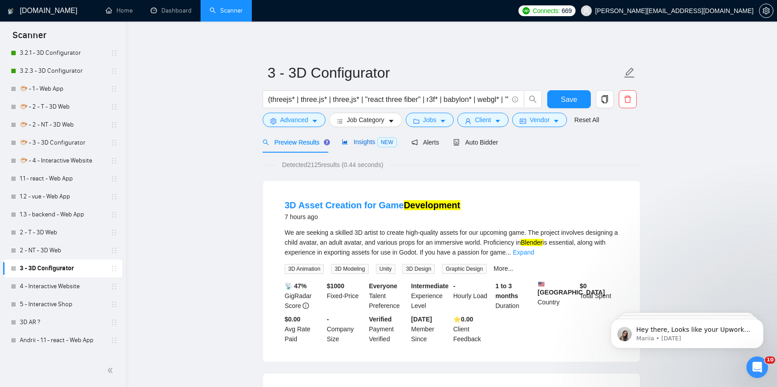
click at [344, 145] on icon "area-chart" at bounding box center [345, 142] width 6 height 6
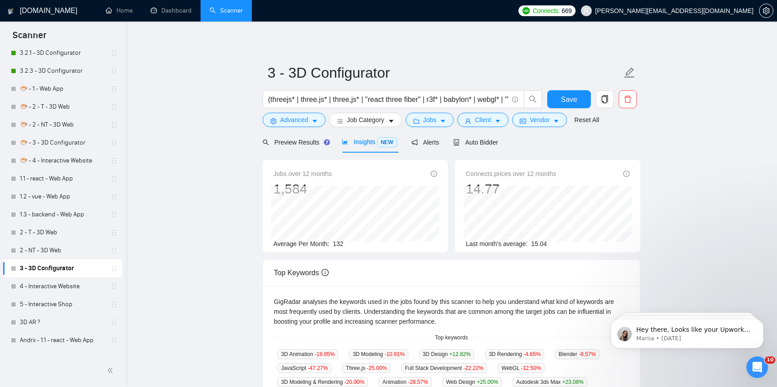
click at [347, 245] on div "Average Per Month: 132" at bounding box center [355, 244] width 164 height 10
click at [334, 245] on span "132" at bounding box center [338, 244] width 10 height 7
click at [338, 243] on span "132" at bounding box center [338, 244] width 10 height 7
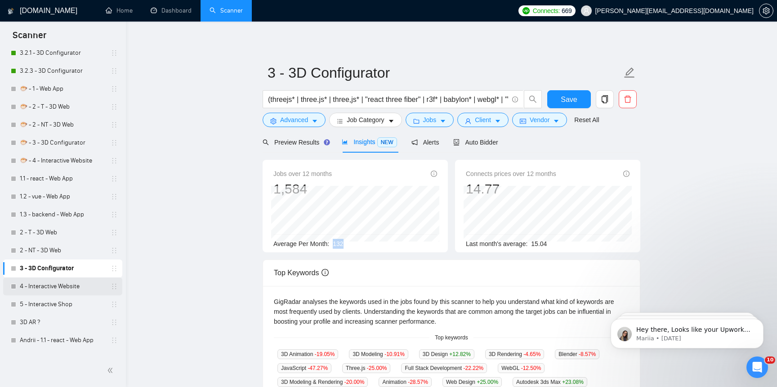
click at [85, 288] on link "4 - Interactive Website" at bounding box center [62, 287] width 85 height 18
click at [90, 285] on link "4 - Interactive Website" at bounding box center [62, 287] width 85 height 18
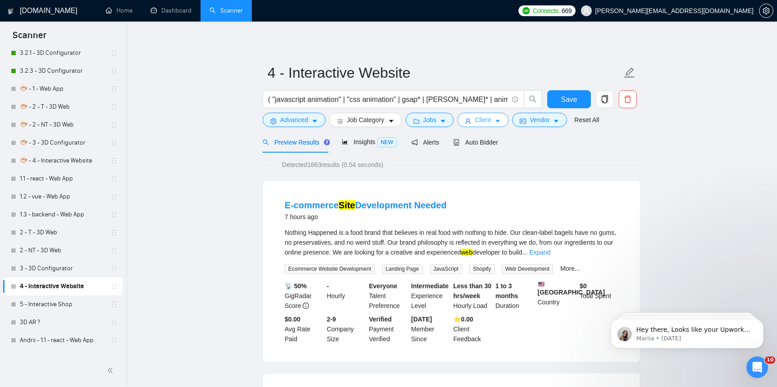
click at [485, 120] on span "Client" at bounding box center [483, 120] width 16 height 10
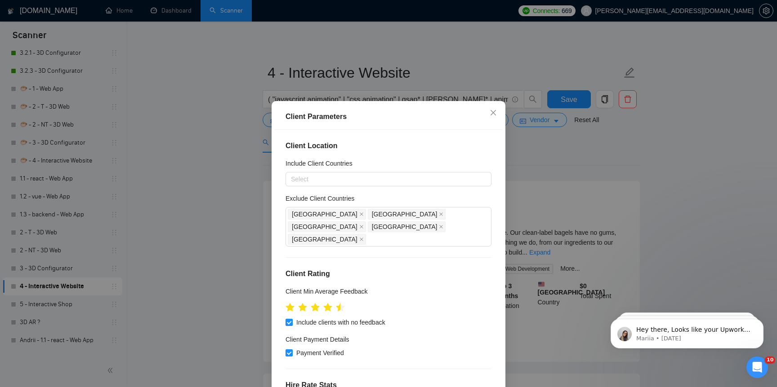
click at [559, 185] on div "Client Parameters Client Location Include Client Countries Select Exclude Clien…" at bounding box center [388, 193] width 777 height 387
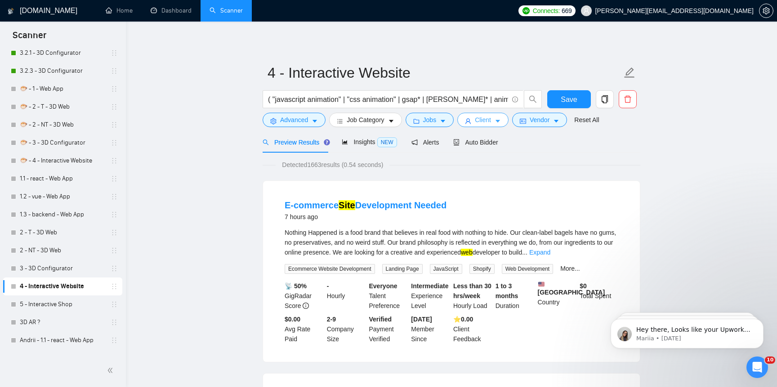
click at [488, 120] on span "Client" at bounding box center [483, 120] width 16 height 10
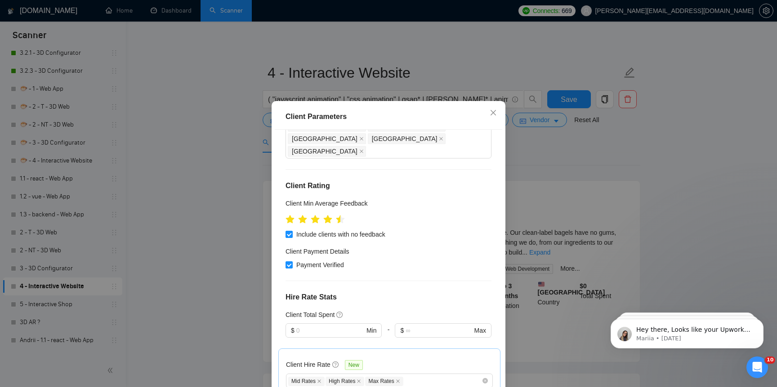
scroll to position [98, 0]
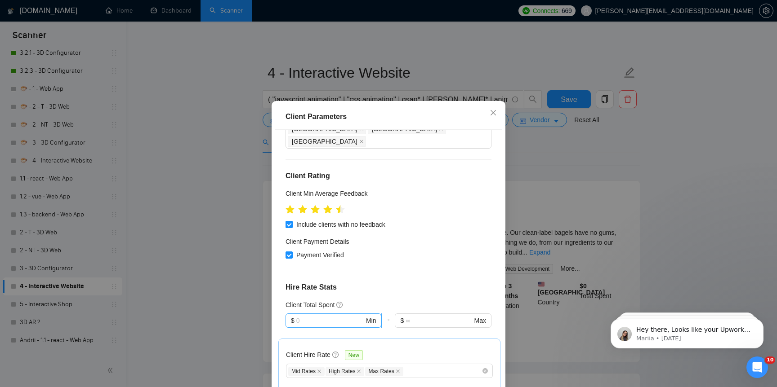
click at [329, 316] on input "text" at bounding box center [330, 321] width 68 height 10
type input "5000"
click at [256, 332] on div "Client Parameters Client Location Include Client Countries Select Exclude Clien…" at bounding box center [388, 193] width 777 height 387
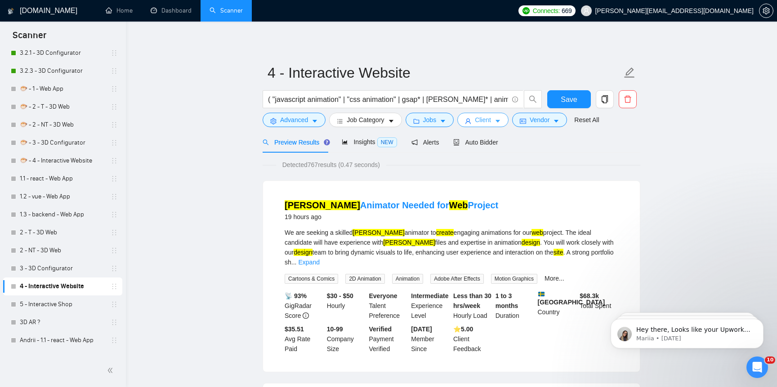
click at [477, 117] on button "Client" at bounding box center [482, 120] width 51 height 14
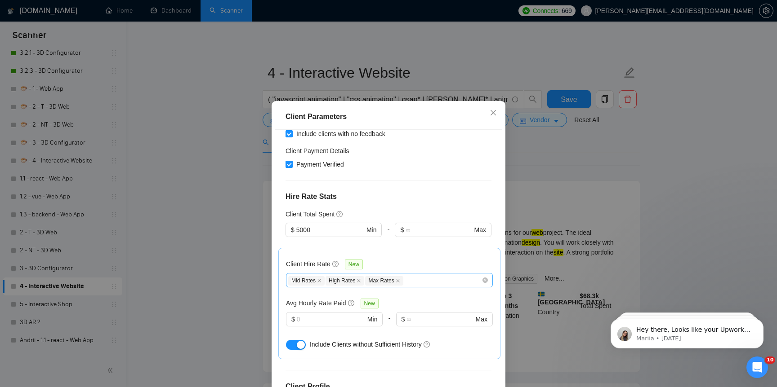
scroll to position [197, 0]
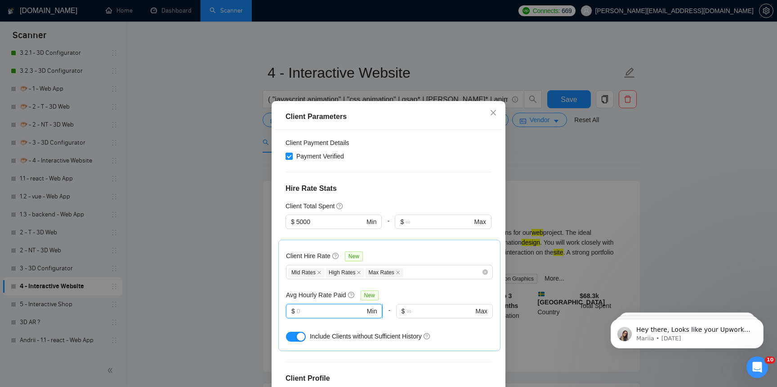
click at [341, 307] on input "text" at bounding box center [331, 312] width 68 height 10
type input "30"
drag, startPoint x: 289, startPoint y: 368, endPoint x: 339, endPoint y: 320, distance: 69.6
click at [339, 320] on div "Client Location Include Client Countries Select Exclude Client Countries Russia…" at bounding box center [388, 265] width 227 height 271
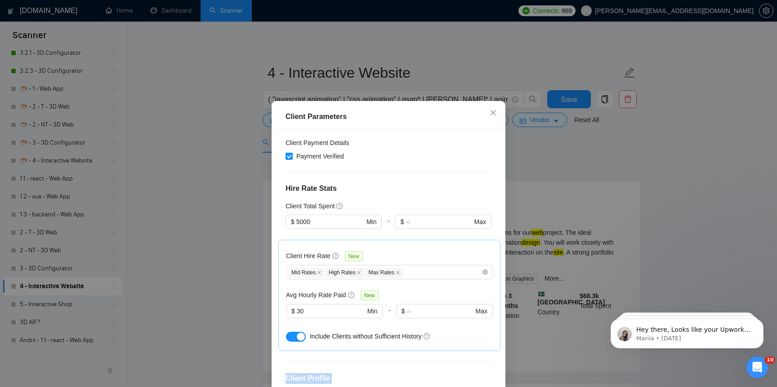
scroll to position [289, 0]
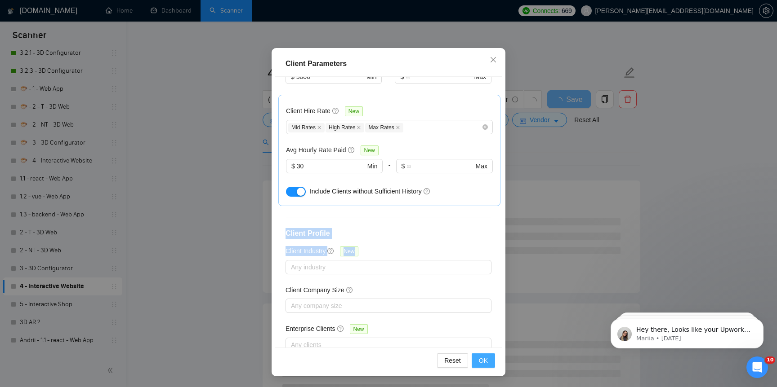
click at [484, 356] on span "OK" at bounding box center [483, 361] width 9 height 10
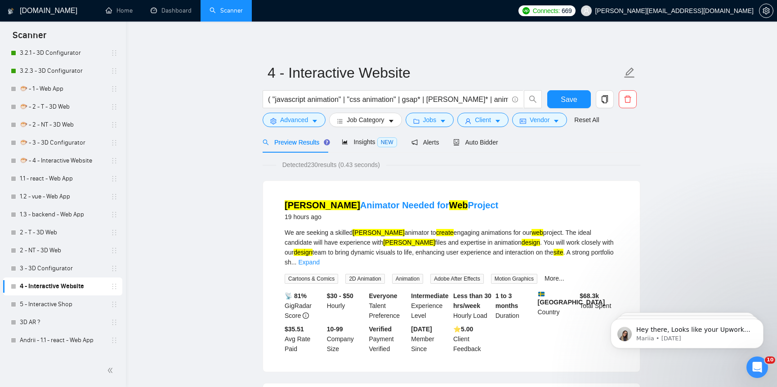
click at [392, 185] on div "Lottie Animator Needed for Web Project 19 hours ago We are seeking a skilled Lo…" at bounding box center [451, 276] width 377 height 191
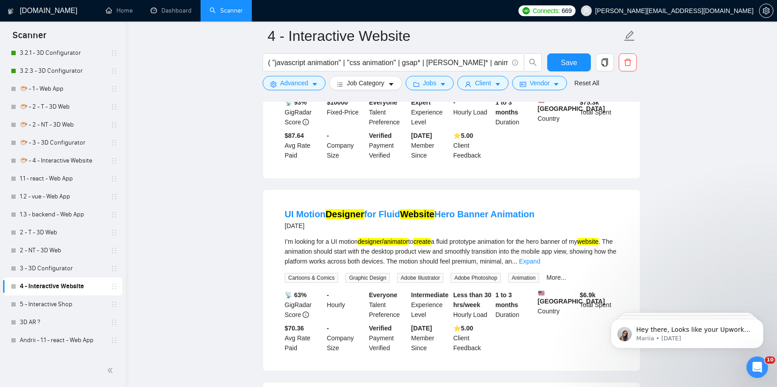
scroll to position [219, 0]
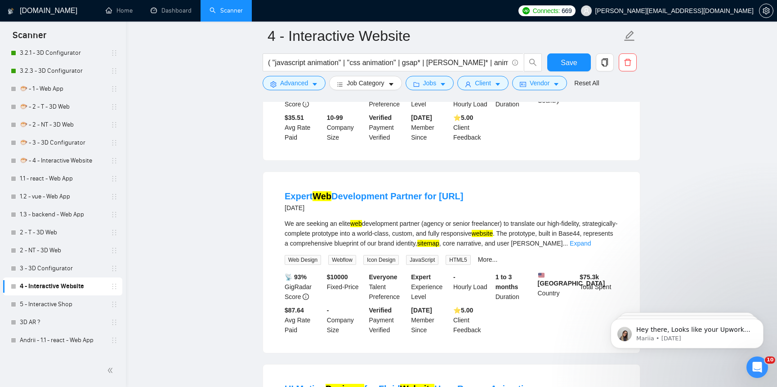
click at [431, 95] on div at bounding box center [452, 98] width 378 height 7
click at [434, 83] on span "Jobs" at bounding box center [429, 83] width 13 height 10
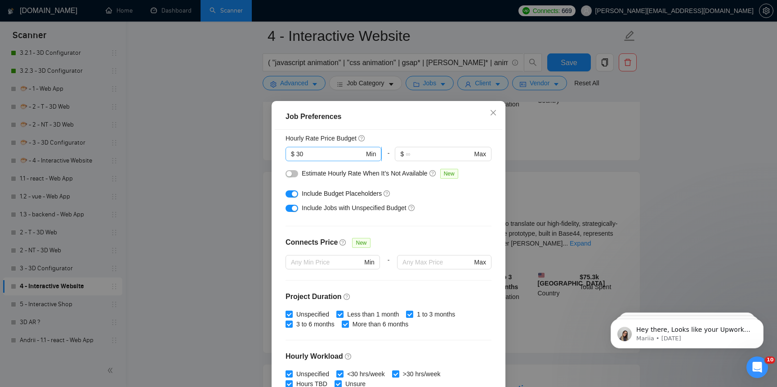
scroll to position [115, 0]
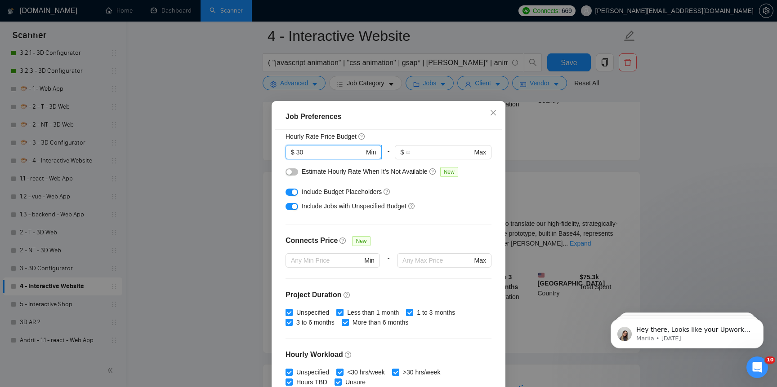
click at [339, 150] on input "30" at bounding box center [330, 152] width 68 height 10
type input "3"
type input "30"
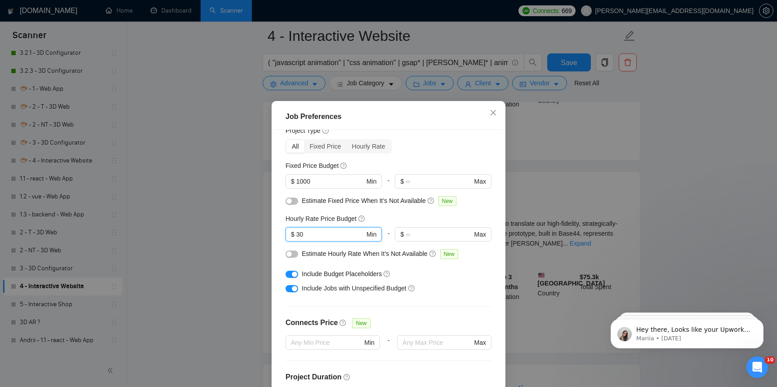
scroll to position [25, 0]
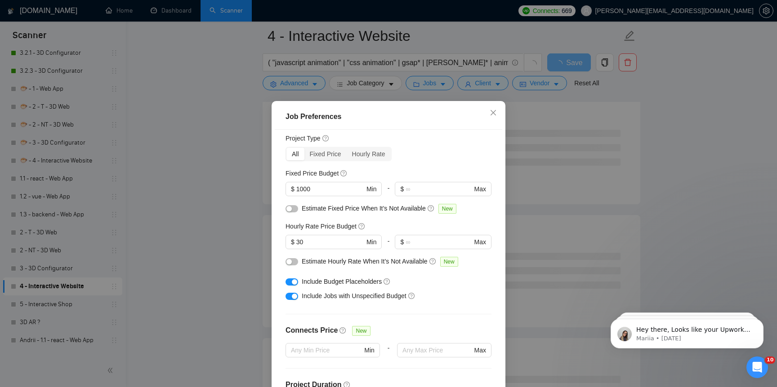
click at [240, 259] on div "Job Preferences Budget Project Type All Fixed Price Hourly Rate Fixed Price Bud…" at bounding box center [388, 193] width 777 height 387
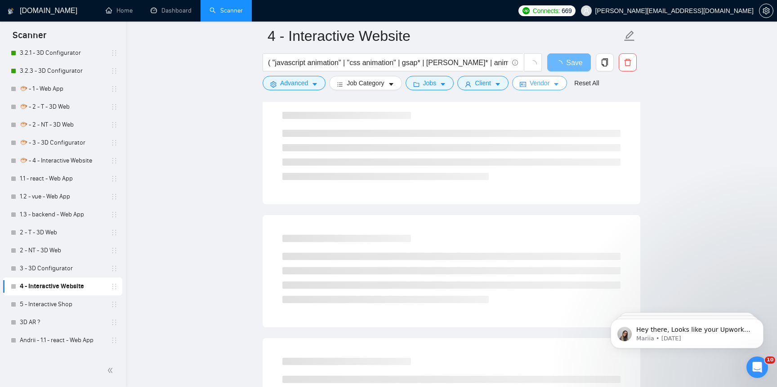
click at [526, 84] on icon "idcard" at bounding box center [523, 84] width 6 height 6
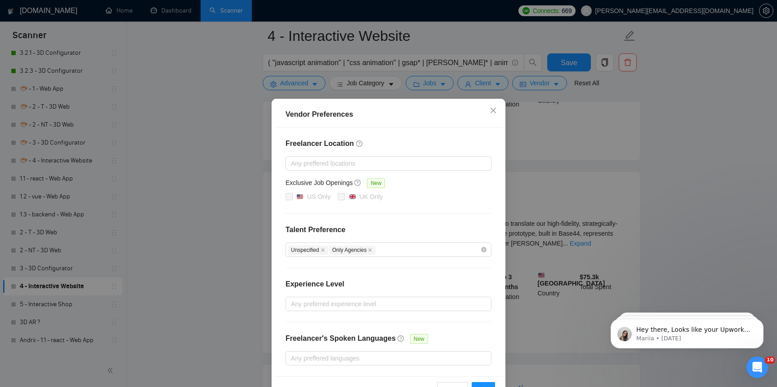
click at [483, 80] on div "Vendor Preferences Freelancer Location Any preffered locations Exclusive Job Op…" at bounding box center [388, 193] width 777 height 387
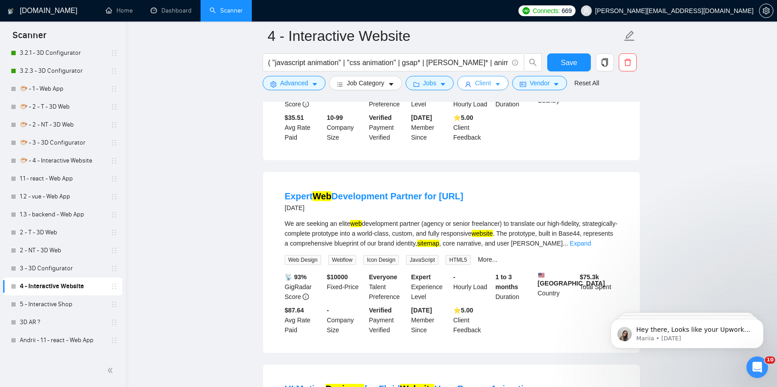
click at [478, 85] on span "Client" at bounding box center [483, 83] width 16 height 10
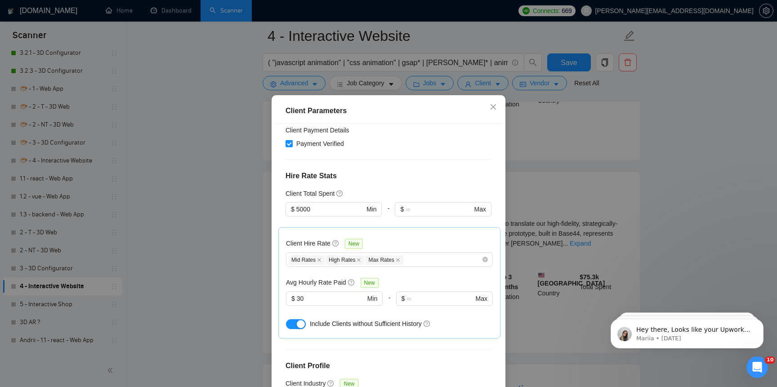
scroll to position [191, 0]
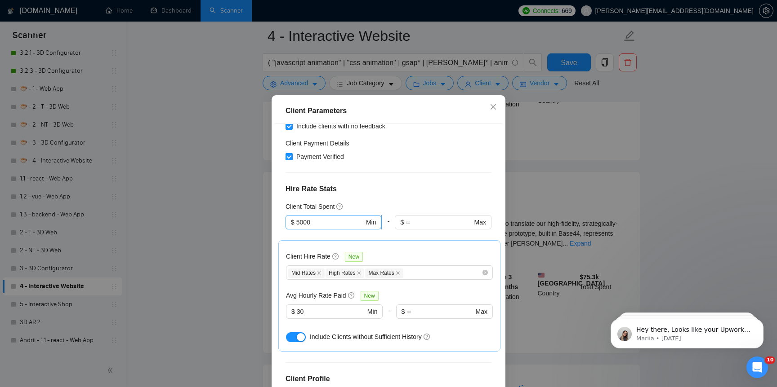
click at [301, 218] on input "5000" at bounding box center [330, 223] width 68 height 10
type input "3000"
click at [230, 225] on div "Client Parameters Client Location Include Client Countries Select Exclude Clien…" at bounding box center [388, 193] width 777 height 387
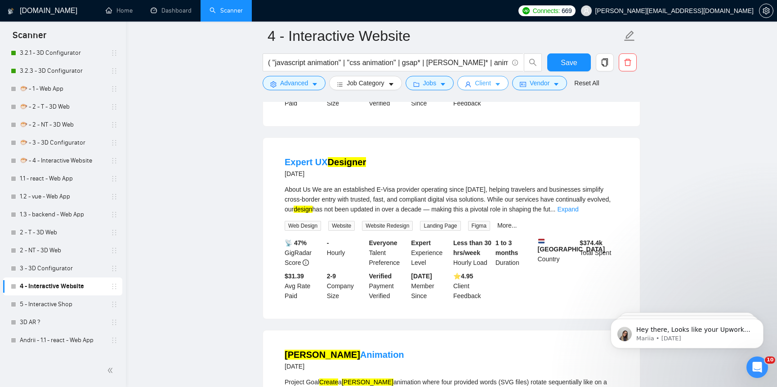
scroll to position [641, 0]
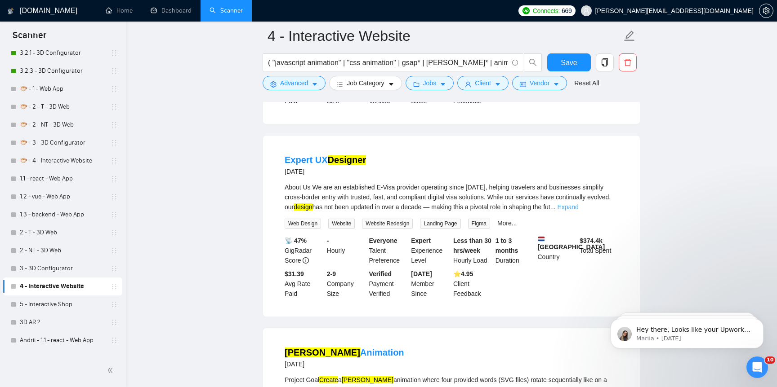
click at [578, 208] on link "Expand" at bounding box center [567, 207] width 21 height 7
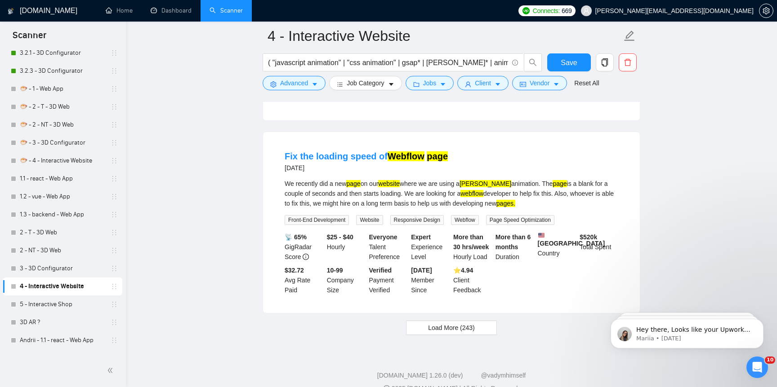
scroll to position [2012, 0]
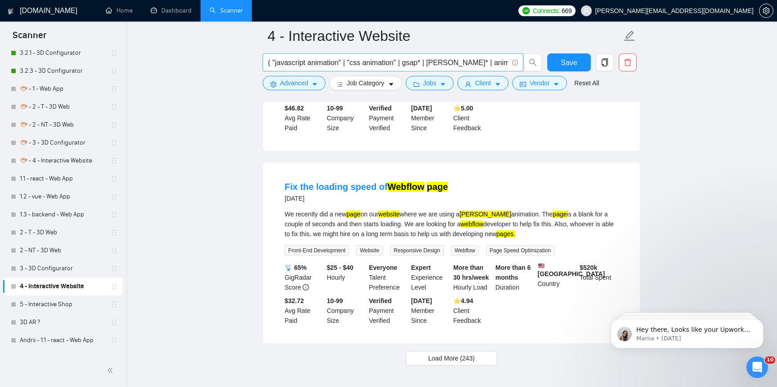
click at [439, 60] on input "( "javascript animation" | "css animation" | gsap* | lottie* | animejs* | anime…" at bounding box center [388, 62] width 240 height 11
type input "( "javascript animation" | "css animation" | gsap* | lottie* | animejs* | anime…"
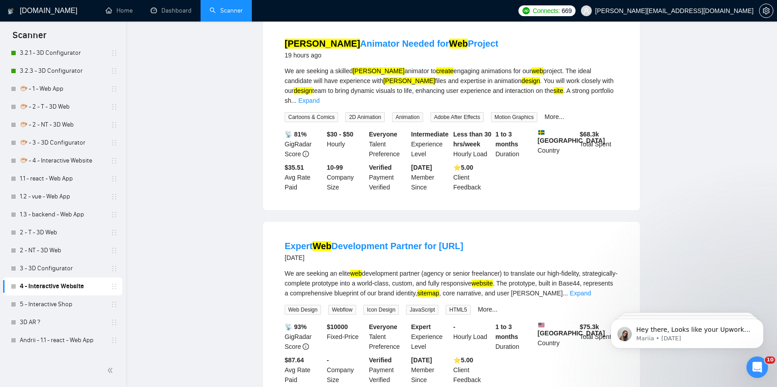
scroll to position [0, 0]
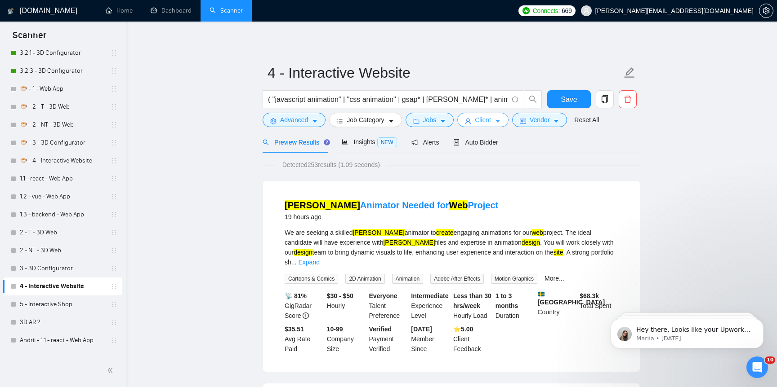
click at [484, 120] on span "Client" at bounding box center [483, 120] width 16 height 10
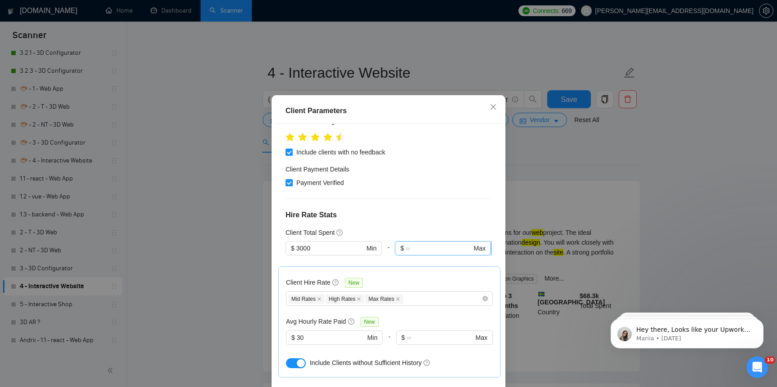
scroll to position [199, 0]
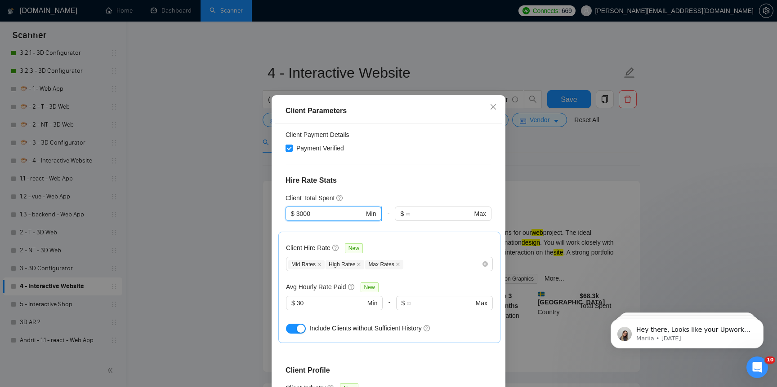
click at [299, 209] on input "3000" at bounding box center [330, 214] width 68 height 10
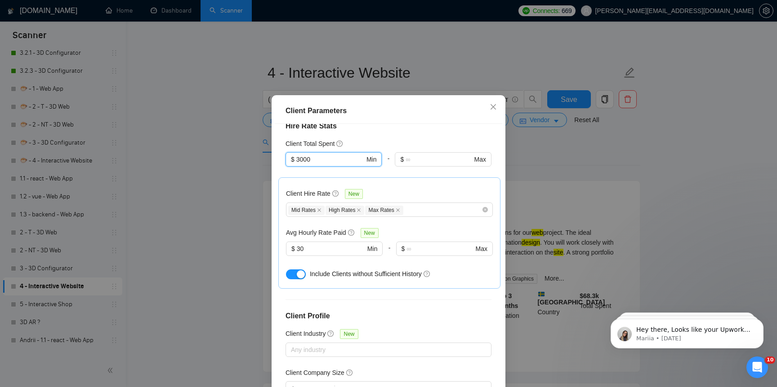
scroll to position [258, 0]
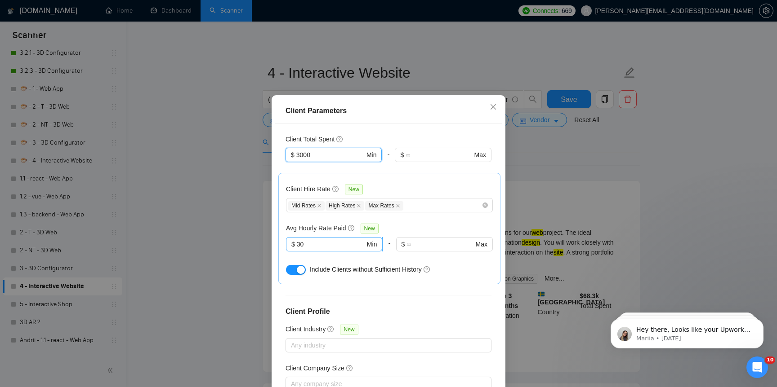
click at [338, 240] on input "30" at bounding box center [331, 245] width 68 height 10
click at [169, 266] on div "Client Parameters Client Location Include Client Countries Select Exclude Clien…" at bounding box center [388, 193] width 777 height 387
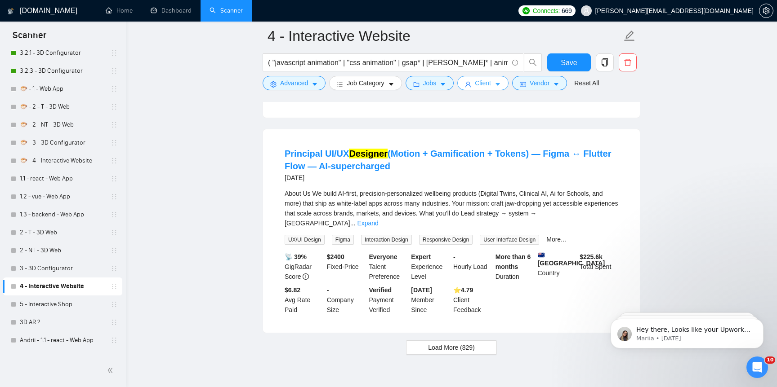
scroll to position [1896, 0]
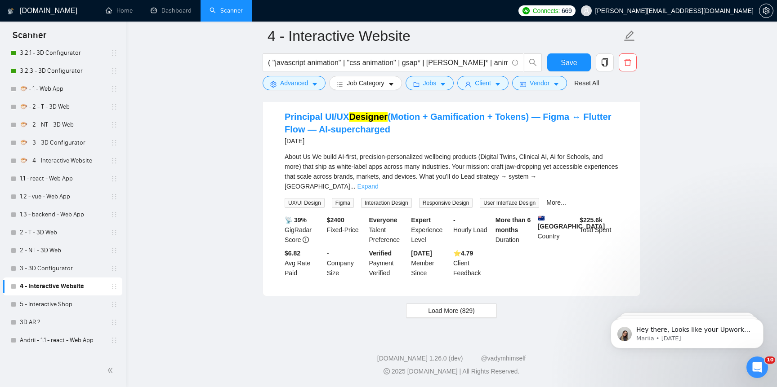
click at [378, 188] on link "Expand" at bounding box center [367, 186] width 21 height 7
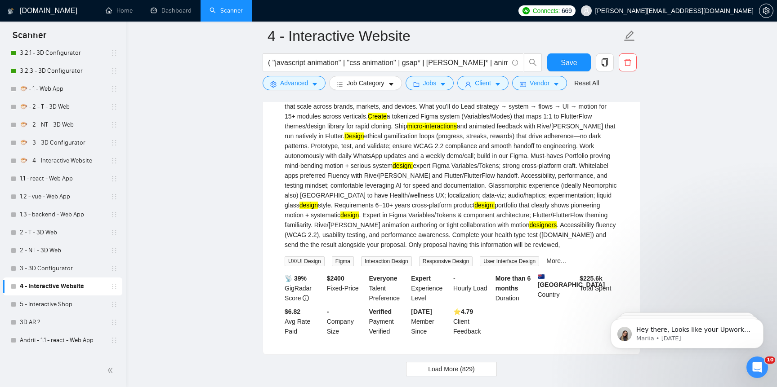
scroll to position [2044, 0]
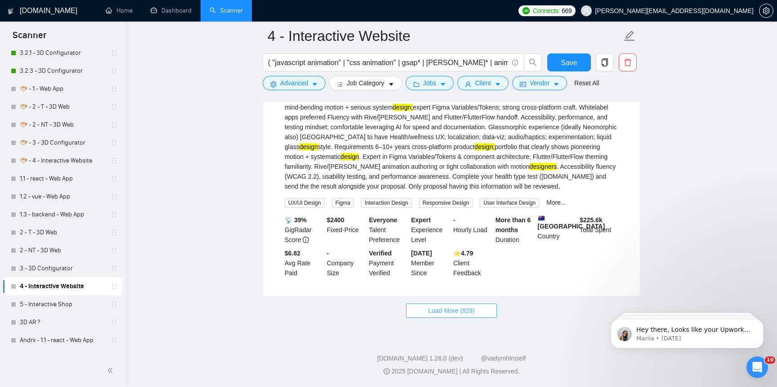
click at [480, 311] on button "Load More (829)" at bounding box center [451, 311] width 91 height 14
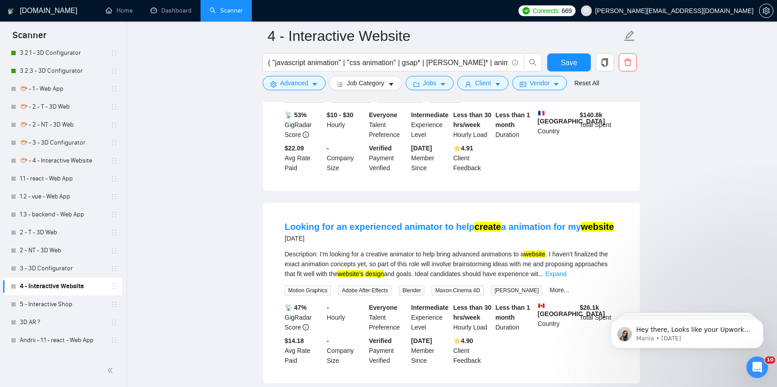
scroll to position [2317, 0]
click at [566, 277] on link "Expand" at bounding box center [555, 273] width 21 height 7
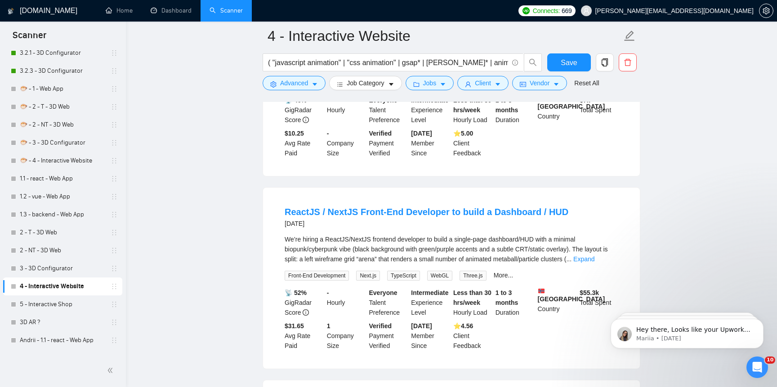
scroll to position [2978, 0]
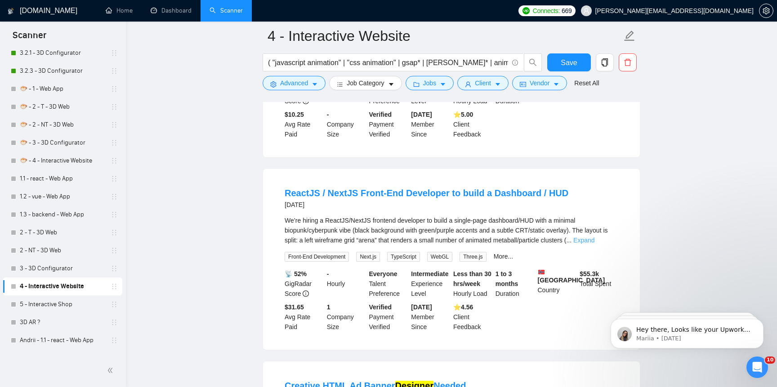
click at [594, 244] on link "Expand" at bounding box center [583, 240] width 21 height 7
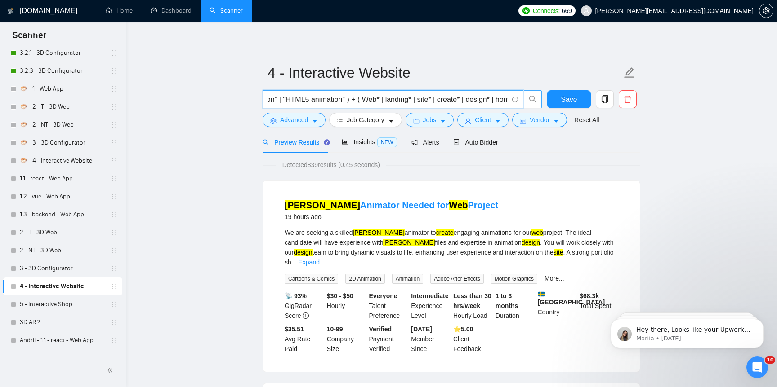
scroll to position [0, 1433]
drag, startPoint x: 463, startPoint y: 100, endPoint x: 530, endPoint y: 99, distance: 67.0
click at [530, 99] on span "( "javascript animation" | "css animation" | gsap* | lottie* | animejs* | anime…" at bounding box center [403, 99] width 280 height 18
click at [487, 99] on input "( "javascript animation" | "css animation" | gsap* | lottie* | animejs* | anime…" at bounding box center [388, 99] width 240 height 11
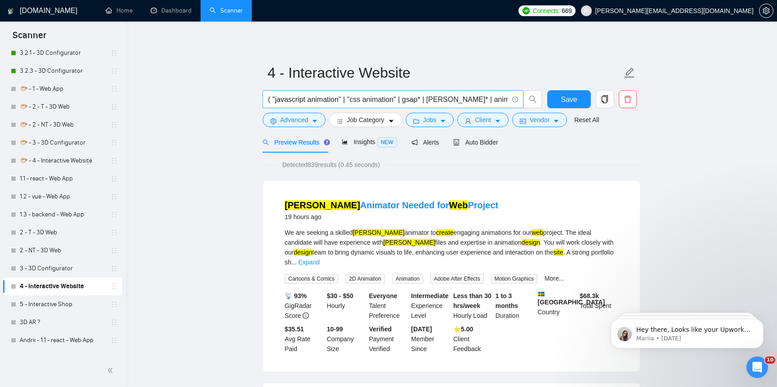
drag, startPoint x: 508, startPoint y: 101, endPoint x: 368, endPoint y: 98, distance: 139.8
click at [368, 98] on span "( "javascript animation" | "css animation" | gsap* | lottie* | animejs* | anime…" at bounding box center [393, 99] width 261 height 18
click at [468, 101] on input "( "javascript animation" | "css animation" | gsap* | lottie* | animejs* | anime…" at bounding box center [388, 99] width 240 height 11
drag, startPoint x: 468, startPoint y: 101, endPoint x: 579, endPoint y: 101, distance: 111.0
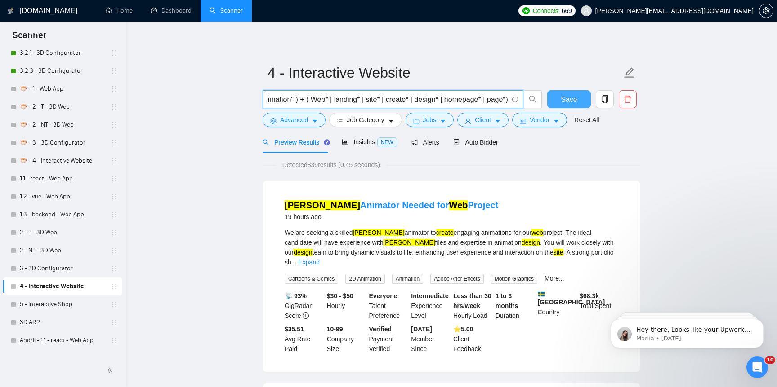
click at [579, 101] on div "( "javascript animation" | "css animation" | gsap* | lottie* | animejs* | anime…" at bounding box center [450, 101] width 378 height 22
click at [501, 97] on input "( "javascript animation" | "css animation" | gsap* | lottie* | animejs* | anime…" at bounding box center [388, 99] width 240 height 11
drag, startPoint x: 507, startPoint y: 100, endPoint x: 220, endPoint y: 102, distance: 287.3
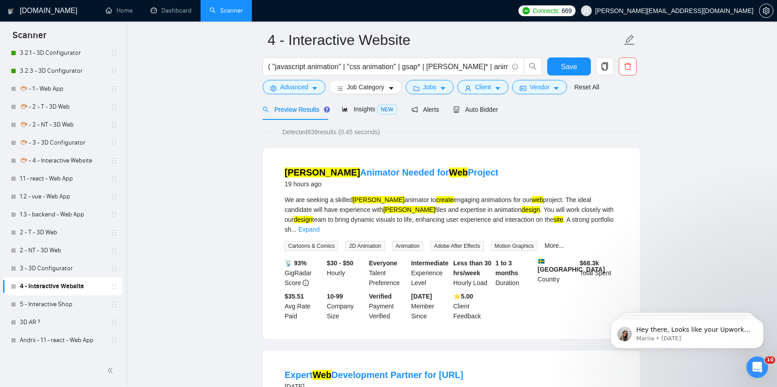
scroll to position [62, 0]
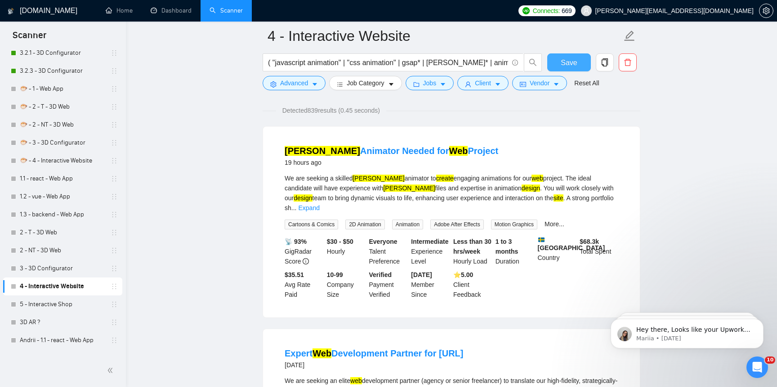
click at [567, 60] on span "Save" at bounding box center [569, 62] width 16 height 11
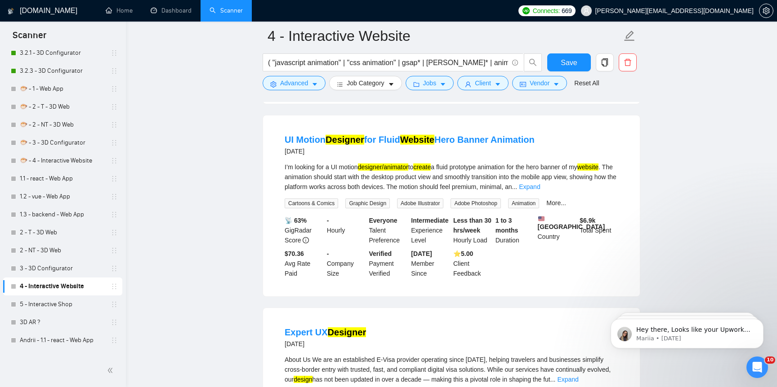
scroll to position [873, 0]
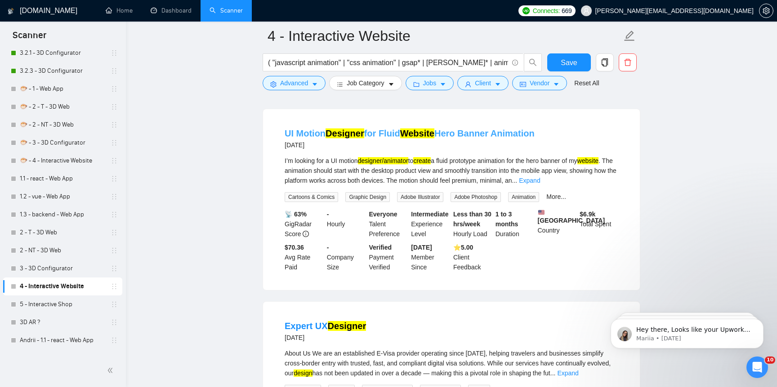
click at [449, 138] on link "UI Motion Designer for Fluid Website Hero Banner Animation" at bounding box center [410, 134] width 250 height 10
click at [74, 306] on link "5 - Interactive Shop" at bounding box center [62, 305] width 85 height 18
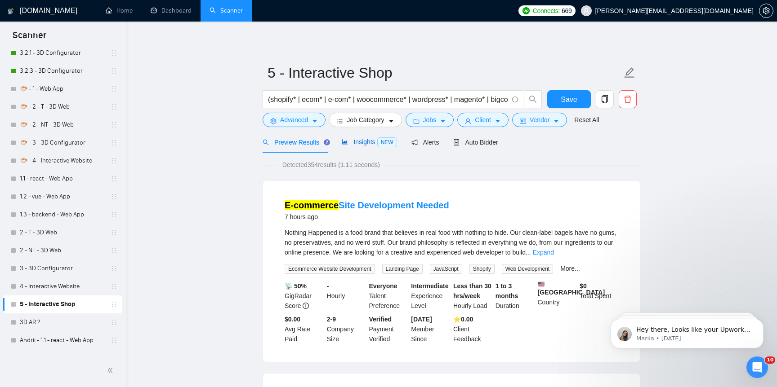
click at [352, 145] on span "Insights NEW" at bounding box center [369, 141] width 55 height 7
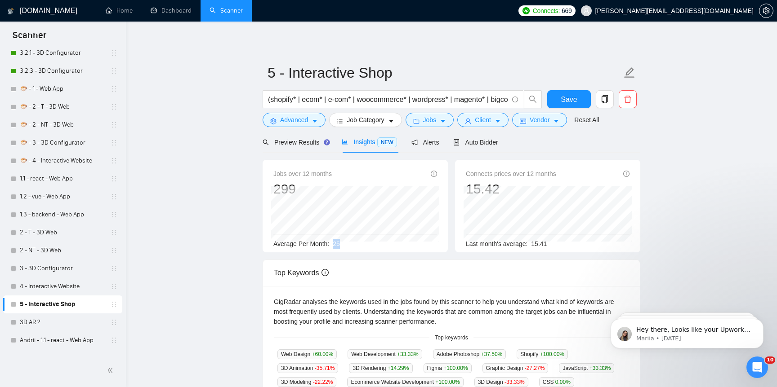
drag, startPoint x: 334, startPoint y: 246, endPoint x: 345, endPoint y: 246, distance: 11.2
click at [345, 246] on div "Average Per Month: 25" at bounding box center [355, 244] width 164 height 10
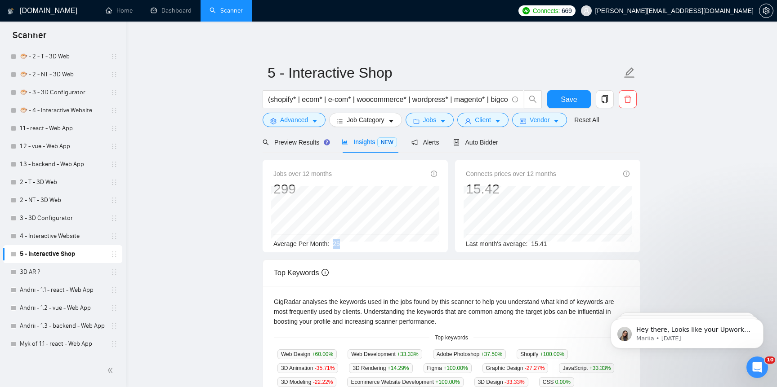
scroll to position [484, 0]
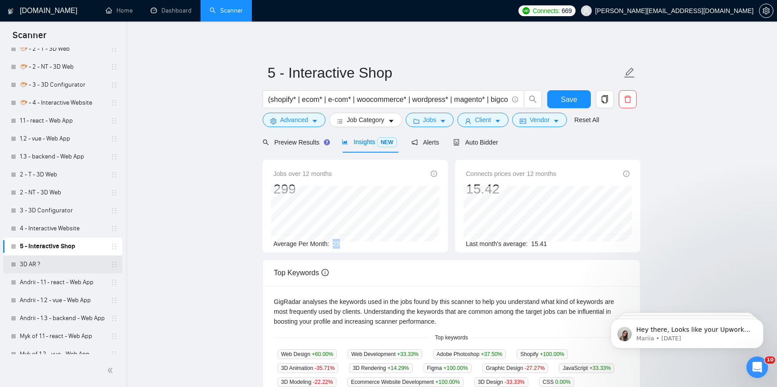
click at [74, 272] on link "3D AR ?" at bounding box center [62, 265] width 85 height 18
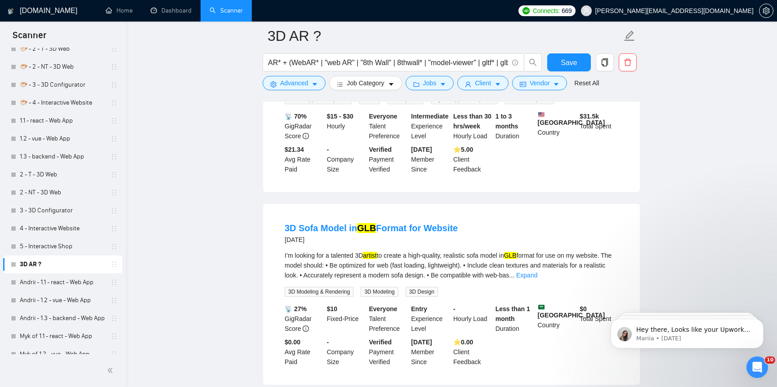
scroll to position [759, 0]
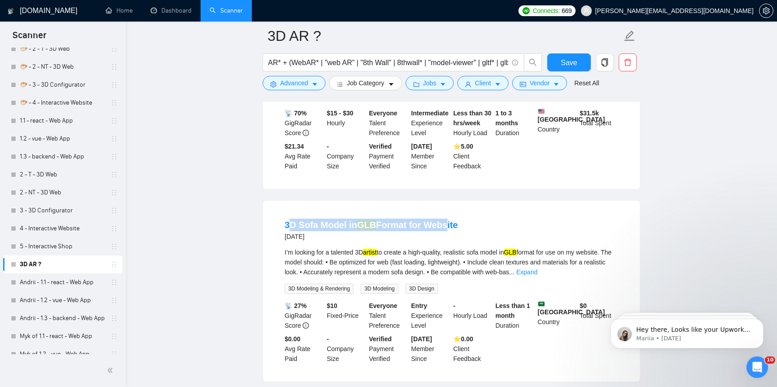
drag, startPoint x: 288, startPoint y: 249, endPoint x: 440, endPoint y: 249, distance: 151.5
click at [440, 232] on h4 "3D Sofa Model in GLB Format for Website" at bounding box center [371, 225] width 173 height 13
click at [537, 276] on link "Expand" at bounding box center [526, 272] width 21 height 7
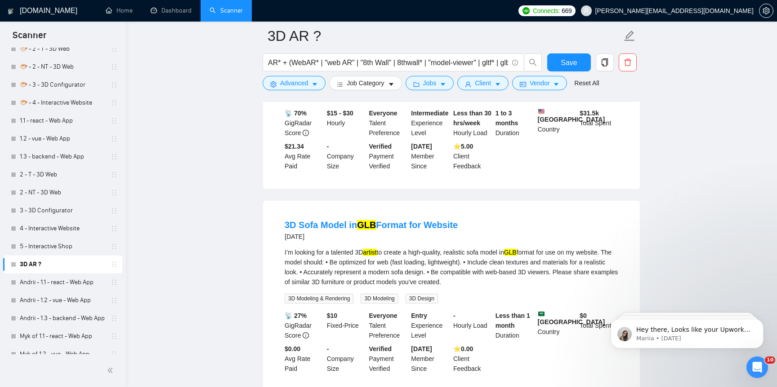
click at [530, 275] on div "I’m looking for a talented 3D artist to create a high-quality, realistic sofa m…" at bounding box center [452, 268] width 334 height 40
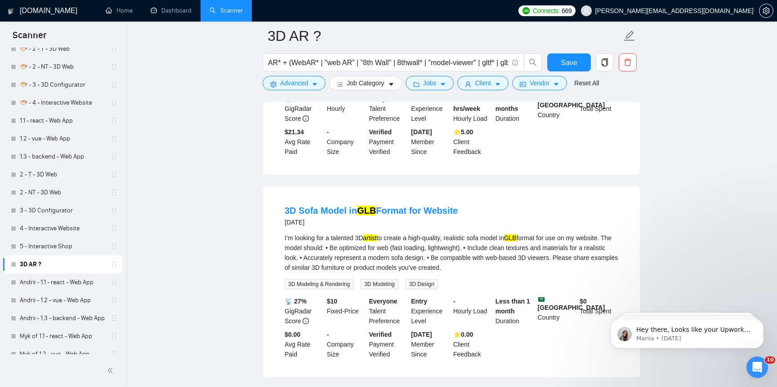
scroll to position [778, 0]
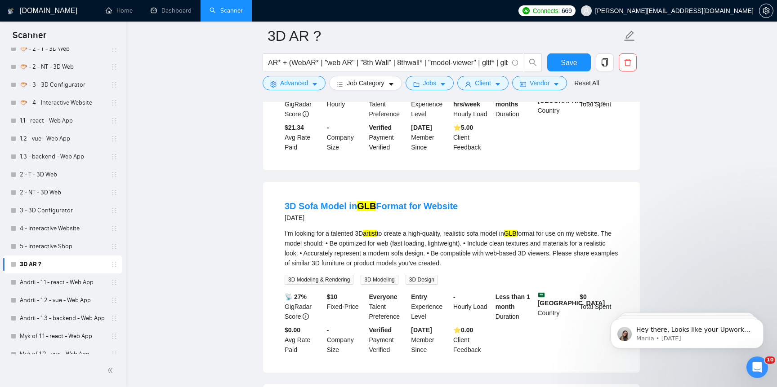
click at [270, 229] on div "3D Sofa Model in GLB Format for Website 7 days ago I’m looking for a talented 3…" at bounding box center [451, 277] width 377 height 191
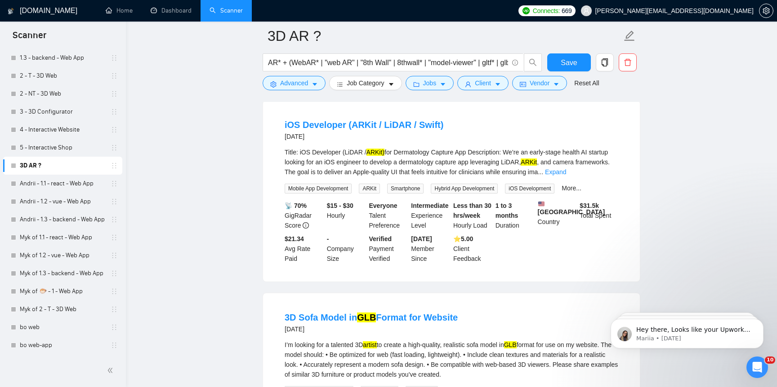
scroll to position [553, 0]
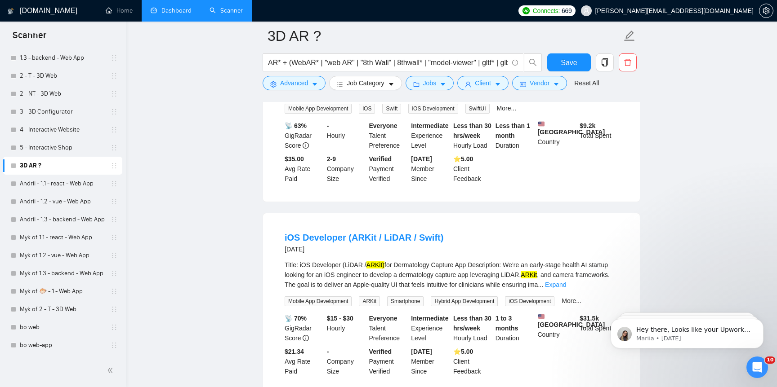
click at [177, 9] on link "Dashboard" at bounding box center [171, 11] width 41 height 8
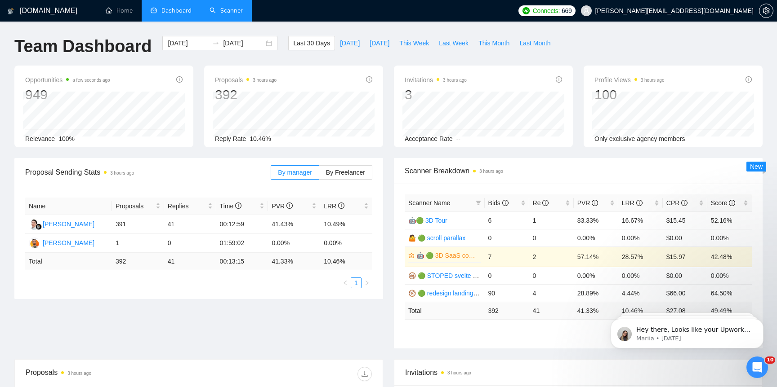
click at [230, 13] on link "Scanner" at bounding box center [225, 11] width 33 height 8
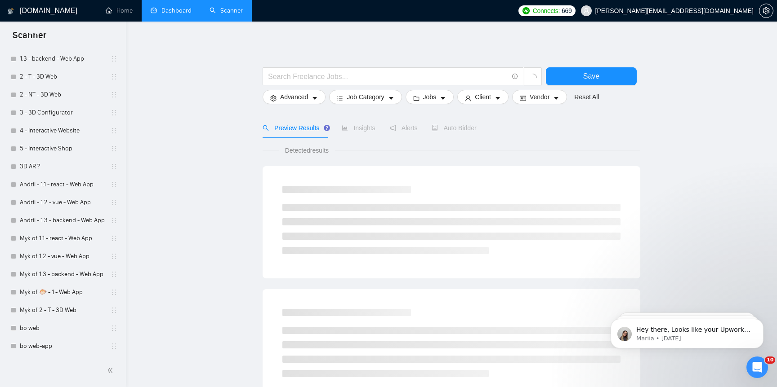
scroll to position [583, 0]
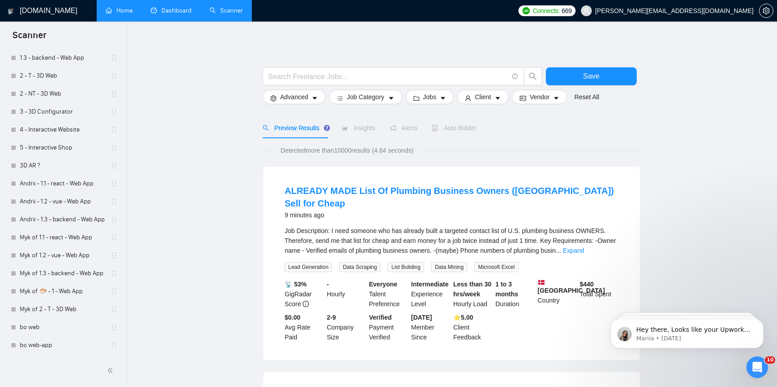
click at [126, 7] on link "Home" at bounding box center [119, 11] width 27 height 8
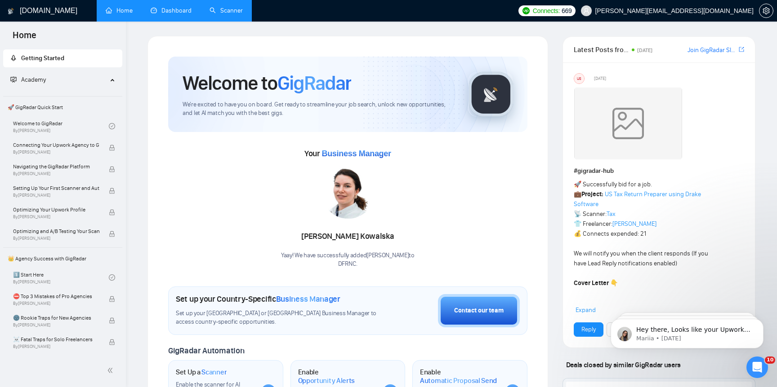
click at [177, 14] on link "Dashboard" at bounding box center [171, 11] width 41 height 8
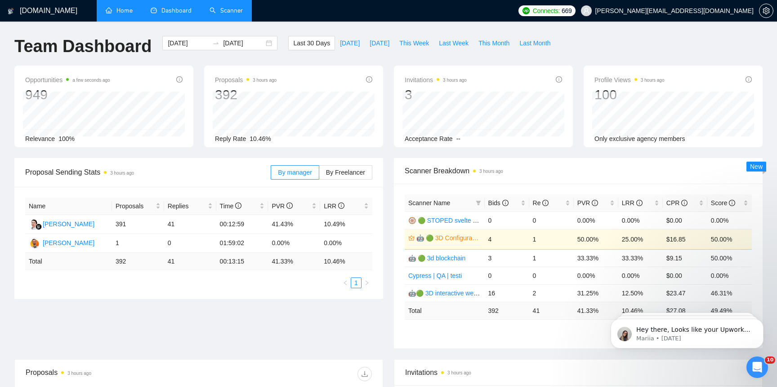
click at [225, 9] on link "Scanner" at bounding box center [225, 11] width 33 height 8
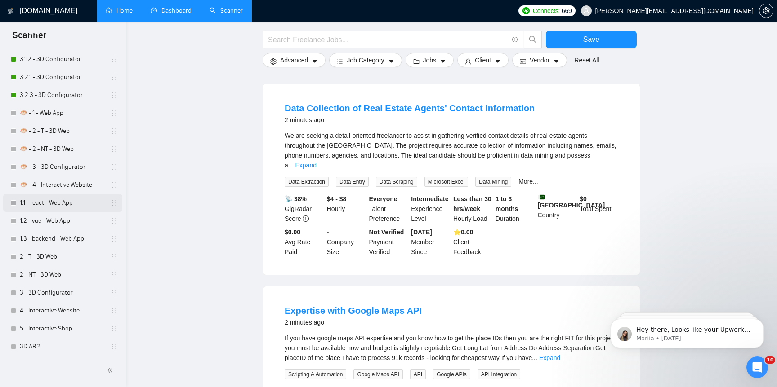
scroll to position [431, 0]
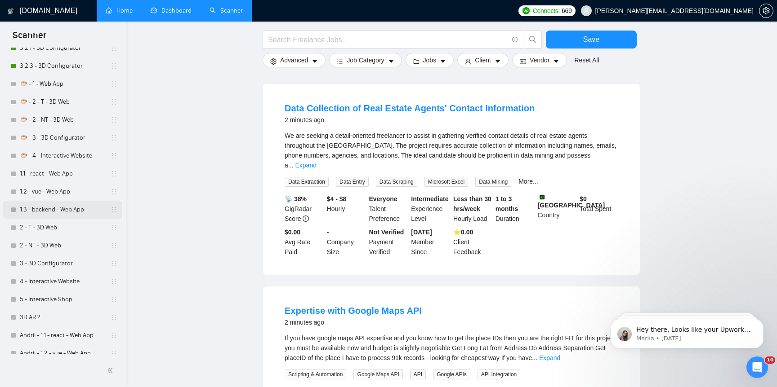
click at [59, 209] on link "1.3 - backend - Web App" at bounding box center [62, 210] width 85 height 18
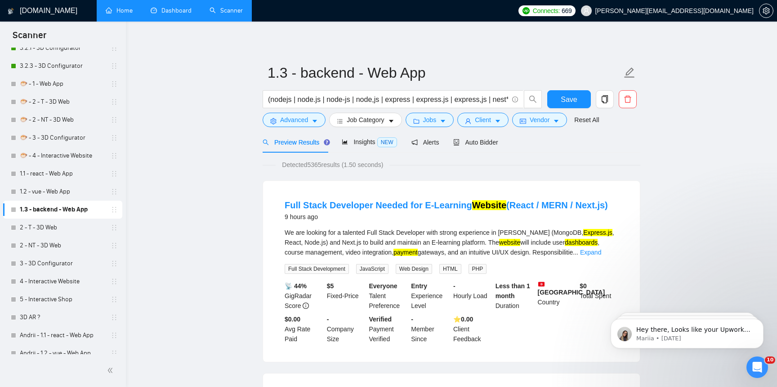
click at [125, 14] on link "Home" at bounding box center [119, 11] width 27 height 8
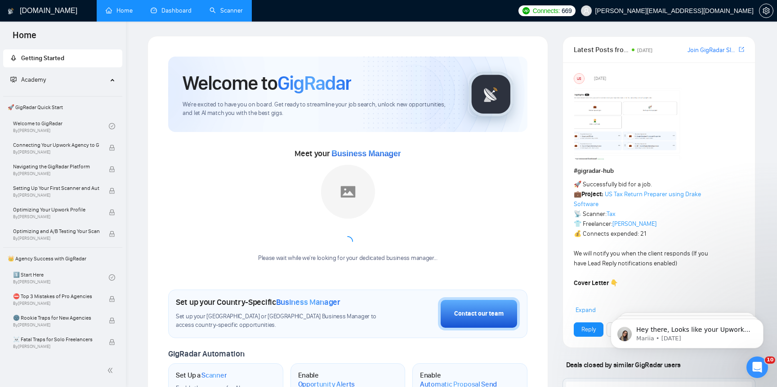
click at [170, 9] on link "Dashboard" at bounding box center [171, 11] width 41 height 8
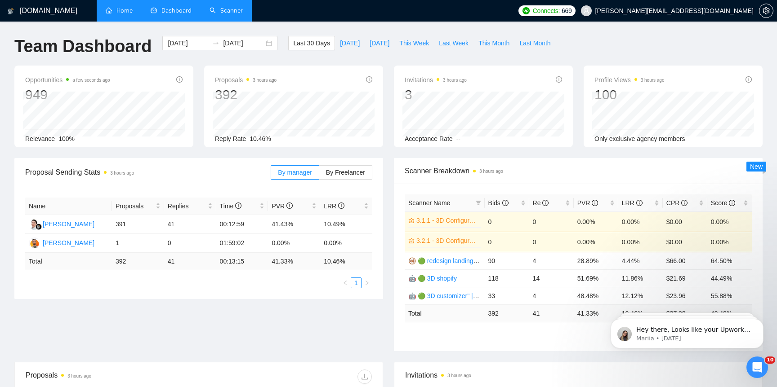
click at [231, 7] on link "Scanner" at bounding box center [225, 11] width 33 height 8
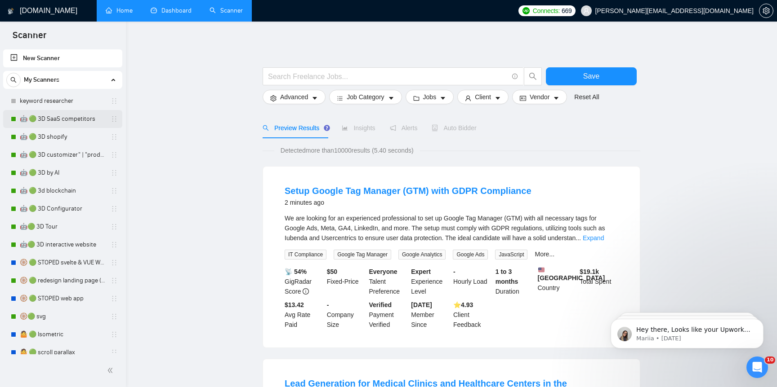
click at [70, 121] on link "🤖 🟢 3D SaaS competitors" at bounding box center [62, 119] width 85 height 18
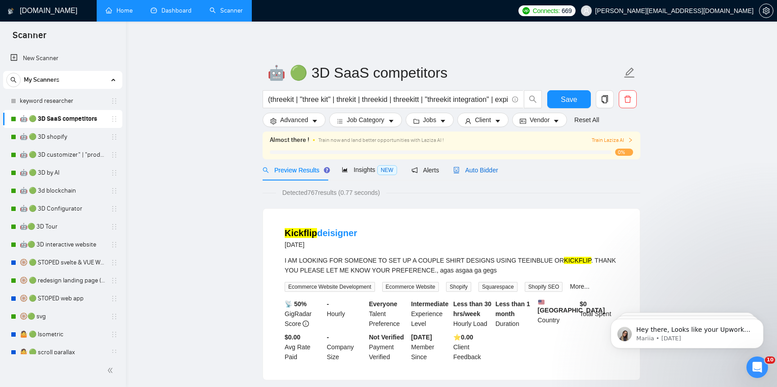
click at [463, 171] on span "Auto Bidder" at bounding box center [475, 170] width 45 height 7
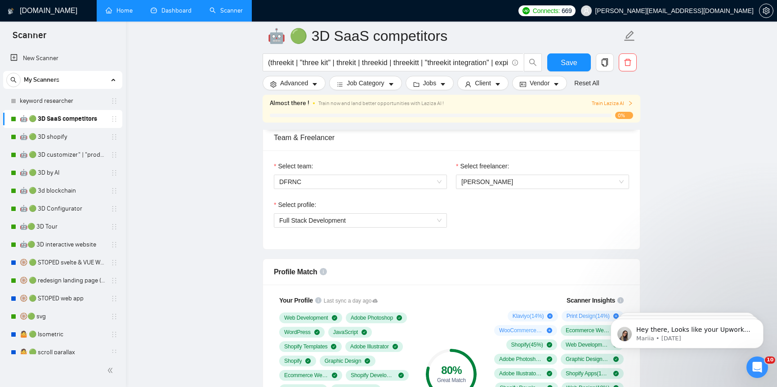
scroll to position [458, 0]
click at [432, 176] on span "DFRNC" at bounding box center [360, 180] width 162 height 13
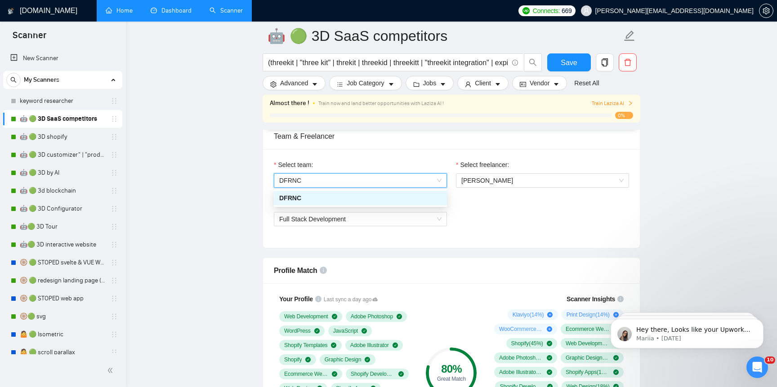
click at [432, 176] on span "DFRNC" at bounding box center [360, 180] width 162 height 13
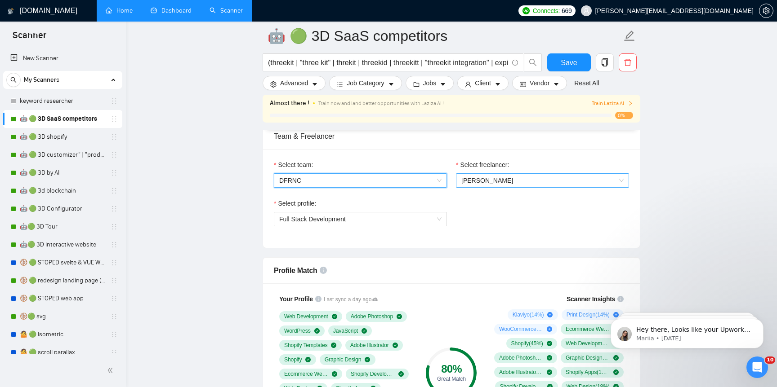
click at [479, 176] on span "[PERSON_NAME]" at bounding box center [542, 180] width 162 height 13
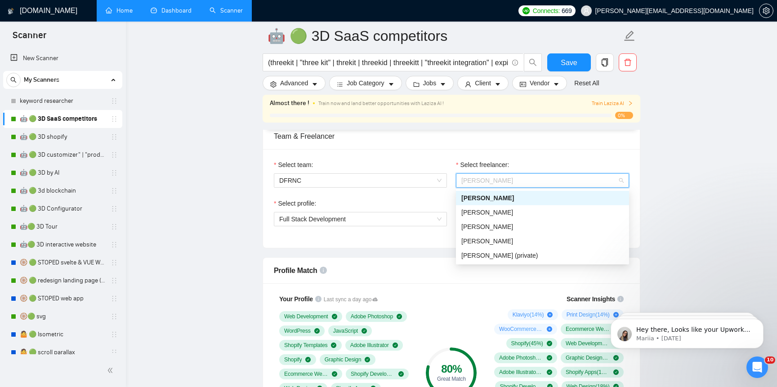
click at [530, 194] on div "[PERSON_NAME]" at bounding box center [542, 198] width 162 height 10
click at [513, 180] on span "[PERSON_NAME]" at bounding box center [487, 180] width 52 height 7
click at [421, 202] on div "Select profile:" at bounding box center [360, 205] width 173 height 13
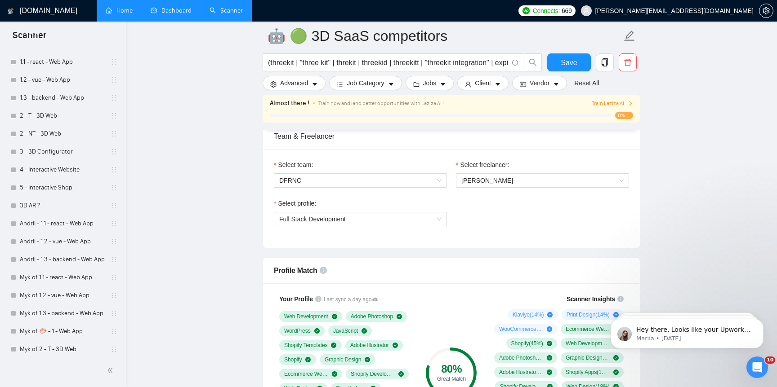
scroll to position [583, 0]
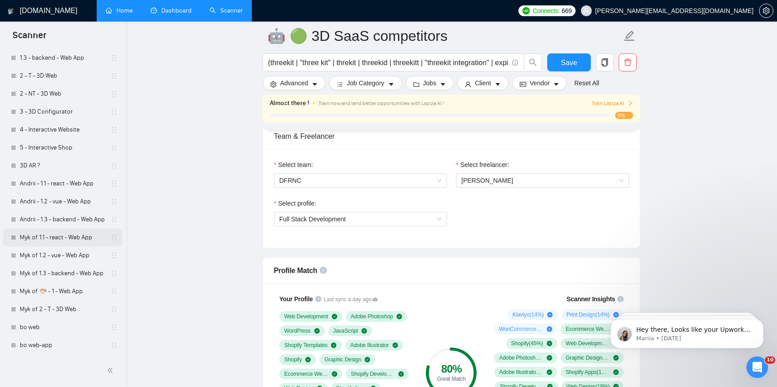
click at [75, 242] on link "Myk of 1.1 - react - Web App" at bounding box center [62, 238] width 85 height 18
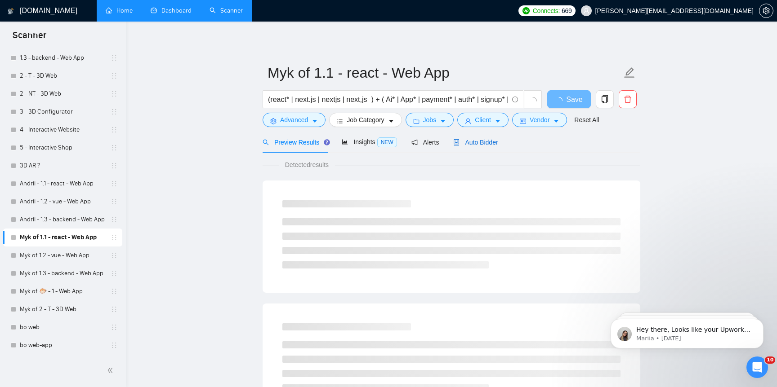
click at [485, 143] on span "Auto Bidder" at bounding box center [475, 142] width 45 height 7
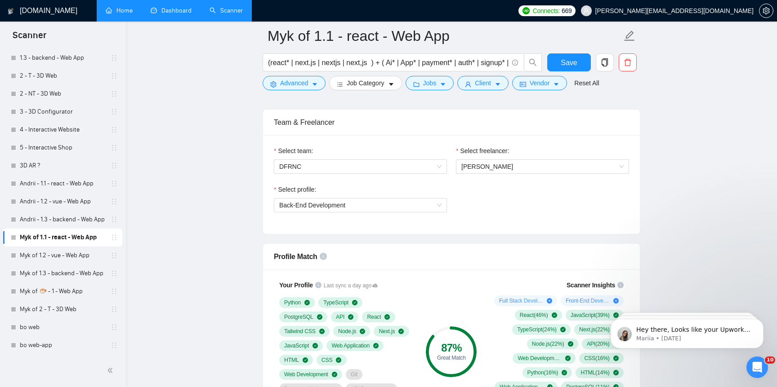
scroll to position [431, 0]
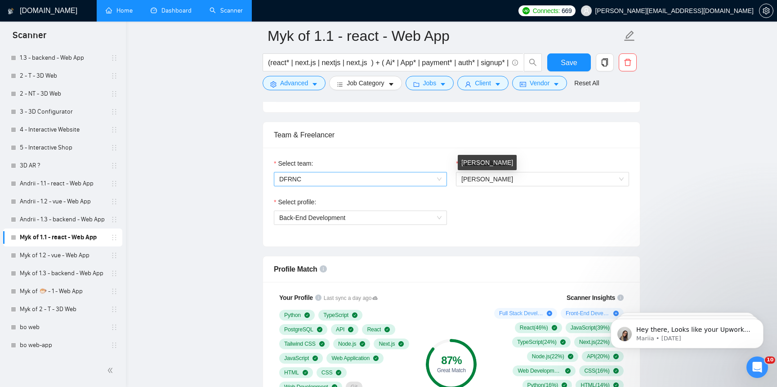
click at [426, 179] on span "DFRNC" at bounding box center [360, 179] width 162 height 13
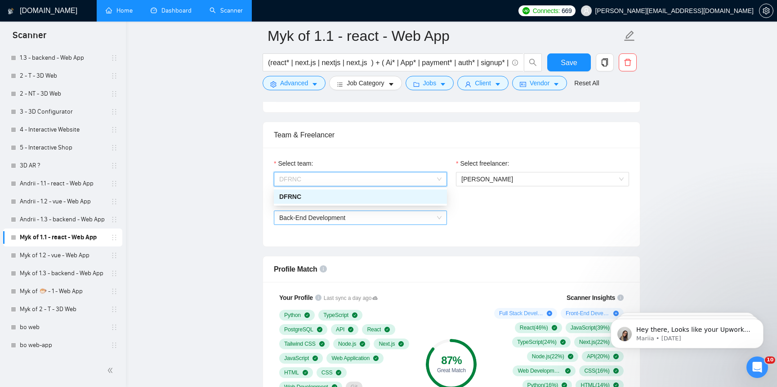
click at [419, 219] on span "Back-End Development" at bounding box center [360, 217] width 162 height 13
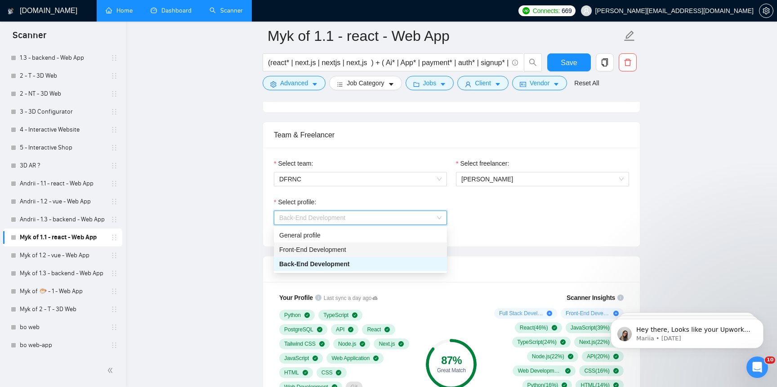
click at [400, 248] on div "Front-End Development" at bounding box center [360, 250] width 162 height 10
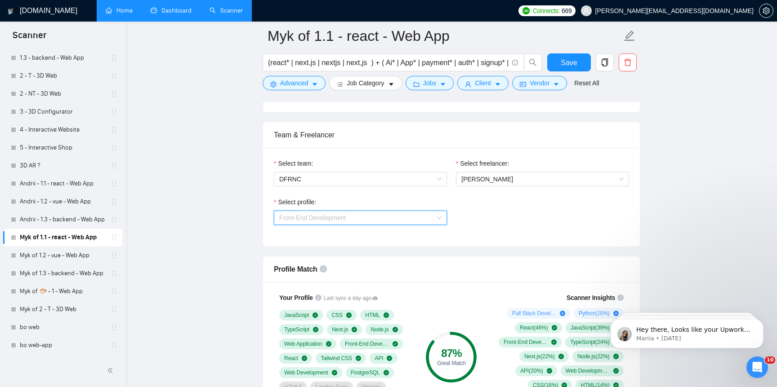
click at [405, 217] on span "Front-End Development" at bounding box center [360, 217] width 162 height 13
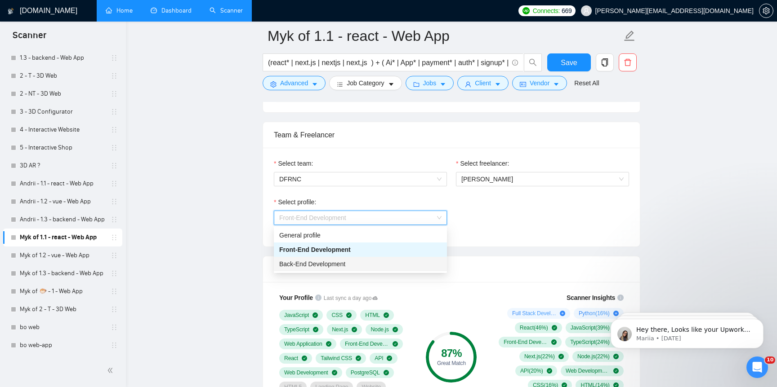
click at [392, 266] on div "Back-End Development" at bounding box center [360, 264] width 162 height 10
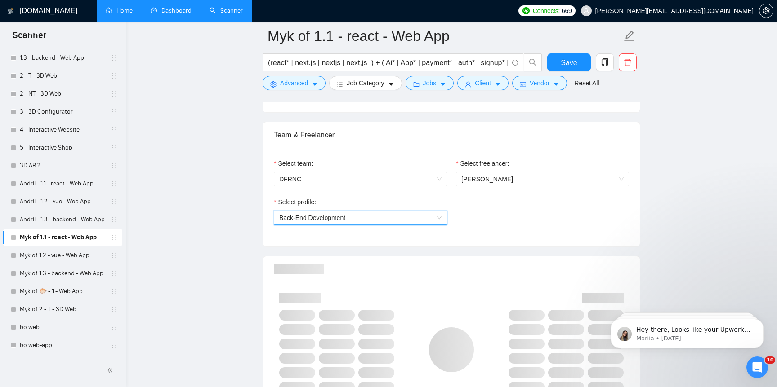
click at [404, 220] on span "Back-End Development" at bounding box center [360, 217] width 162 height 13
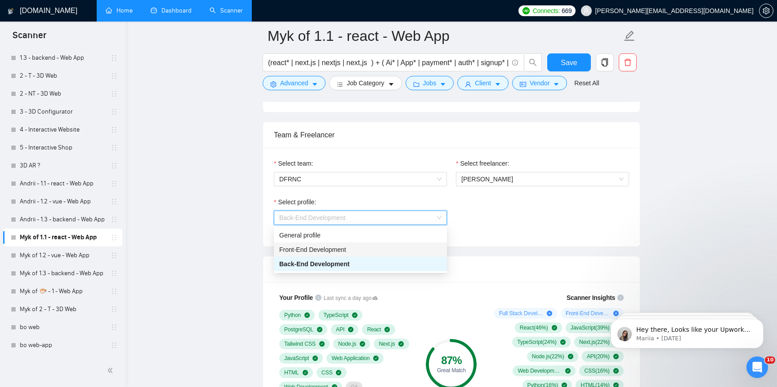
click at [391, 246] on div "Front-End Development" at bounding box center [360, 250] width 162 height 10
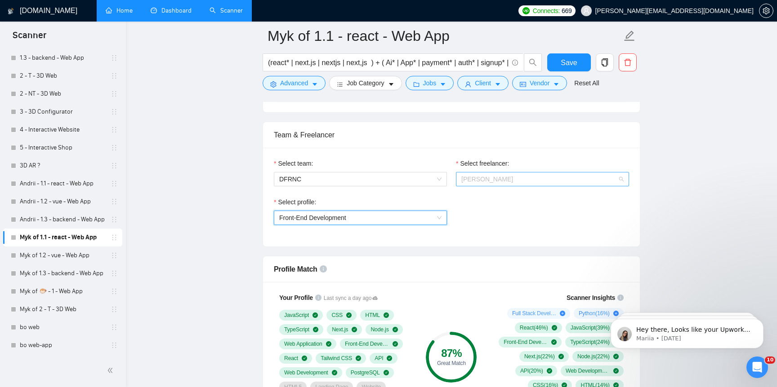
click at [494, 179] on span "[PERSON_NAME]" at bounding box center [487, 179] width 52 height 7
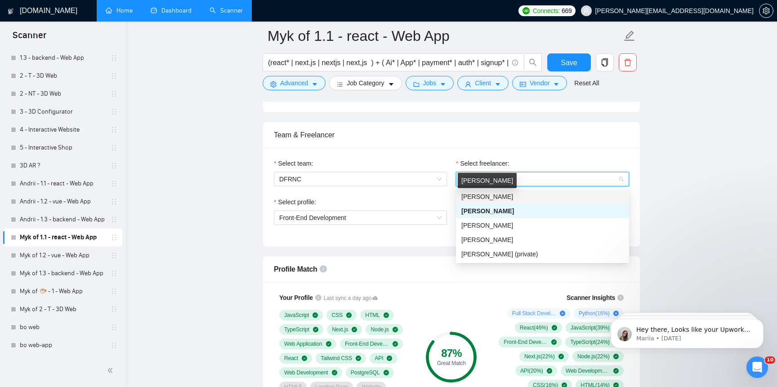
click at [494, 200] on span "[PERSON_NAME]" at bounding box center [487, 196] width 52 height 7
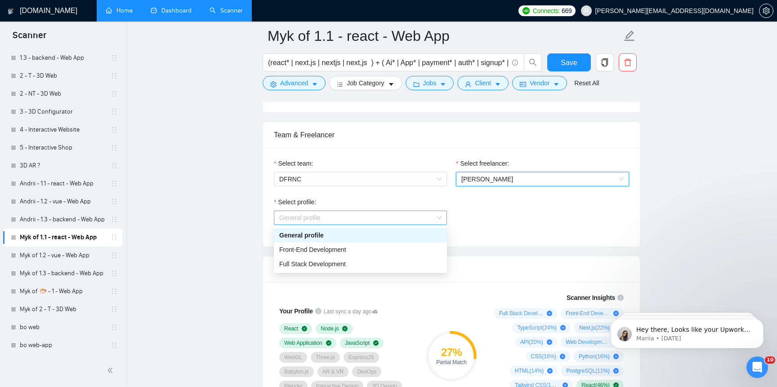
click at [401, 213] on span "General profile" at bounding box center [360, 217] width 162 height 13
click at [392, 252] on div "Front-End Development" at bounding box center [360, 250] width 162 height 10
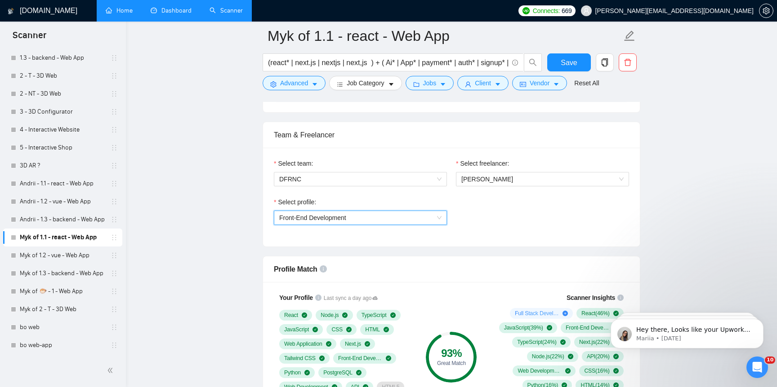
click at [396, 220] on span "Front-End Development" at bounding box center [360, 217] width 162 height 13
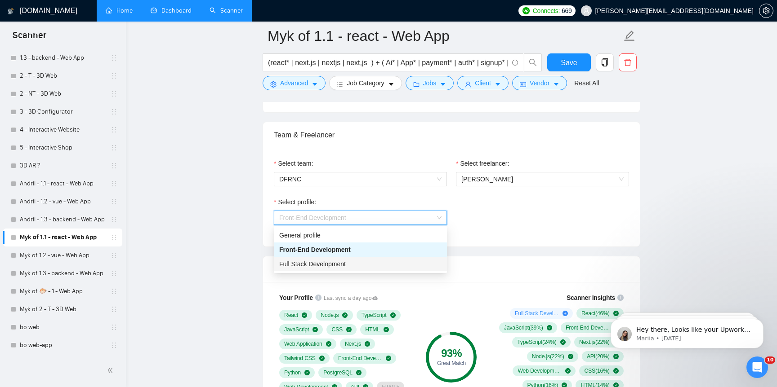
click at [385, 264] on div "Full Stack Development" at bounding box center [360, 264] width 162 height 10
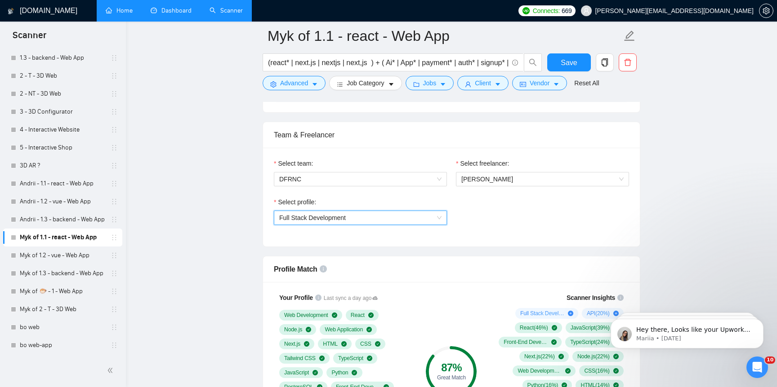
click at [399, 220] on span "Full Stack Development" at bounding box center [360, 217] width 162 height 13
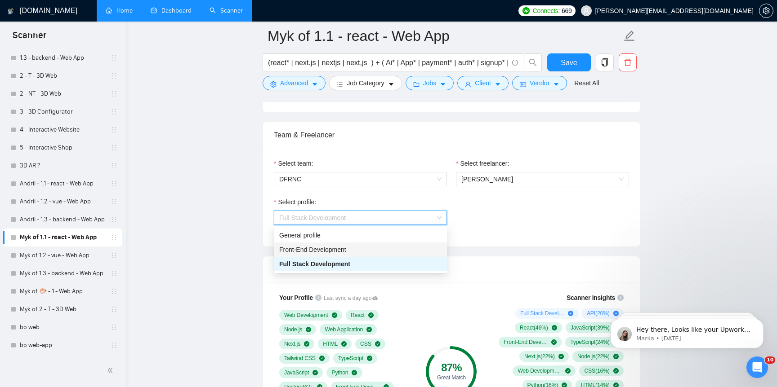
click at [378, 251] on div "Front-End Development" at bounding box center [360, 250] width 162 height 10
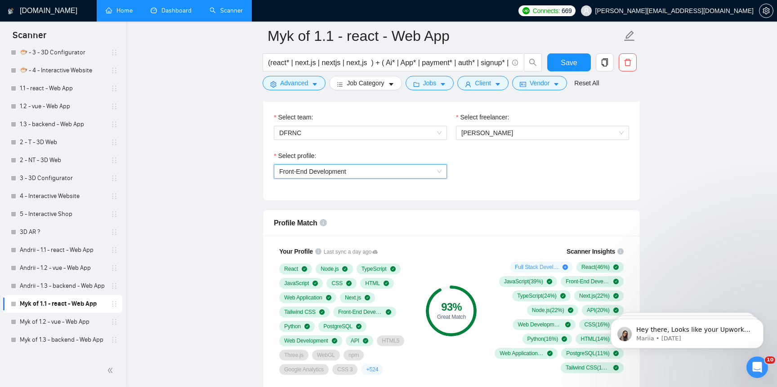
scroll to position [512, 0]
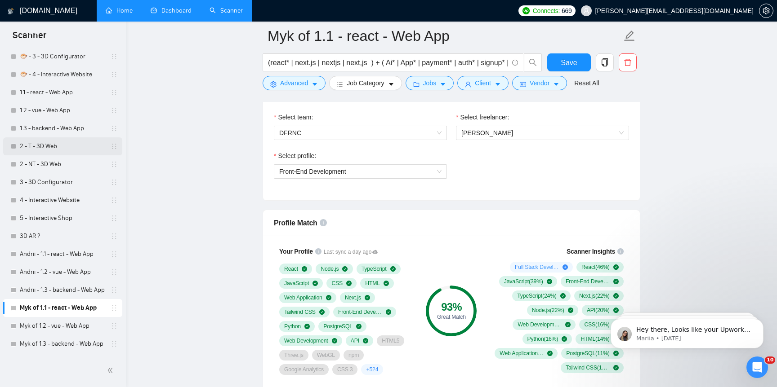
click at [84, 147] on link "2 - T - 3D Web" at bounding box center [62, 147] width 85 height 18
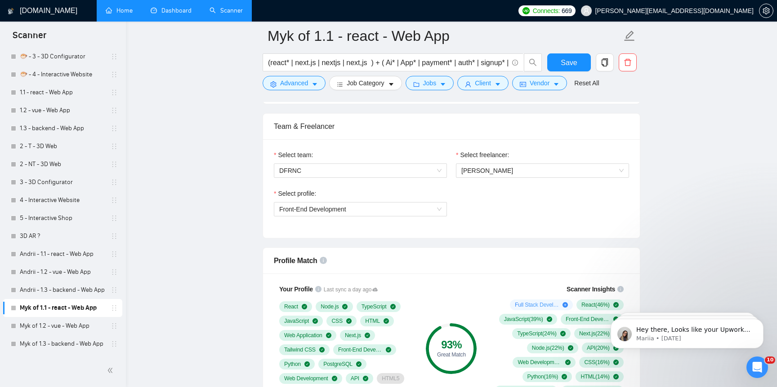
scroll to position [431, 0]
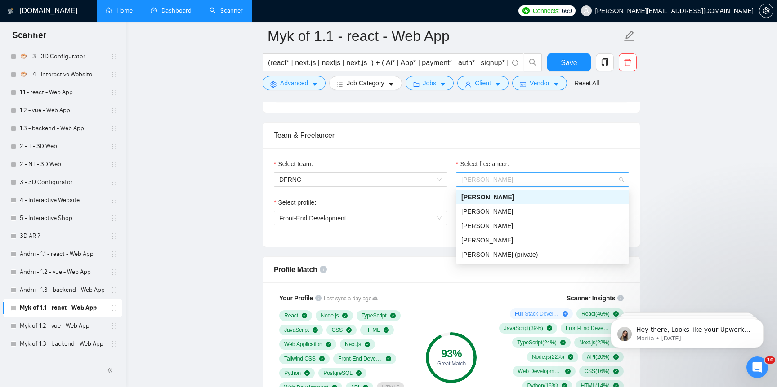
click at [519, 173] on span "[PERSON_NAME]" at bounding box center [542, 179] width 162 height 13
click at [506, 208] on span "[PERSON_NAME]" at bounding box center [487, 211] width 52 height 7
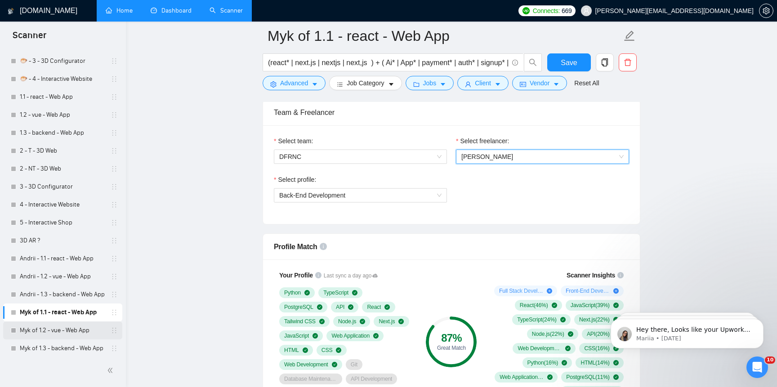
scroll to position [502, 0]
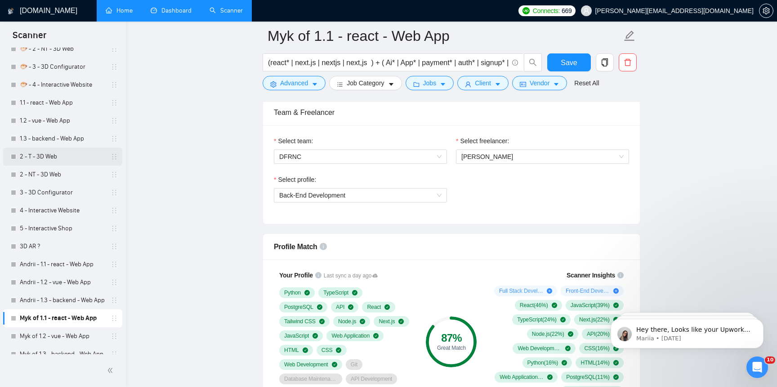
click at [82, 160] on link "2 - T - 3D Web" at bounding box center [62, 157] width 85 height 18
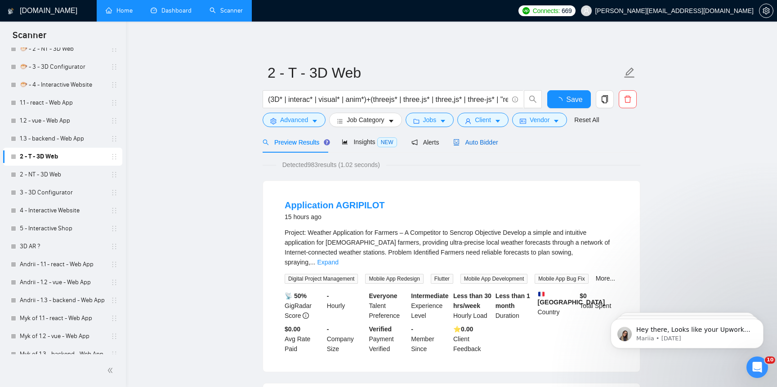
click at [497, 139] on span "Auto Bidder" at bounding box center [475, 142] width 45 height 7
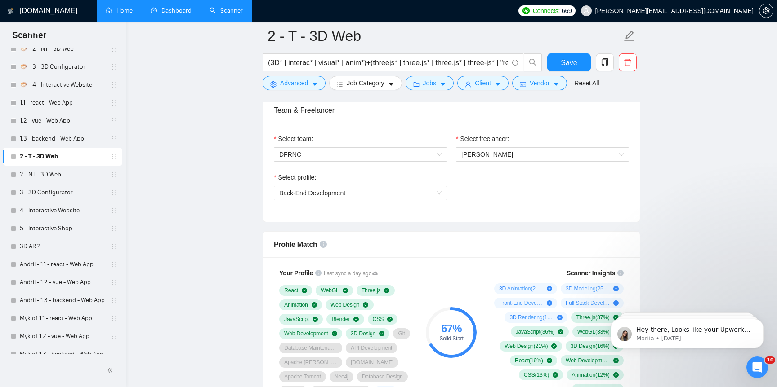
scroll to position [457, 0]
click at [501, 155] on span "[PERSON_NAME]" at bounding box center [487, 153] width 52 height 7
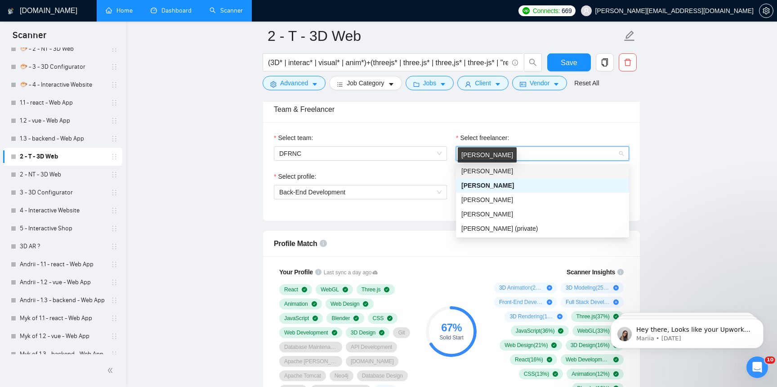
click at [513, 169] on span "[PERSON_NAME]" at bounding box center [487, 171] width 52 height 7
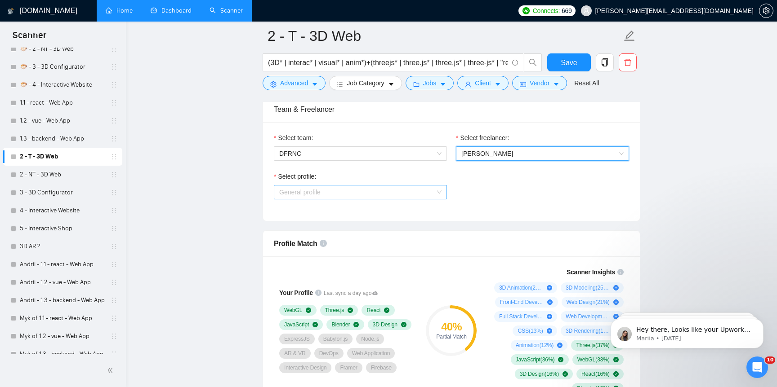
click at [413, 190] on span "General profile" at bounding box center [360, 192] width 162 height 13
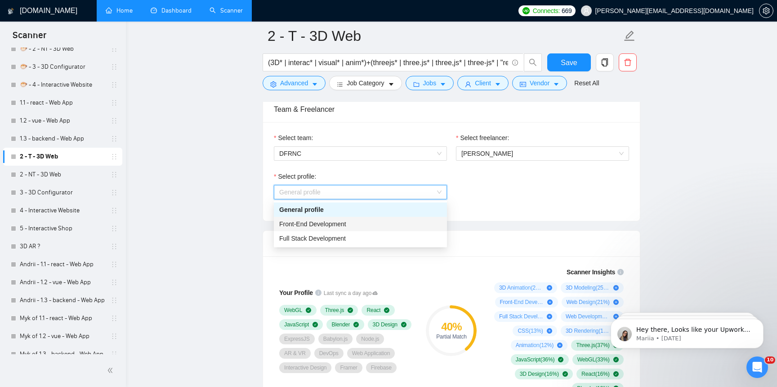
click at [402, 228] on div "Front-End Development" at bounding box center [360, 224] width 162 height 10
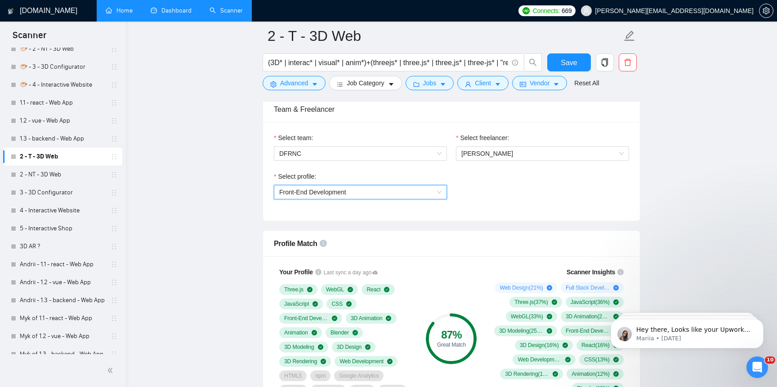
click at [408, 191] on span "Front-End Development" at bounding box center [360, 192] width 162 height 13
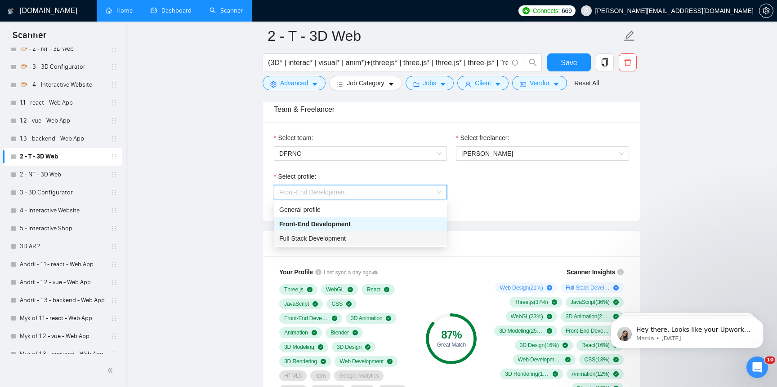
click at [401, 239] on div "Full Stack Development" at bounding box center [360, 239] width 162 height 10
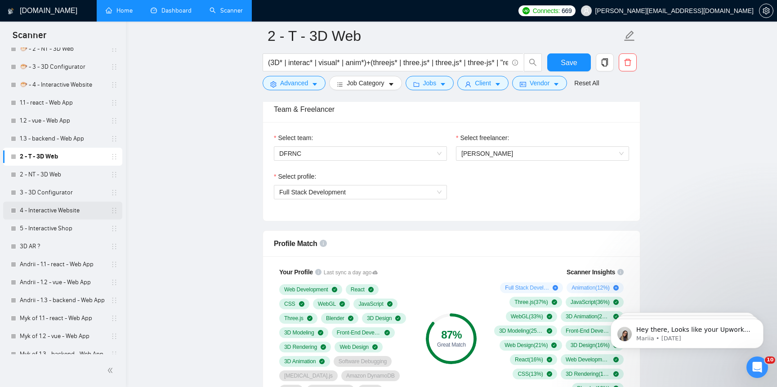
click at [71, 210] on link "4 - Interactive Website" at bounding box center [62, 211] width 85 height 18
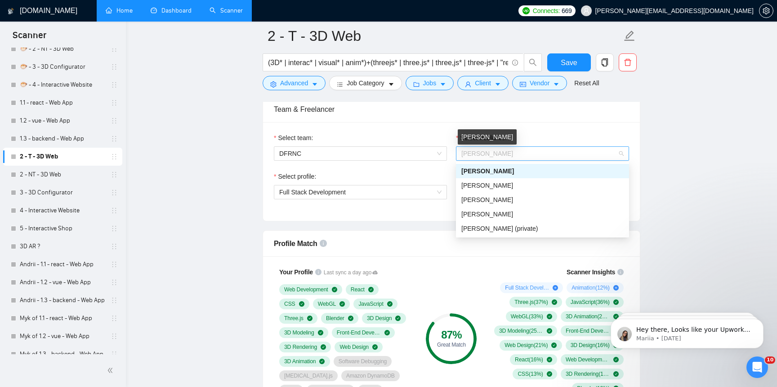
click at [513, 153] on span "[PERSON_NAME]" at bounding box center [487, 153] width 52 height 7
click at [501, 206] on div "Yelizaveta Kamakina" at bounding box center [542, 200] width 173 height 14
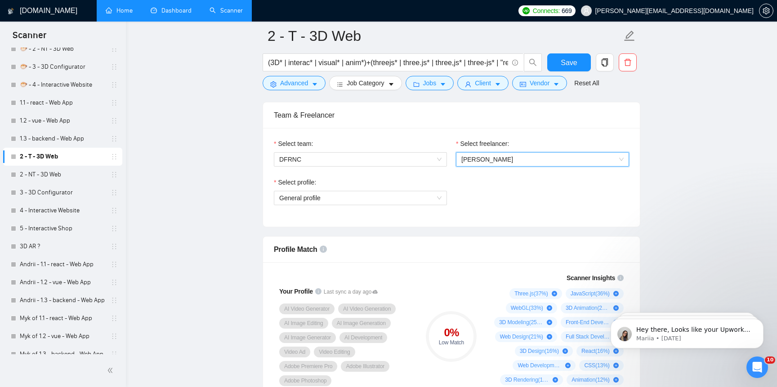
scroll to position [415, 0]
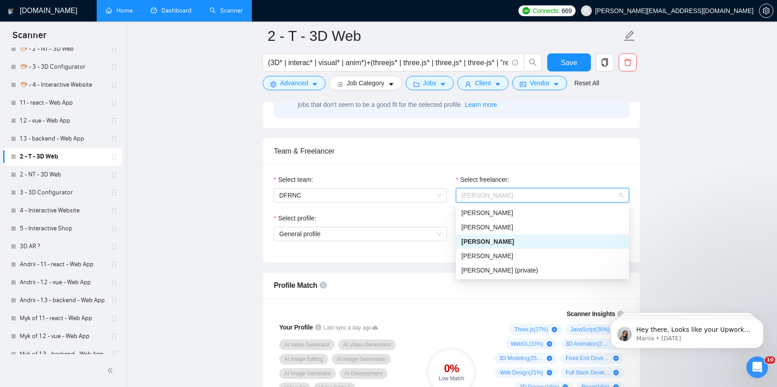
click at [497, 192] on span "Yelizaveta Kamakina" at bounding box center [487, 195] width 52 height 7
click at [546, 224] on div "[PERSON_NAME]" at bounding box center [542, 228] width 162 height 10
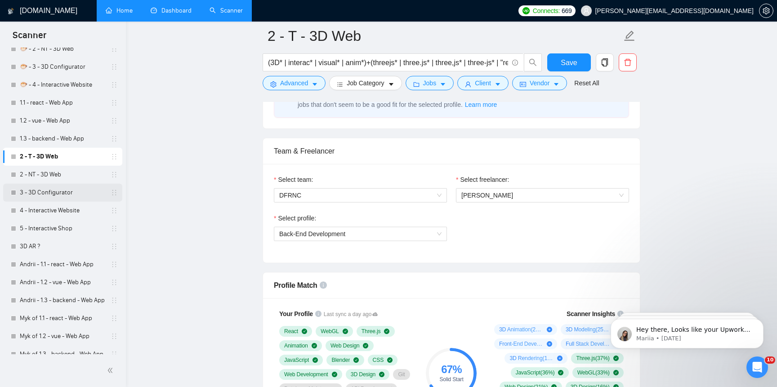
click at [79, 192] on link "3 - 3D Configurator" at bounding box center [62, 193] width 85 height 18
click at [67, 214] on link "4 - Interactive Website" at bounding box center [62, 211] width 85 height 18
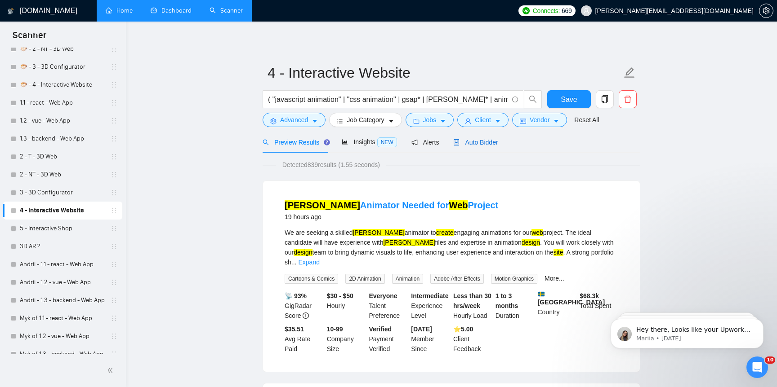
click at [492, 143] on span "Auto Bidder" at bounding box center [475, 142] width 45 height 7
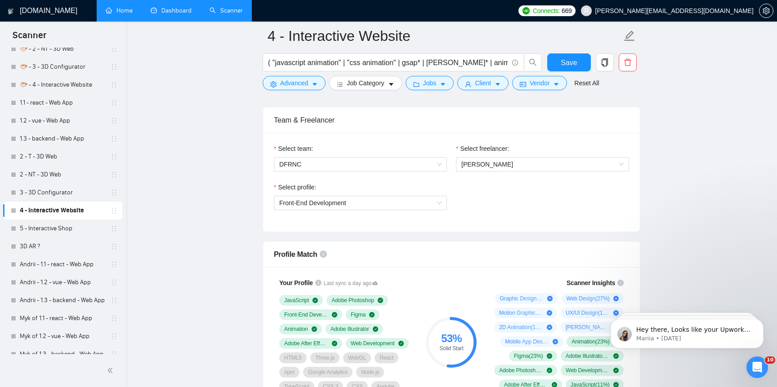
scroll to position [437, 0]
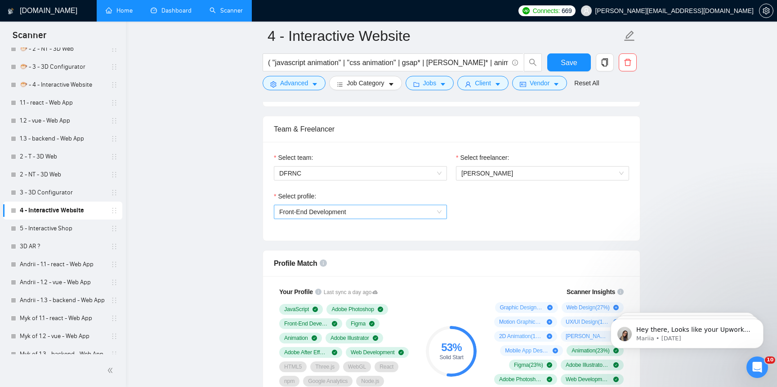
click at [420, 209] on span "Front-End Development" at bounding box center [360, 211] width 162 height 13
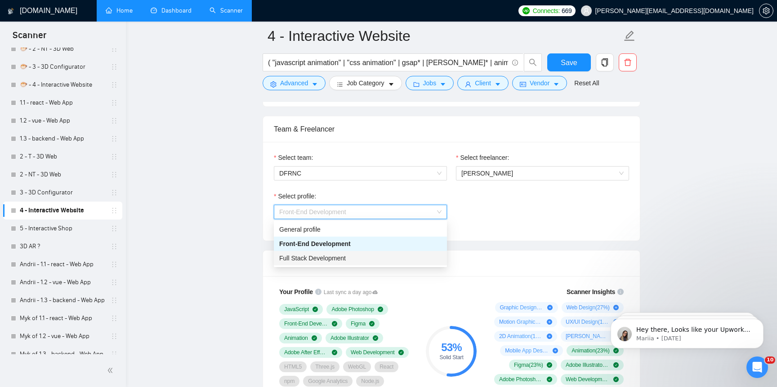
click at [406, 254] on div "Full Stack Development" at bounding box center [360, 259] width 162 height 10
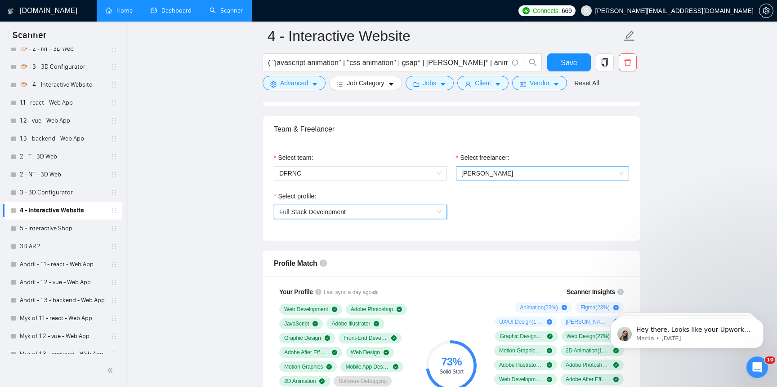
click at [478, 176] on span "[PERSON_NAME]" at bounding box center [487, 173] width 52 height 7
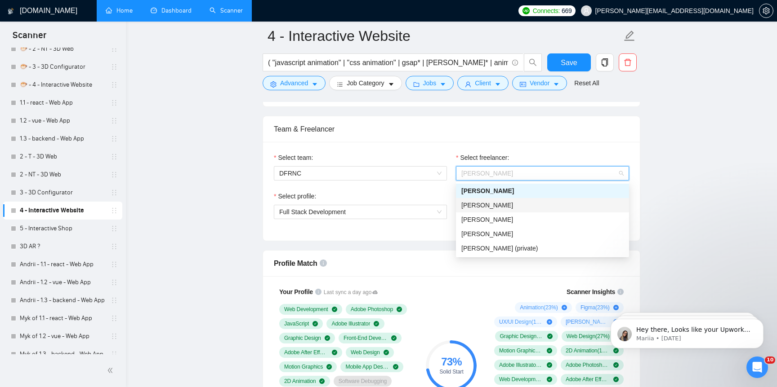
click at [484, 202] on span "[PERSON_NAME]" at bounding box center [487, 205] width 52 height 7
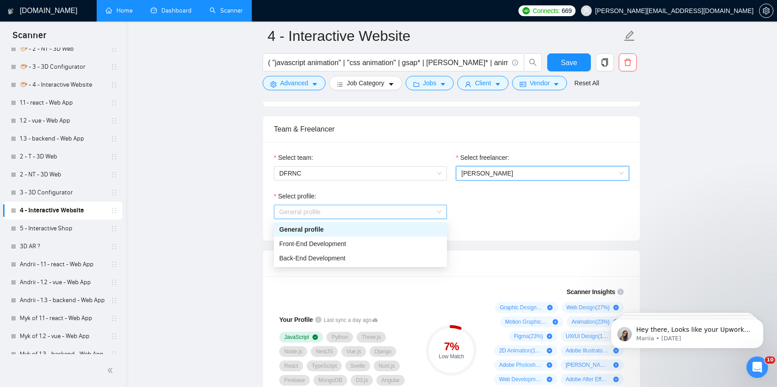
click at [407, 212] on span "General profile" at bounding box center [360, 211] width 162 height 13
click at [403, 249] on div "Front-End Development" at bounding box center [360, 244] width 173 height 14
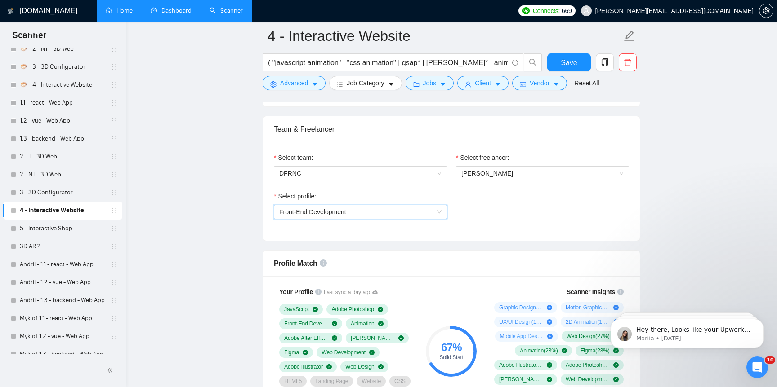
click at [417, 215] on span "Front-End Development" at bounding box center [360, 211] width 162 height 13
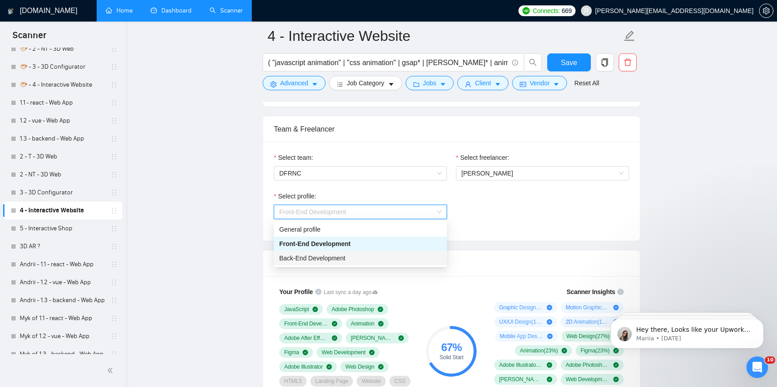
click at [412, 258] on div "Back-End Development" at bounding box center [360, 259] width 162 height 10
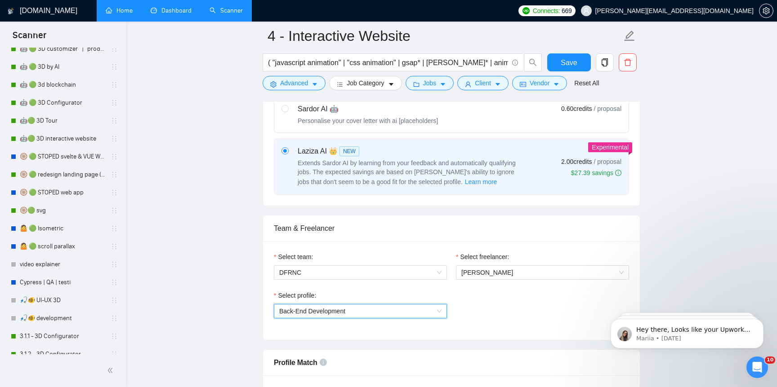
scroll to position [10, 0]
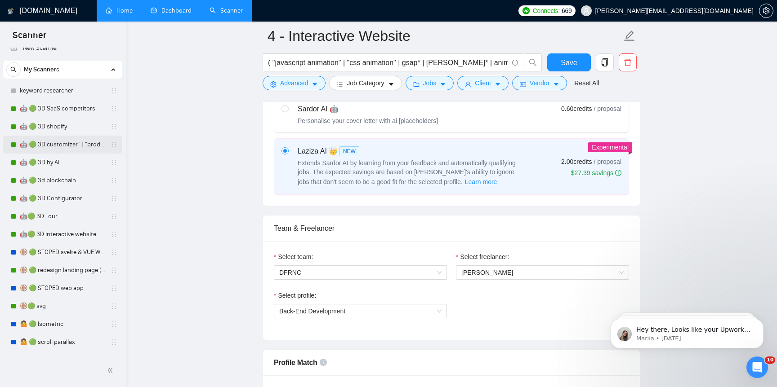
click at [79, 147] on link "🤖 🟢 3D customizer" | "product customizer"" at bounding box center [62, 145] width 85 height 18
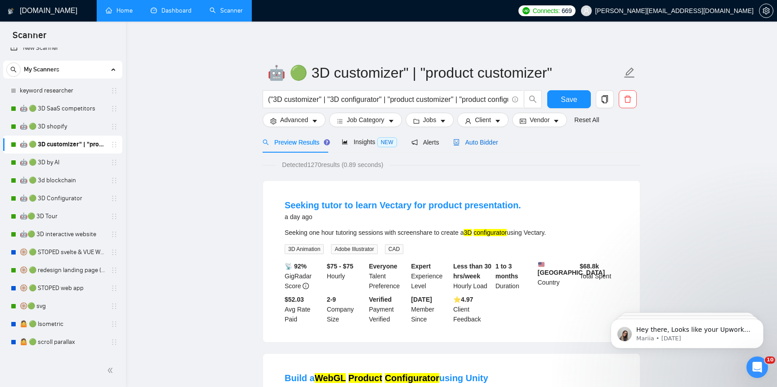
click at [482, 142] on span "Auto Bidder" at bounding box center [475, 142] width 45 height 7
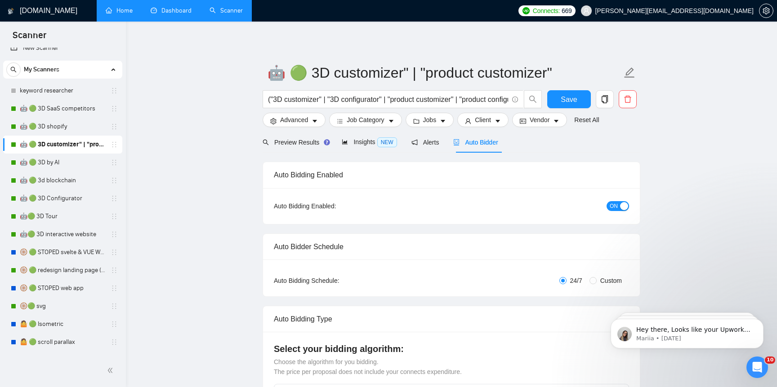
checkbox input "true"
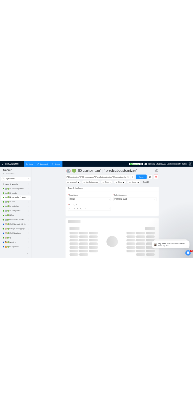
scroll to position [460, 0]
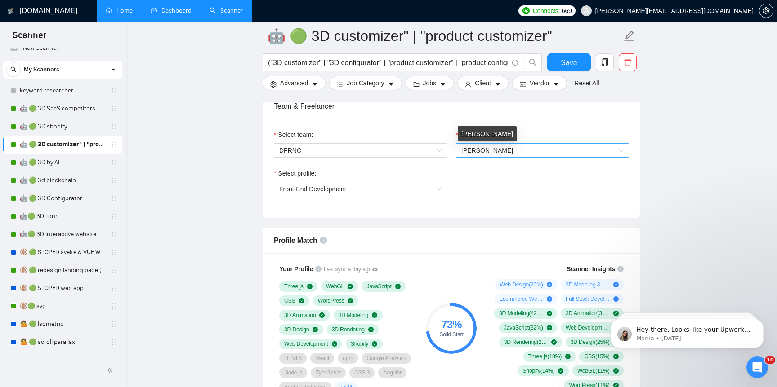
click at [513, 147] on span "[PERSON_NAME]" at bounding box center [487, 150] width 52 height 7
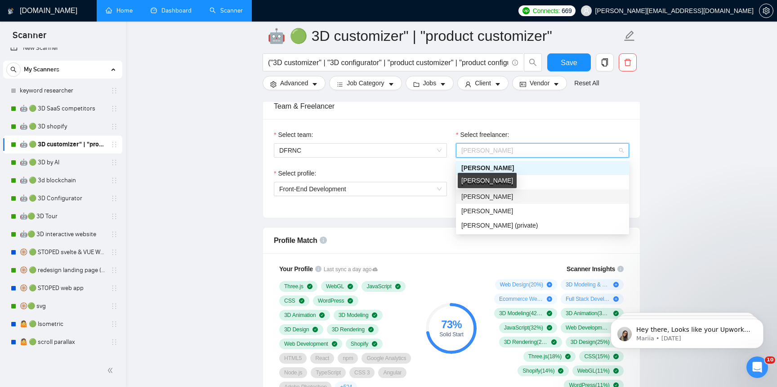
drag, startPoint x: 526, startPoint y: 196, endPoint x: 484, endPoint y: 196, distance: 41.8
click at [484, 196] on div "Yelizaveta Kamakina" at bounding box center [542, 197] width 162 height 10
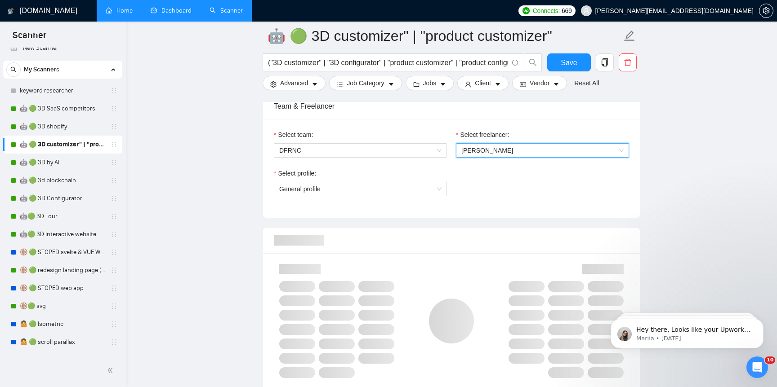
click at [481, 152] on span "Yelizaveta Kamakina" at bounding box center [487, 150] width 52 height 7
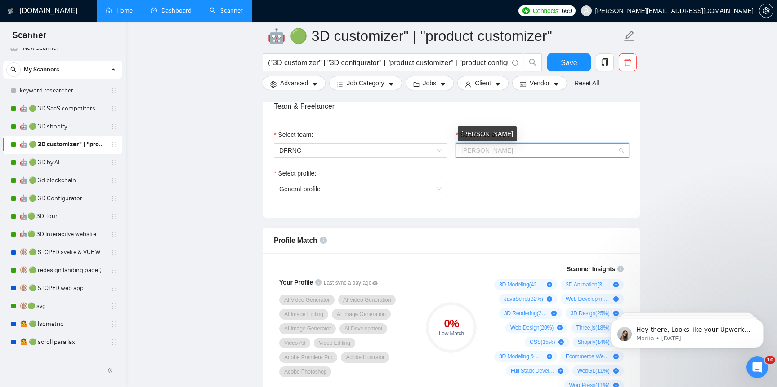
click at [481, 152] on span "Yelizaveta Kamakina" at bounding box center [487, 150] width 52 height 7
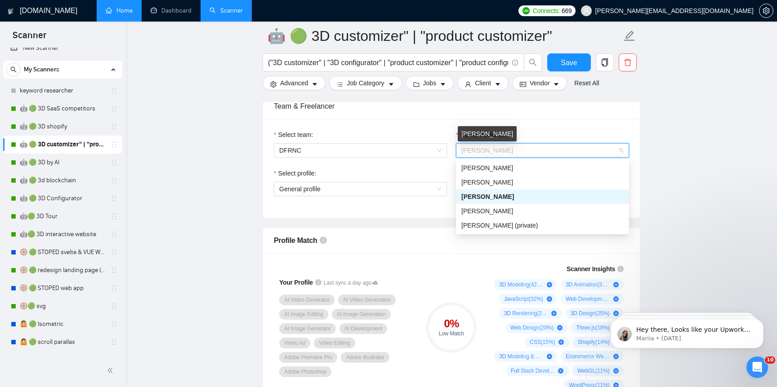
drag, startPoint x: 462, startPoint y: 150, endPoint x: 510, endPoint y: 150, distance: 48.1
click at [511, 150] on span "Yelizaveta Kamakina" at bounding box center [487, 150] width 52 height 7
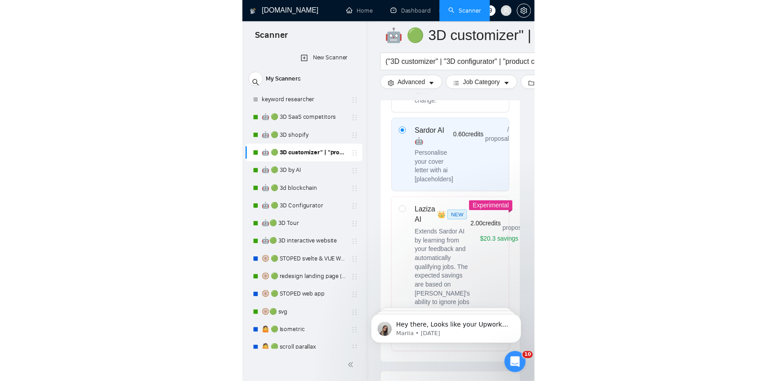
scroll to position [456, 0]
